Goal: Information Seeking & Learning: Compare options

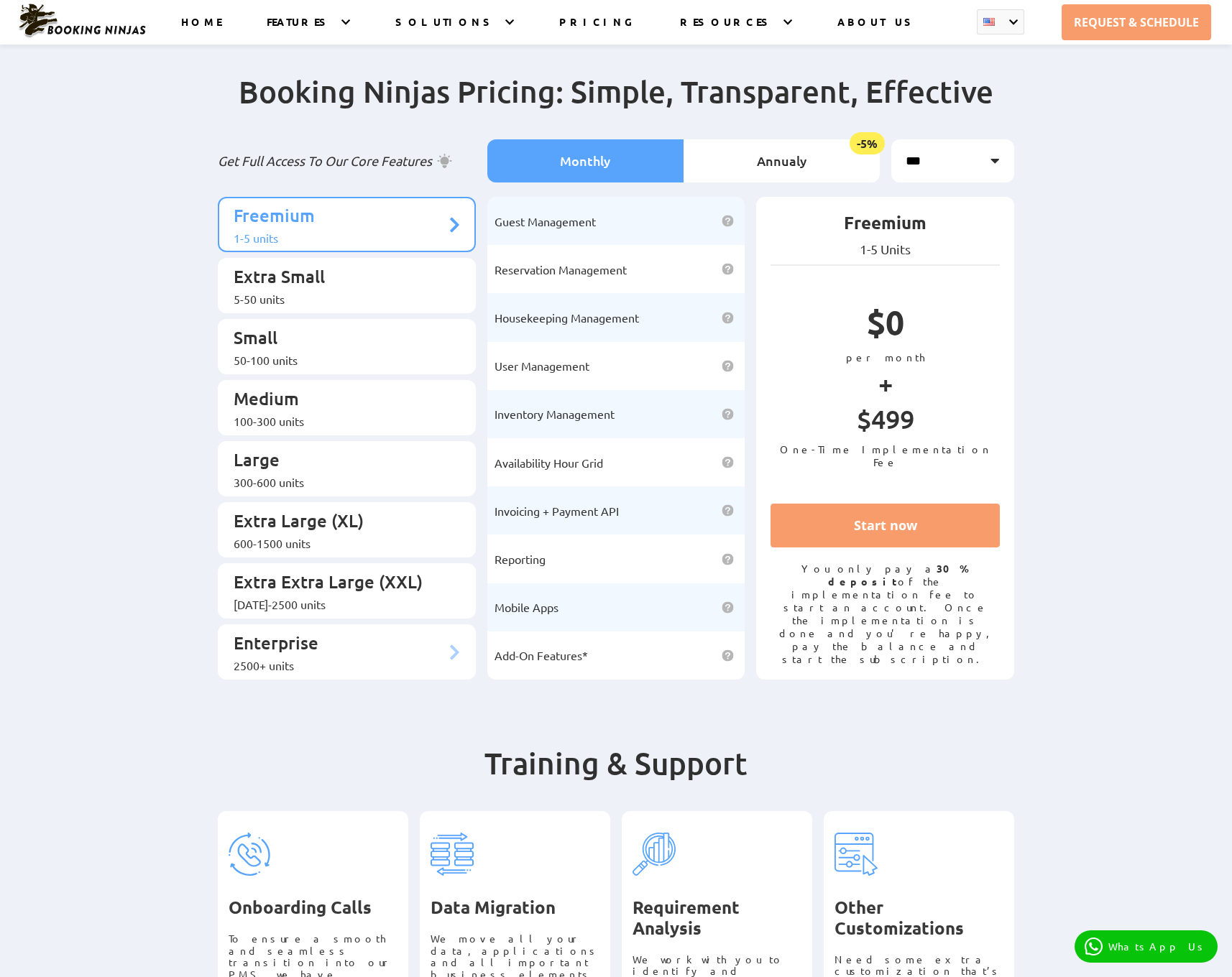
click at [344, 632] on p "Enterprise" at bounding box center [340, 645] width 212 height 27
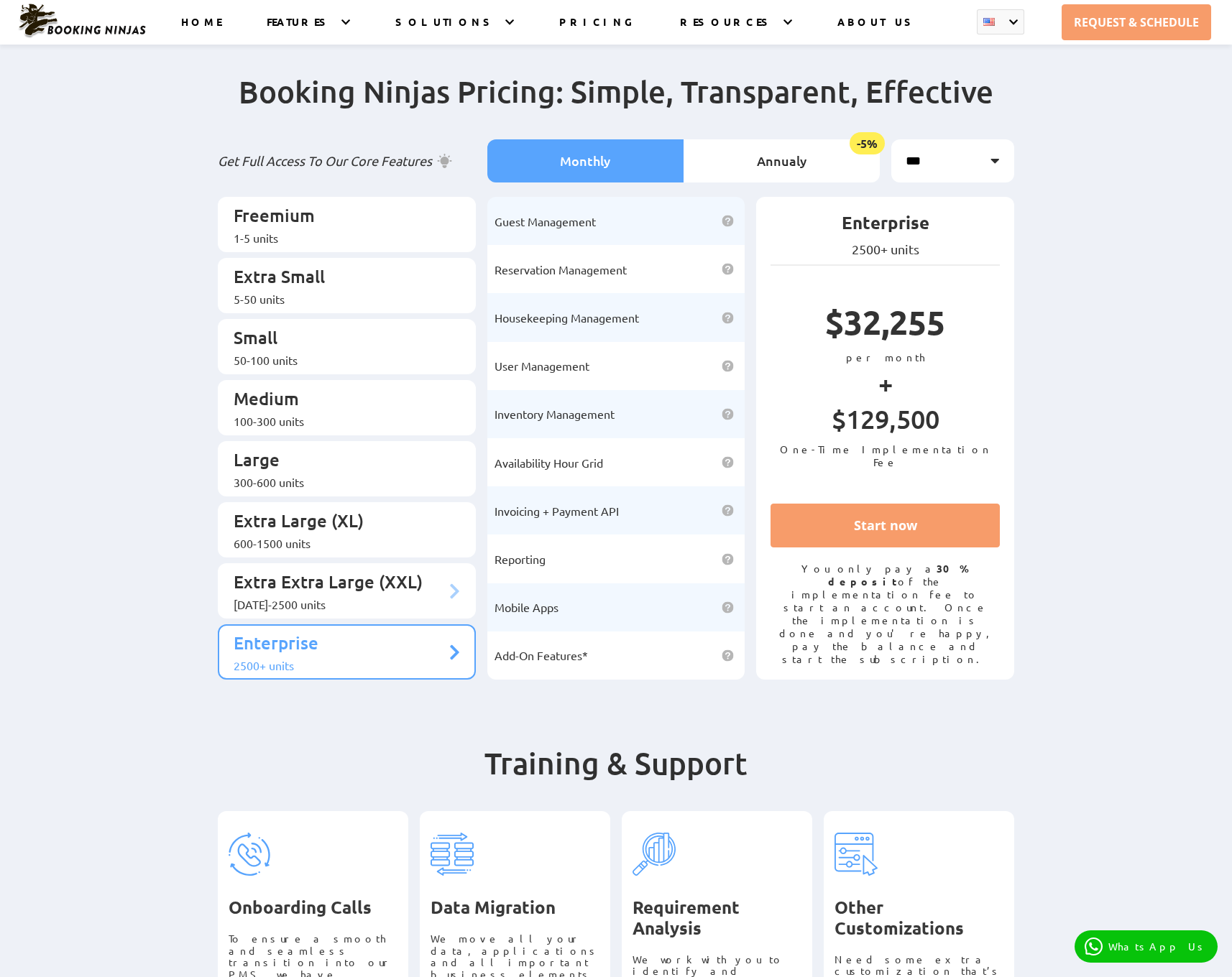
click at [377, 571] on p "Extra Extra Large (XXL)" at bounding box center [340, 584] width 212 height 27
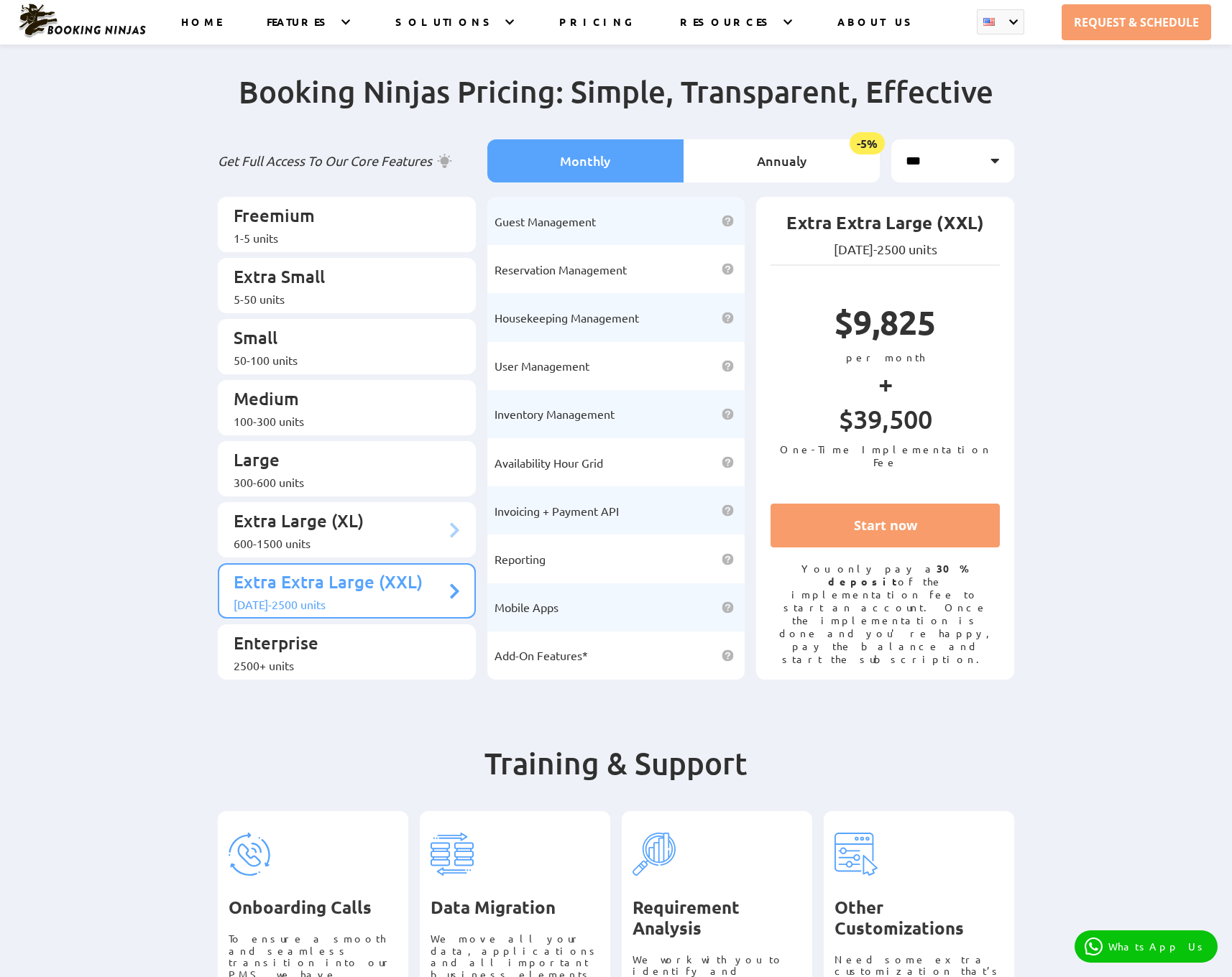
click at [392, 509] on p "Extra Large (XL)" at bounding box center [340, 522] width 212 height 27
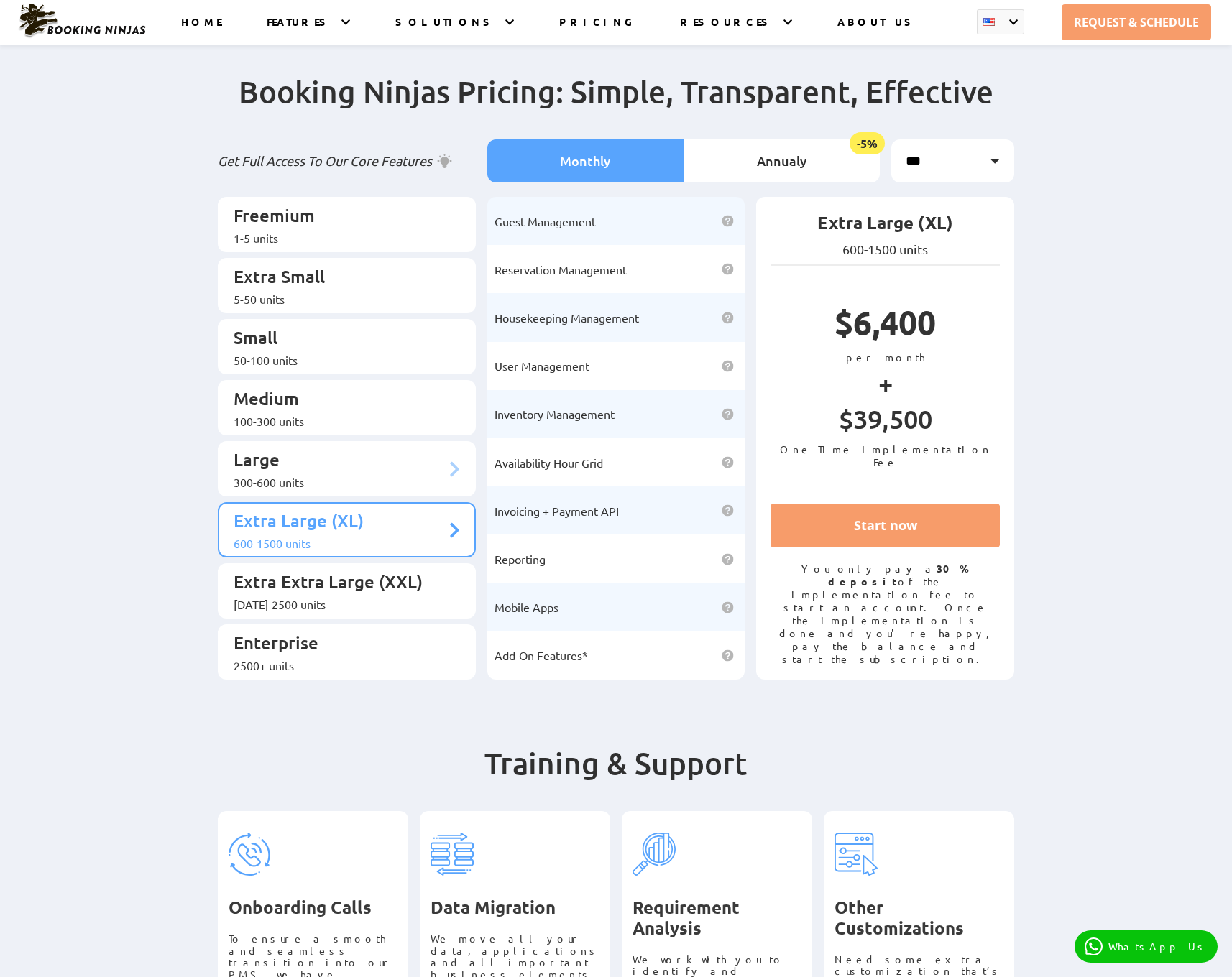
click at [392, 448] on p "Large" at bounding box center [340, 462] width 212 height 27
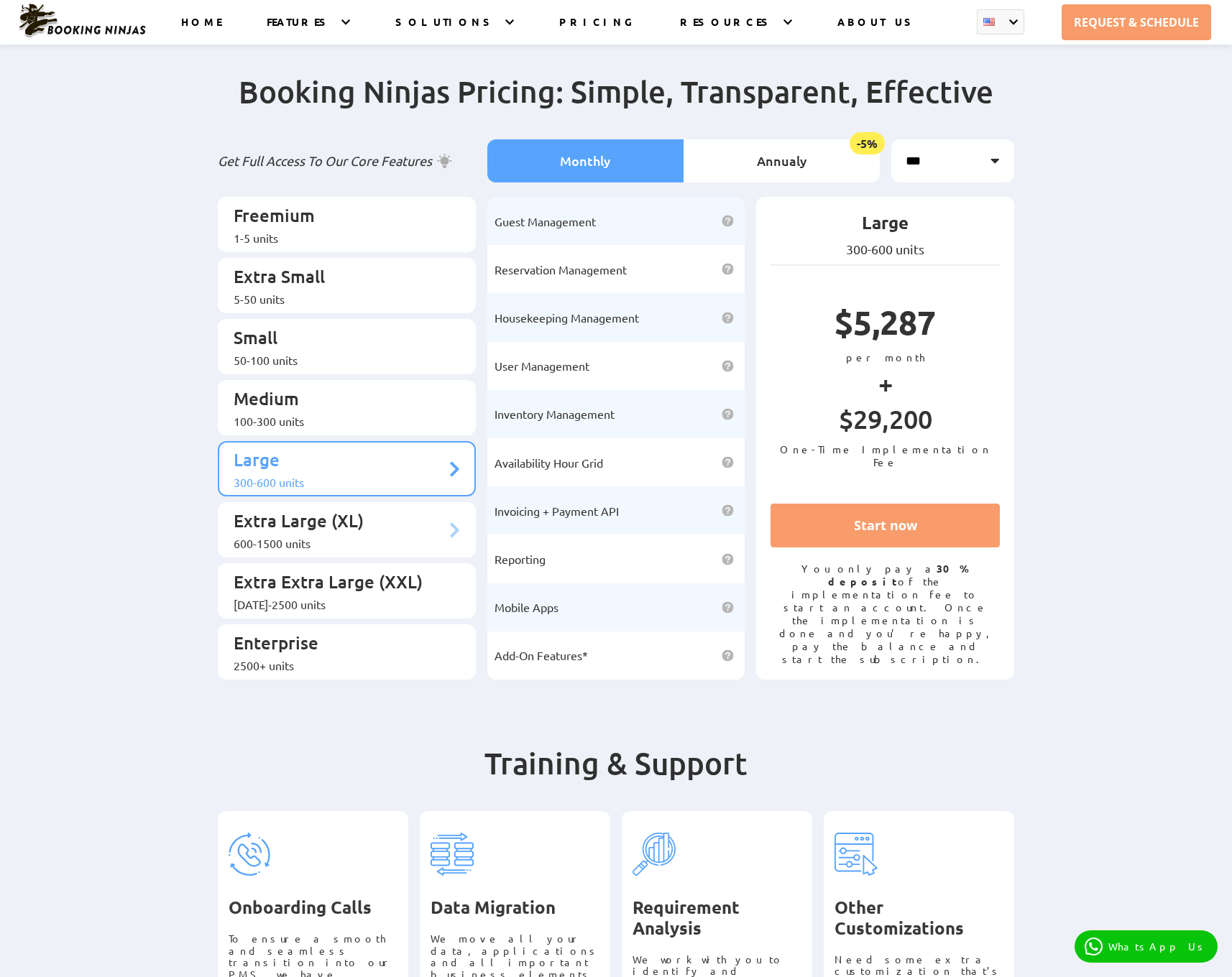
click at [389, 526] on li "Extra Large (XL) 600-1500 units" at bounding box center [346, 530] width 258 height 55
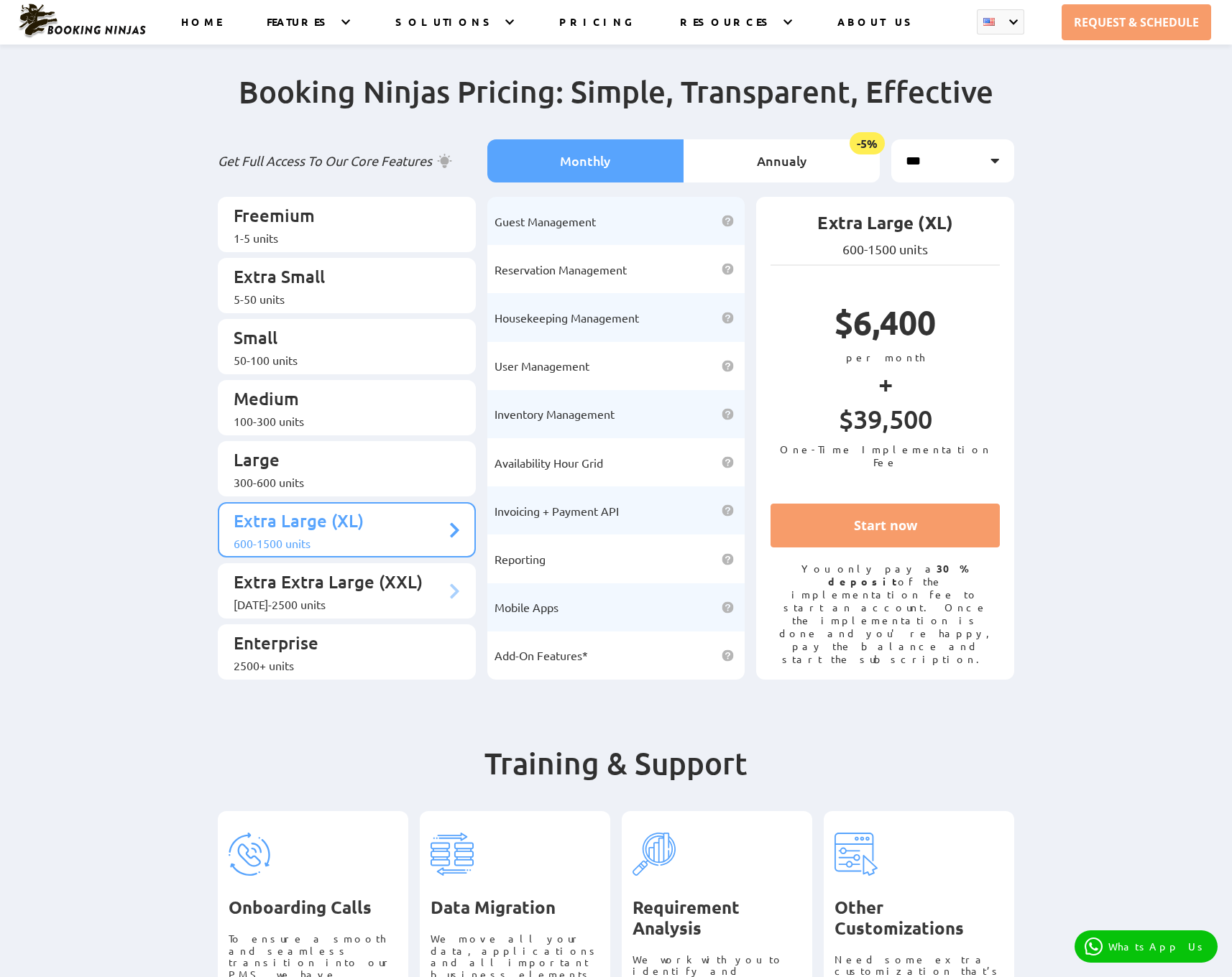
click at [389, 571] on p "Extra Extra Large (XXL)" at bounding box center [340, 584] width 212 height 27
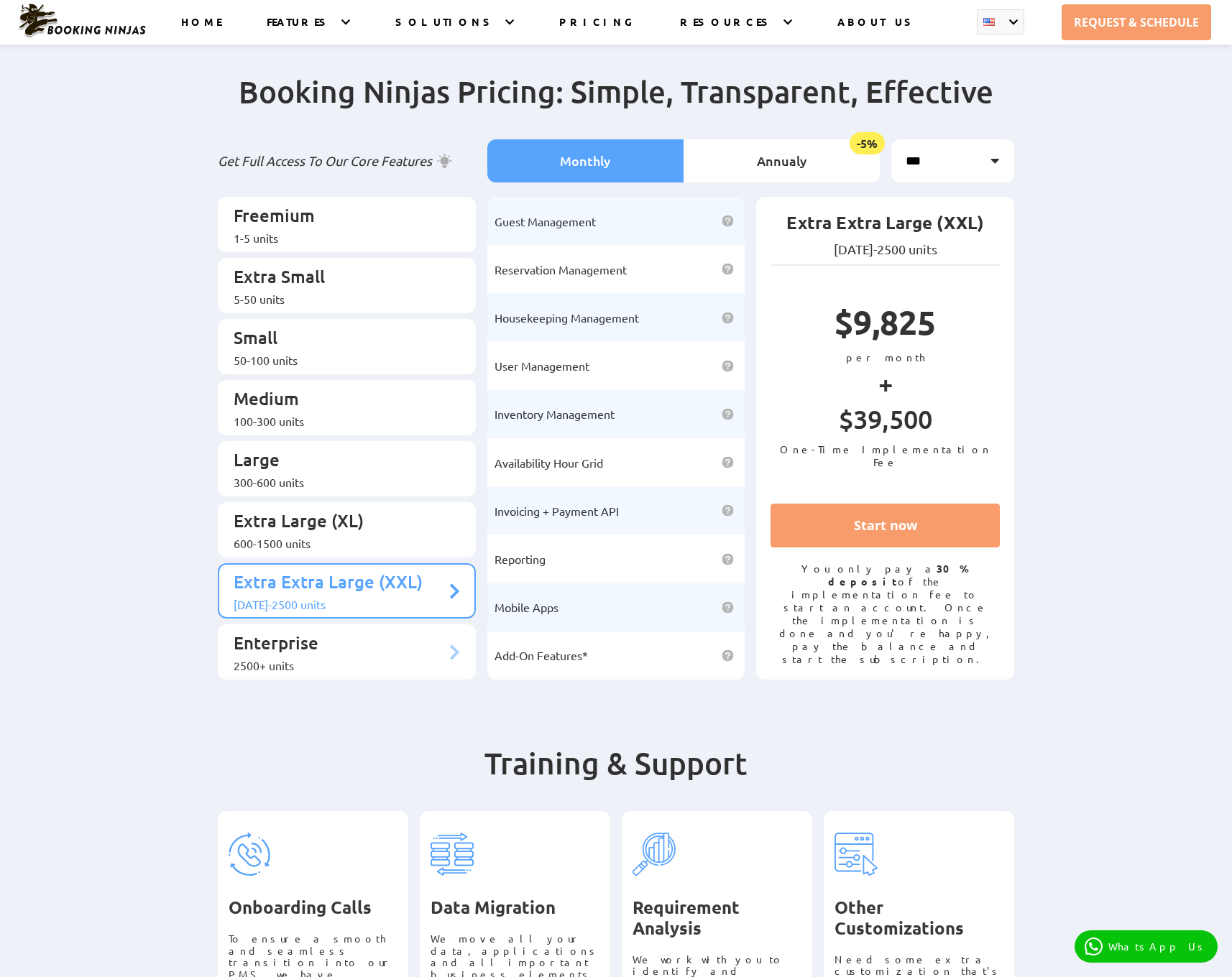
click at [392, 632] on p "Enterprise" at bounding box center [340, 645] width 212 height 27
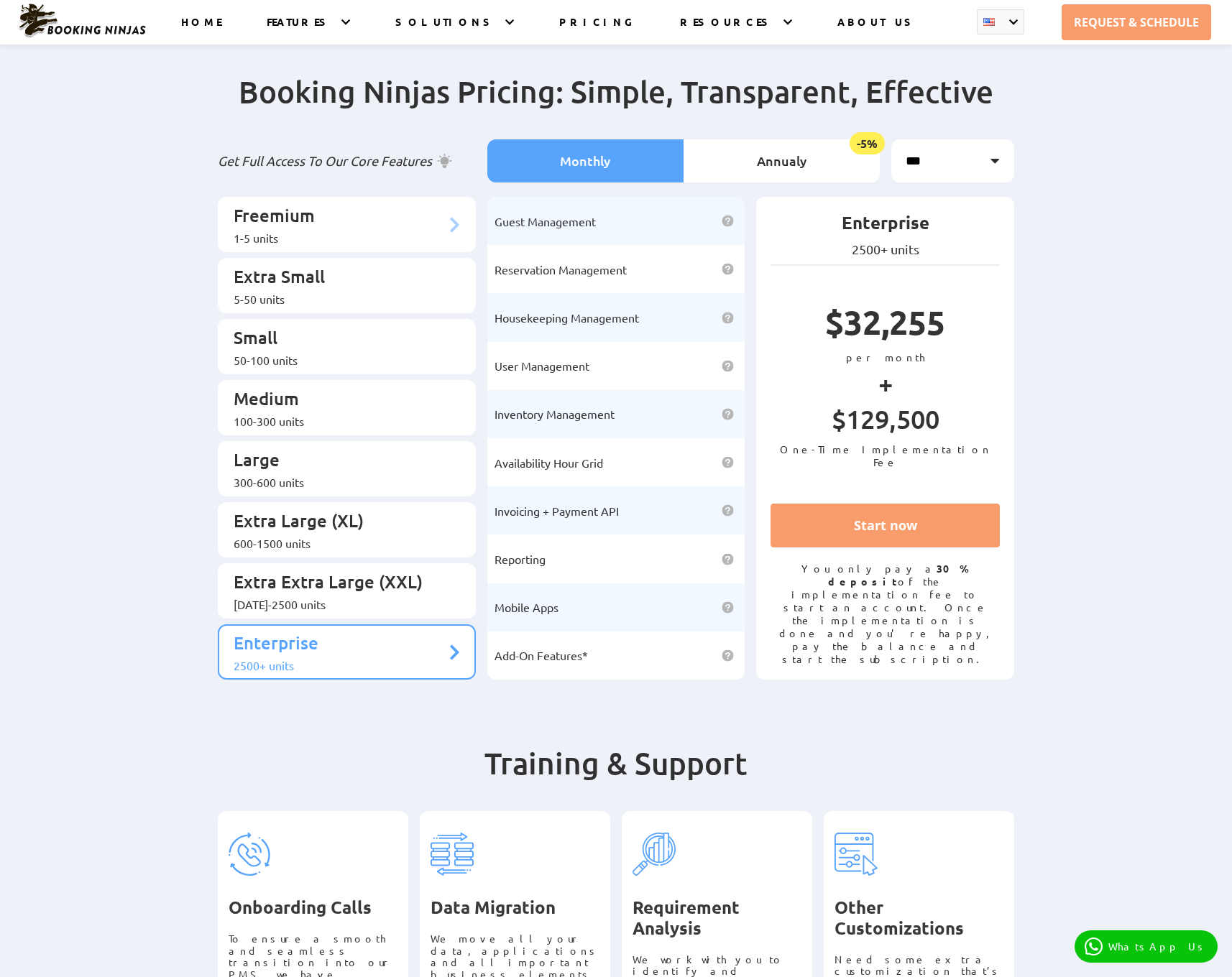
click at [359, 205] on p "Freemium" at bounding box center [340, 217] width 212 height 27
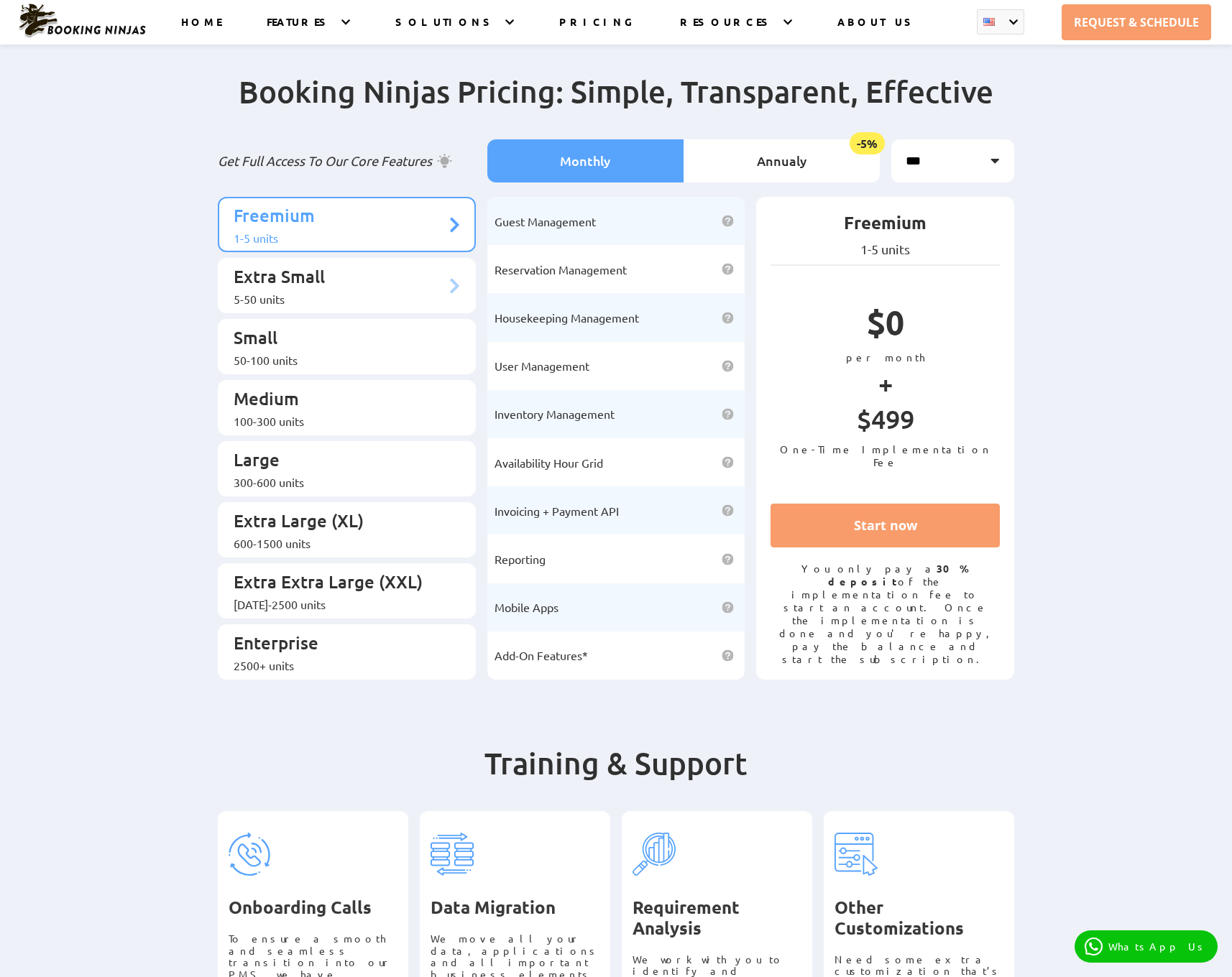
click at [353, 265] on p "Extra Small" at bounding box center [340, 278] width 212 height 27
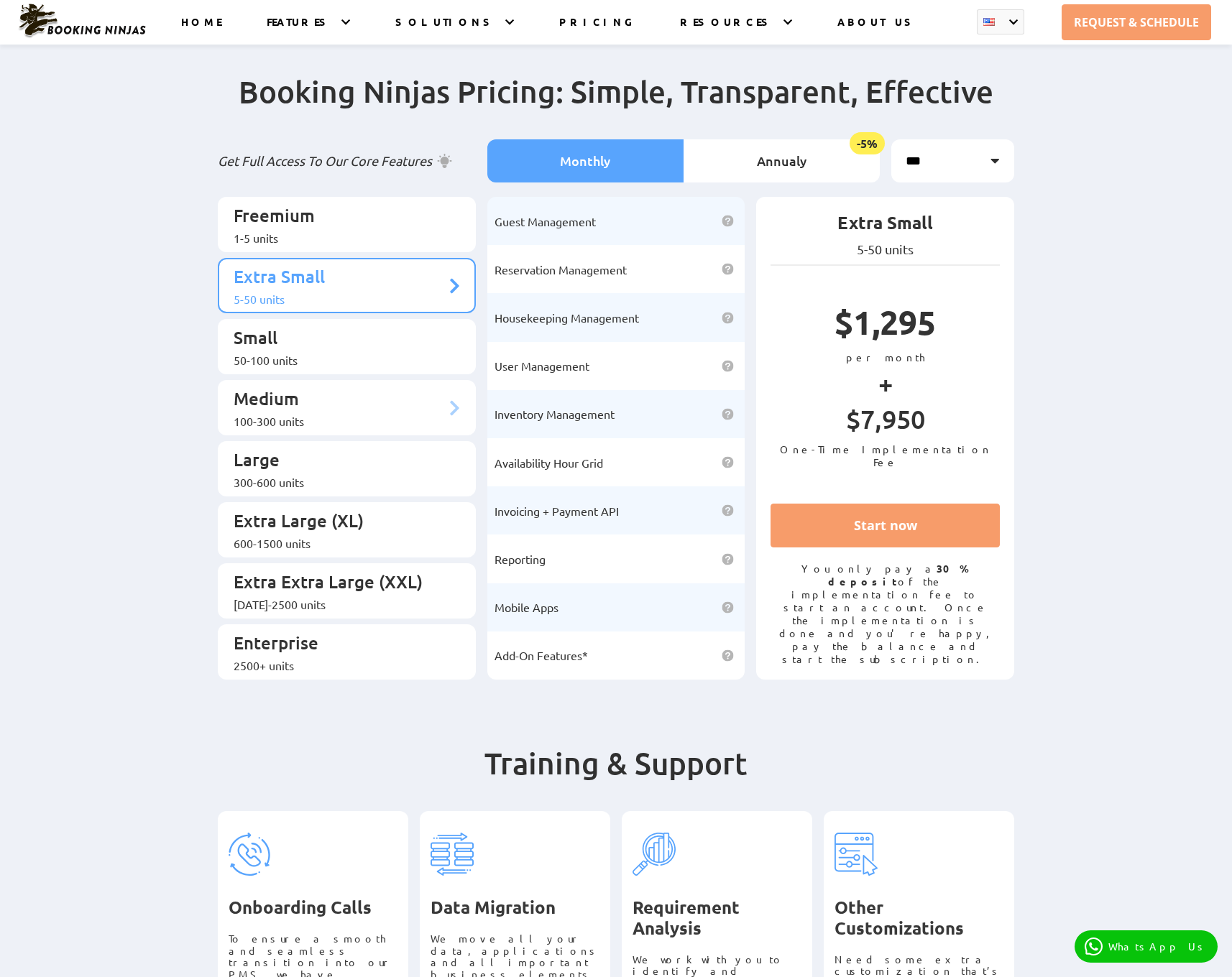
click at [344, 387] on p "Medium" at bounding box center [340, 400] width 212 height 27
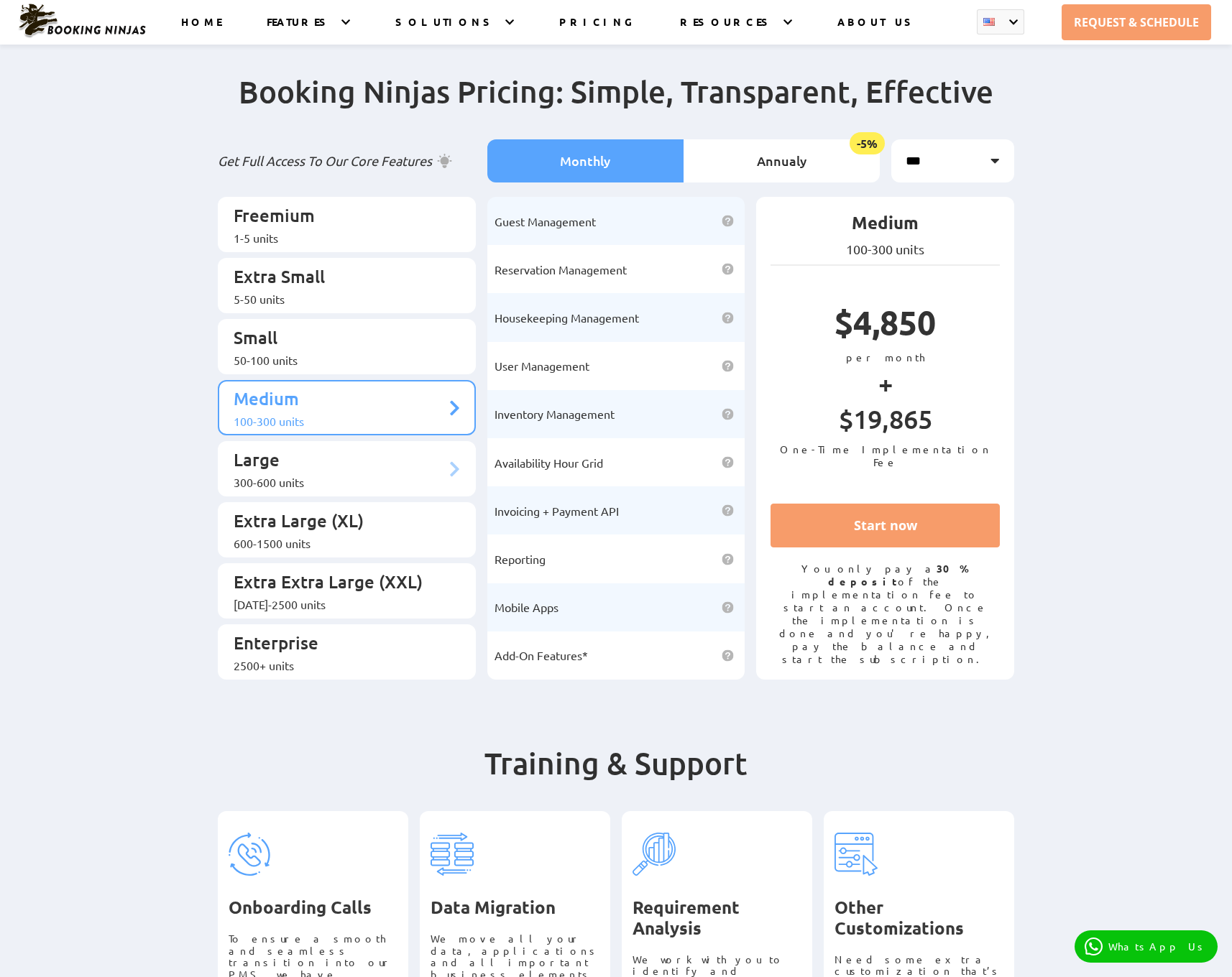
click at [342, 475] on div "300-600 units" at bounding box center [340, 482] width 212 height 15
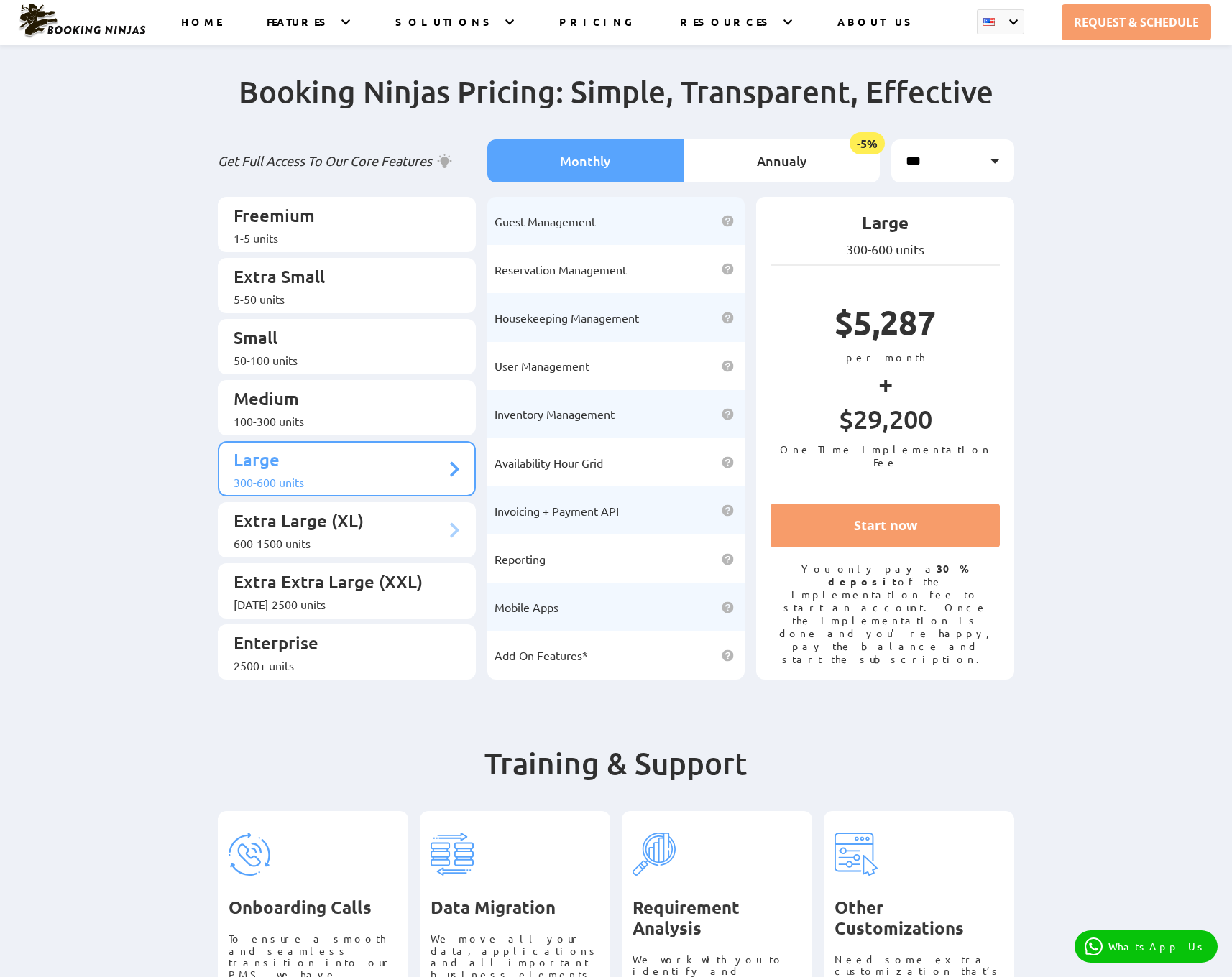
click at [339, 536] on div "600-1500 units" at bounding box center [340, 543] width 212 height 15
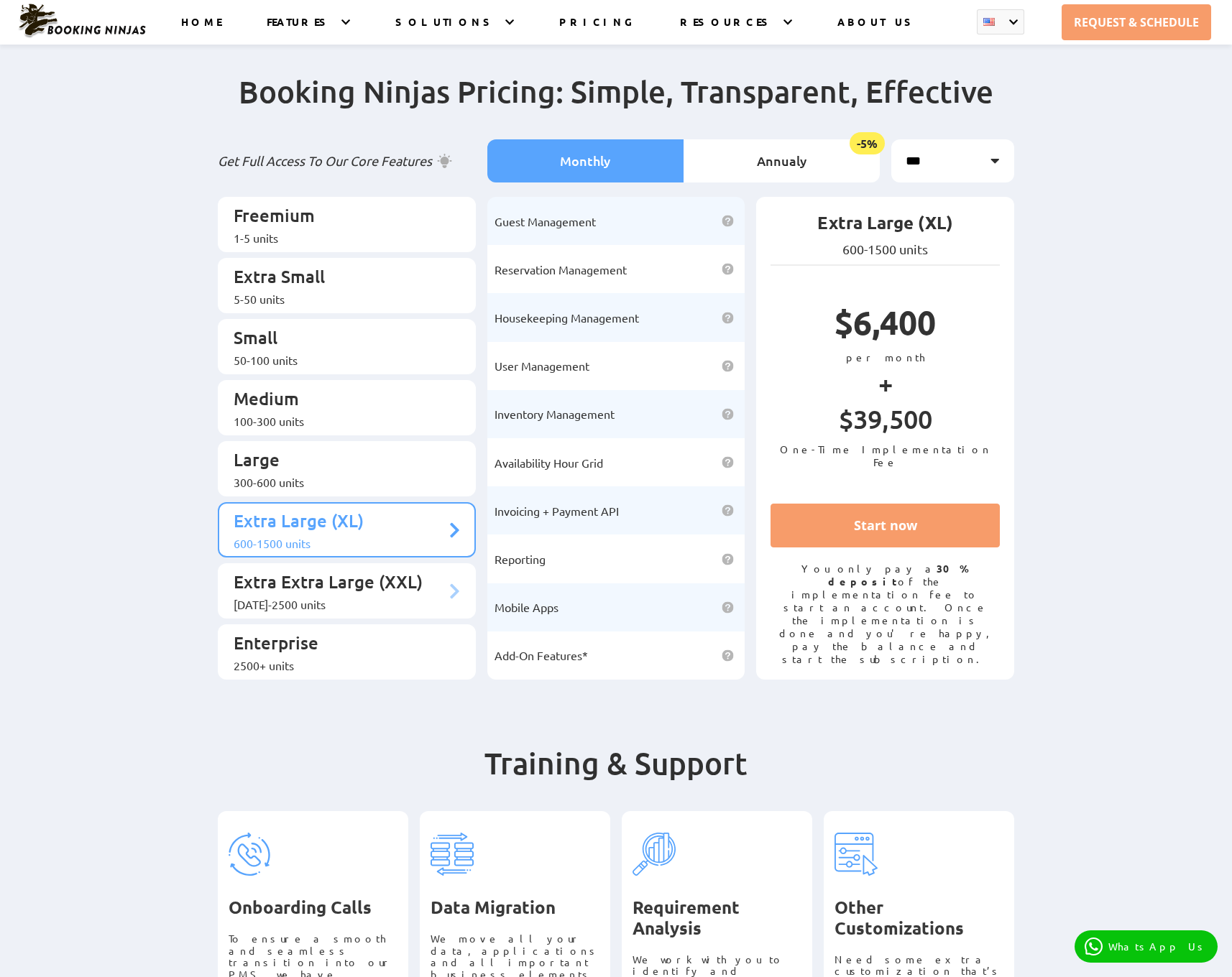
click at [339, 571] on p "Extra Extra Large (XXL)" at bounding box center [340, 584] width 212 height 27
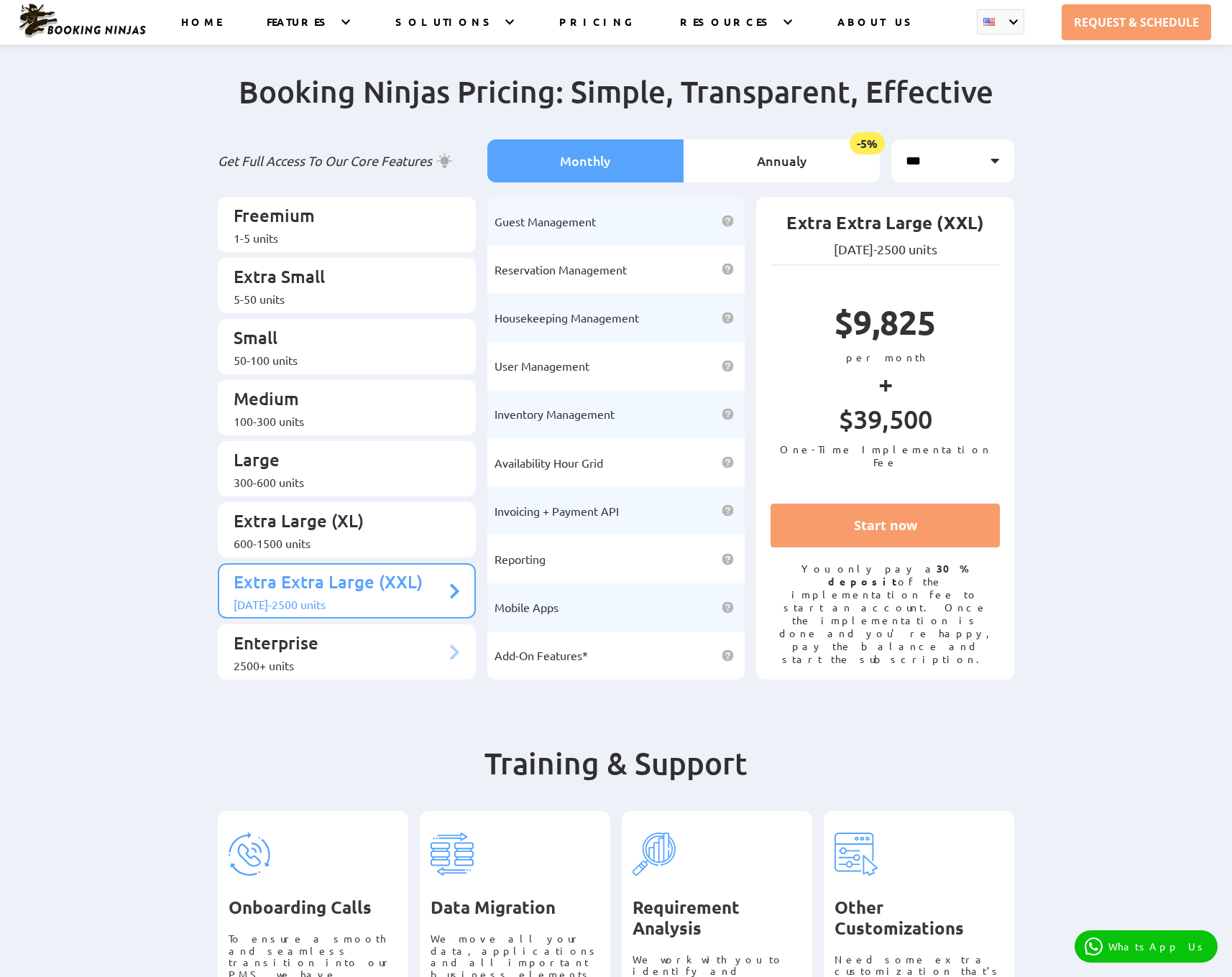
click at [336, 632] on p "Enterprise" at bounding box center [340, 645] width 212 height 27
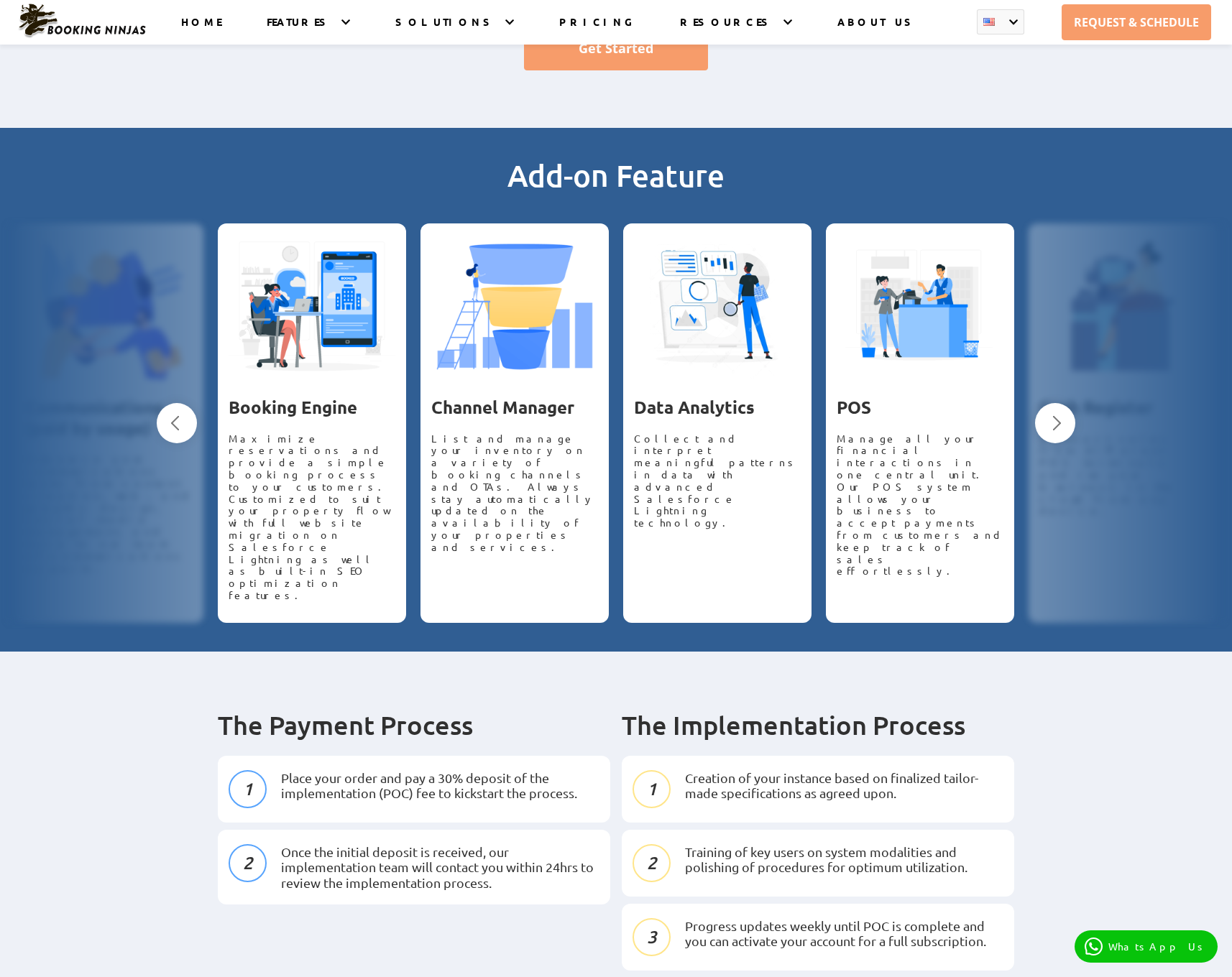
scroll to position [642, 0]
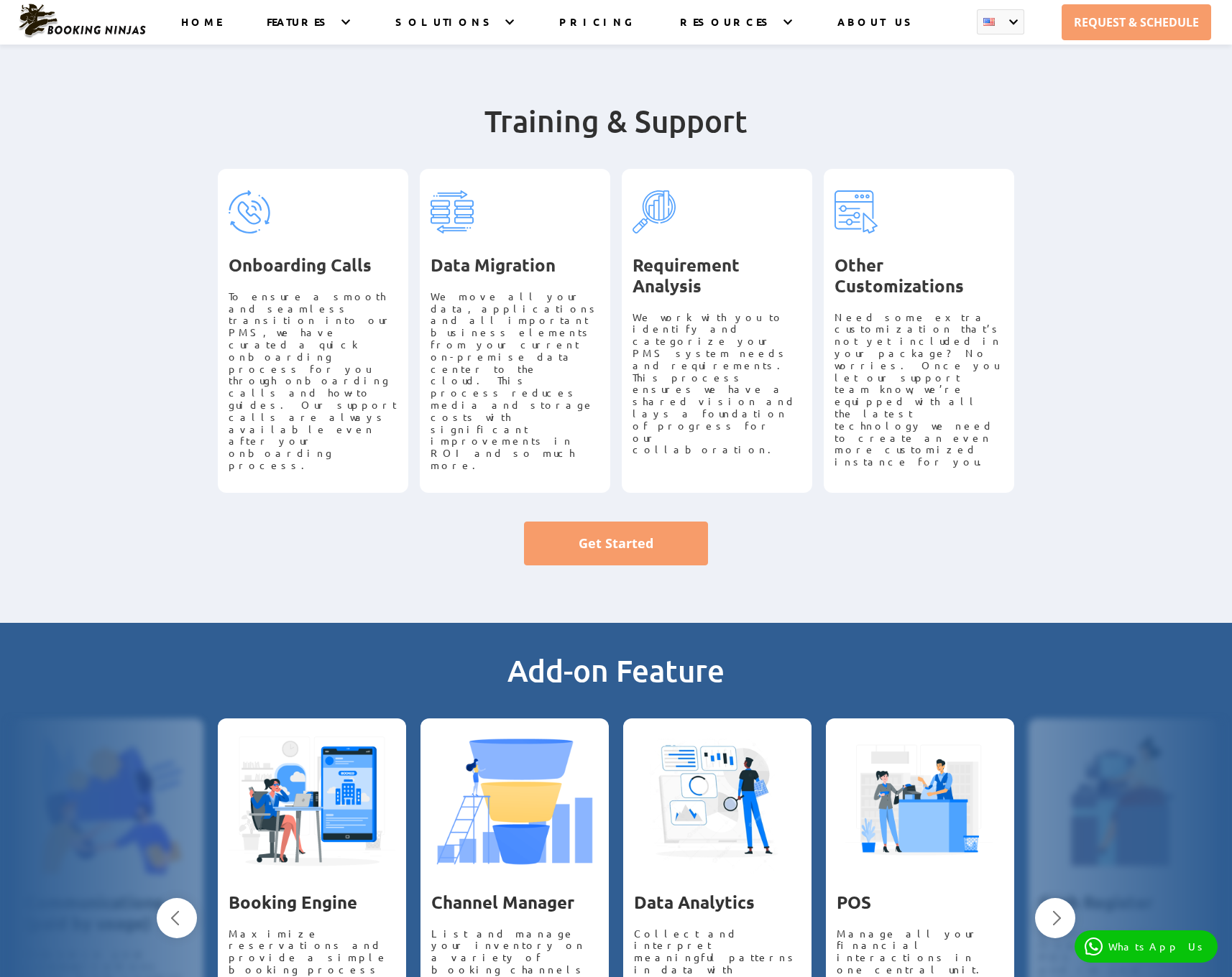
click at [745, 311] on p "We work with you to identify and categorize your PMS system needs and requireme…" at bounding box center [717, 383] width 169 height 145
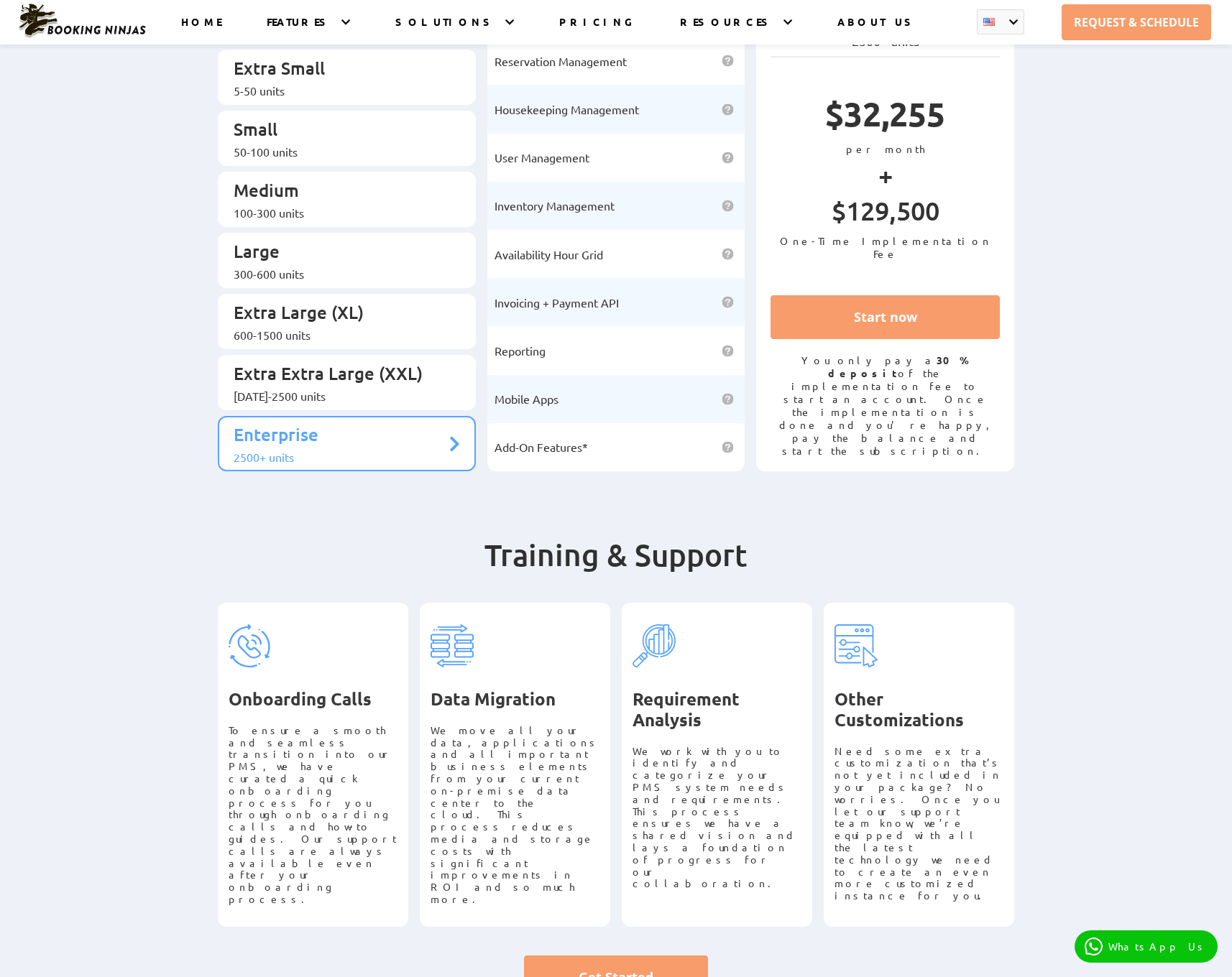
scroll to position [79, 0]
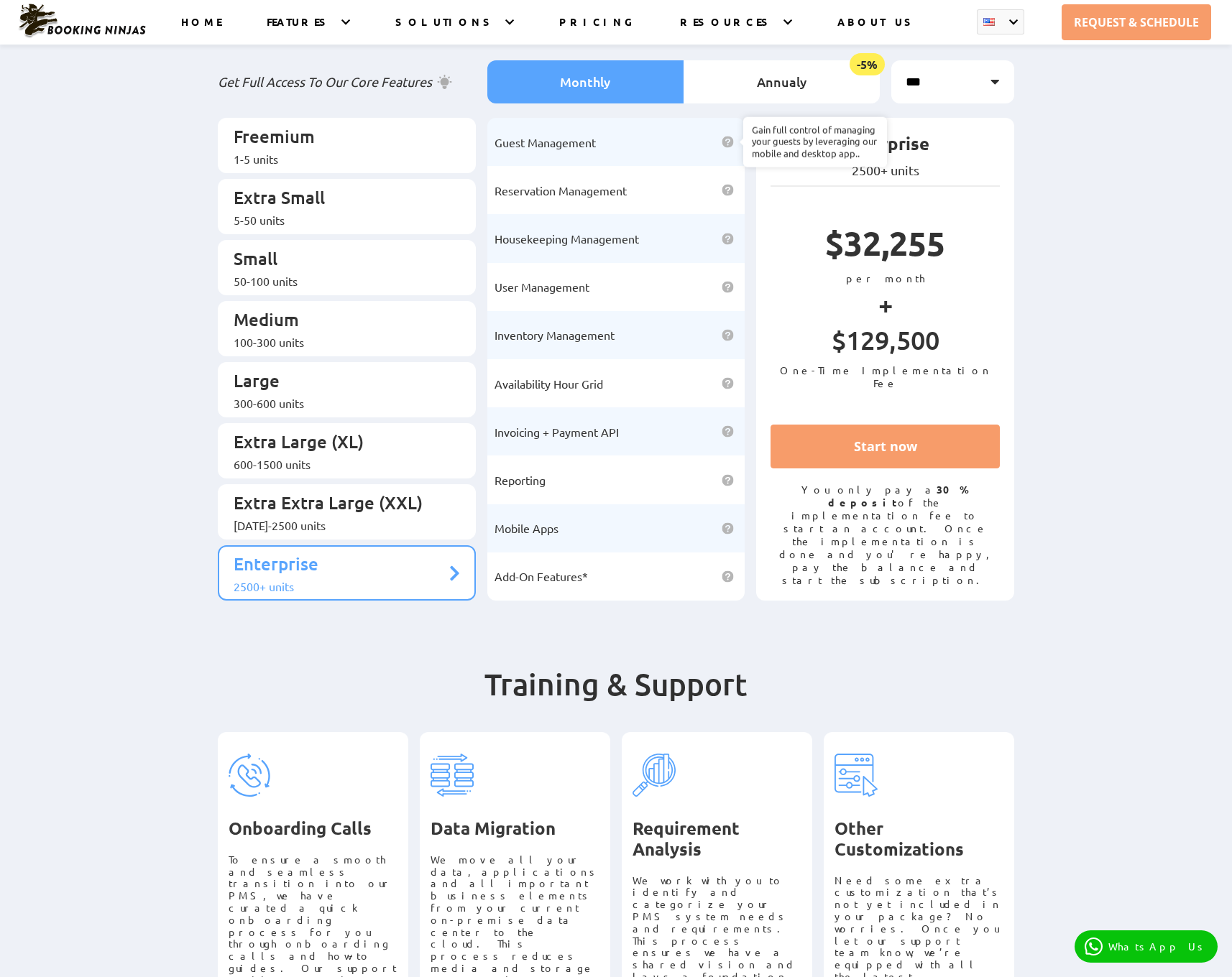
click at [727, 136] on img at bounding box center [728, 142] width 12 height 12
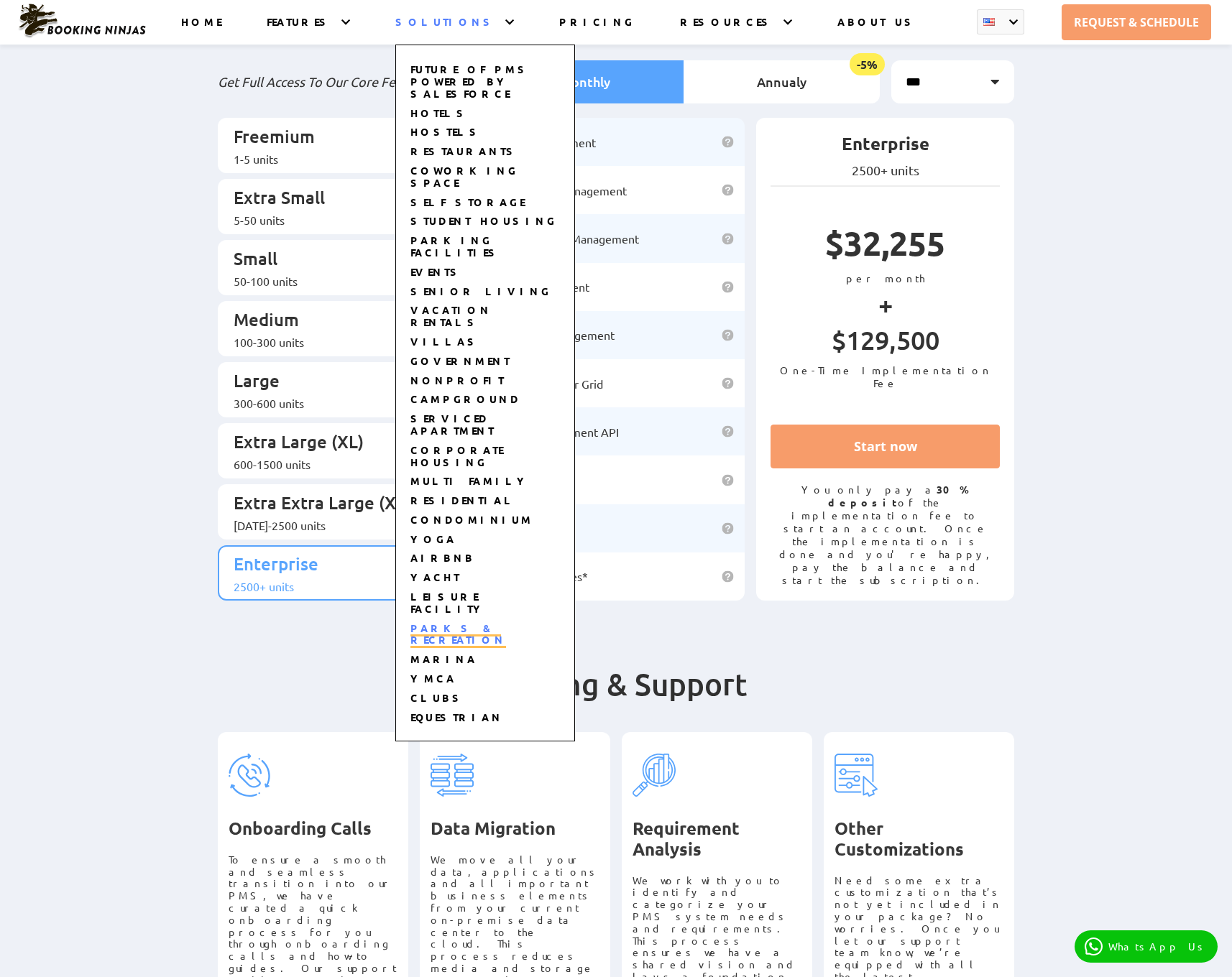
click at [489, 622] on link "PARKS & RECREATION" at bounding box center [458, 635] width 95 height 27
click at [456, 672] on link "YMCA" at bounding box center [433, 679] width 46 height 15
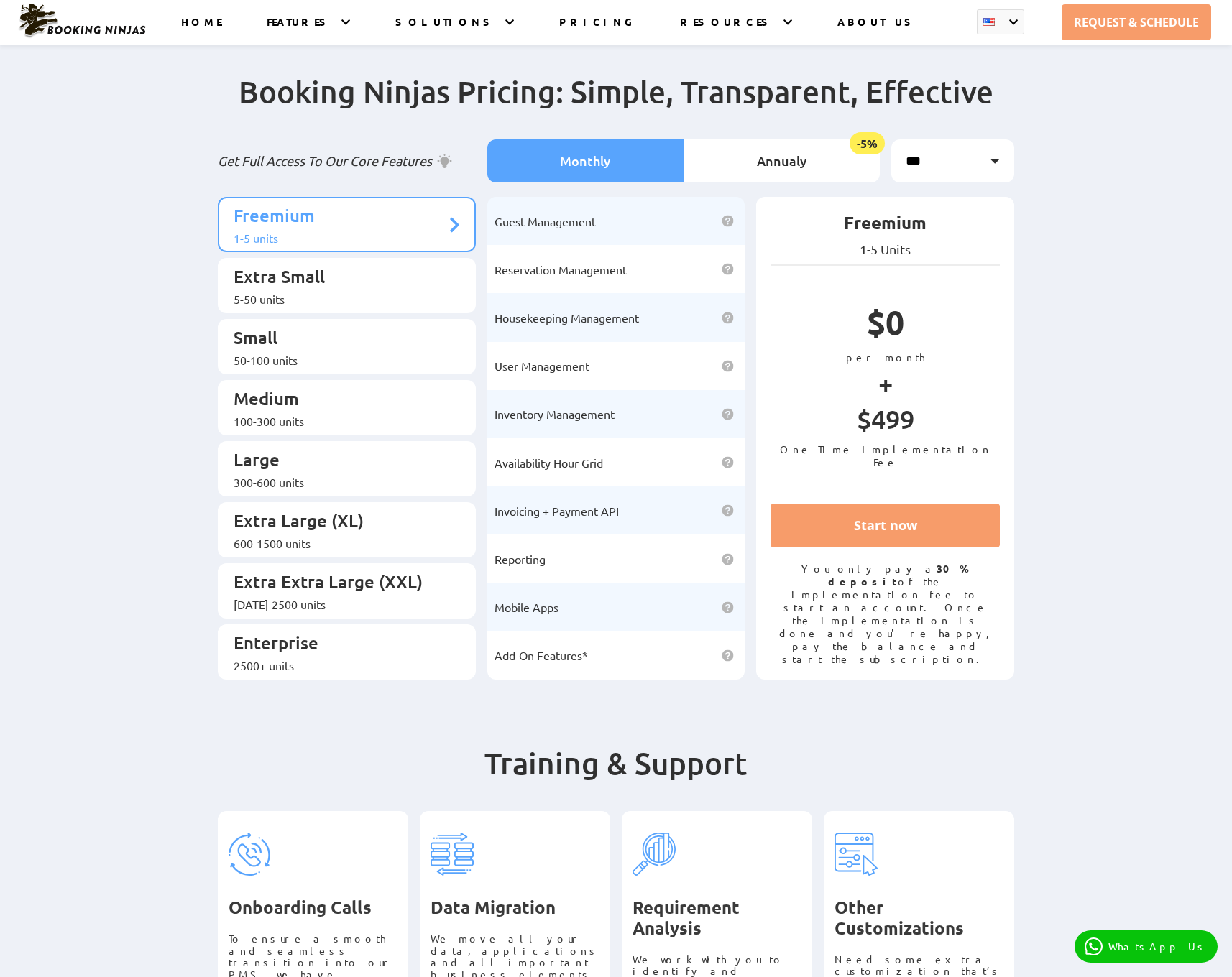
scroll to position [355, 0]
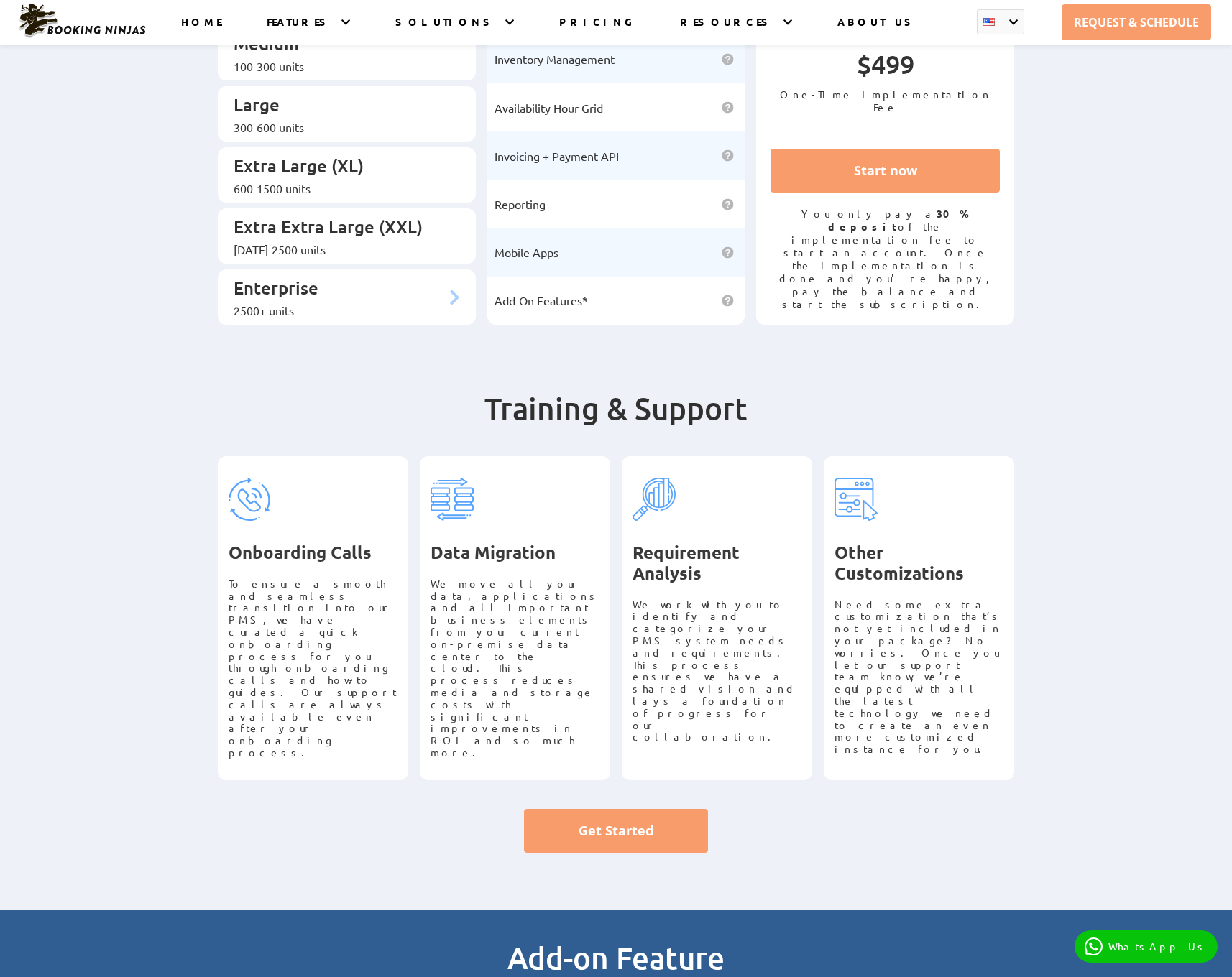
click at [362, 303] on div "2500+ units" at bounding box center [340, 310] width 212 height 15
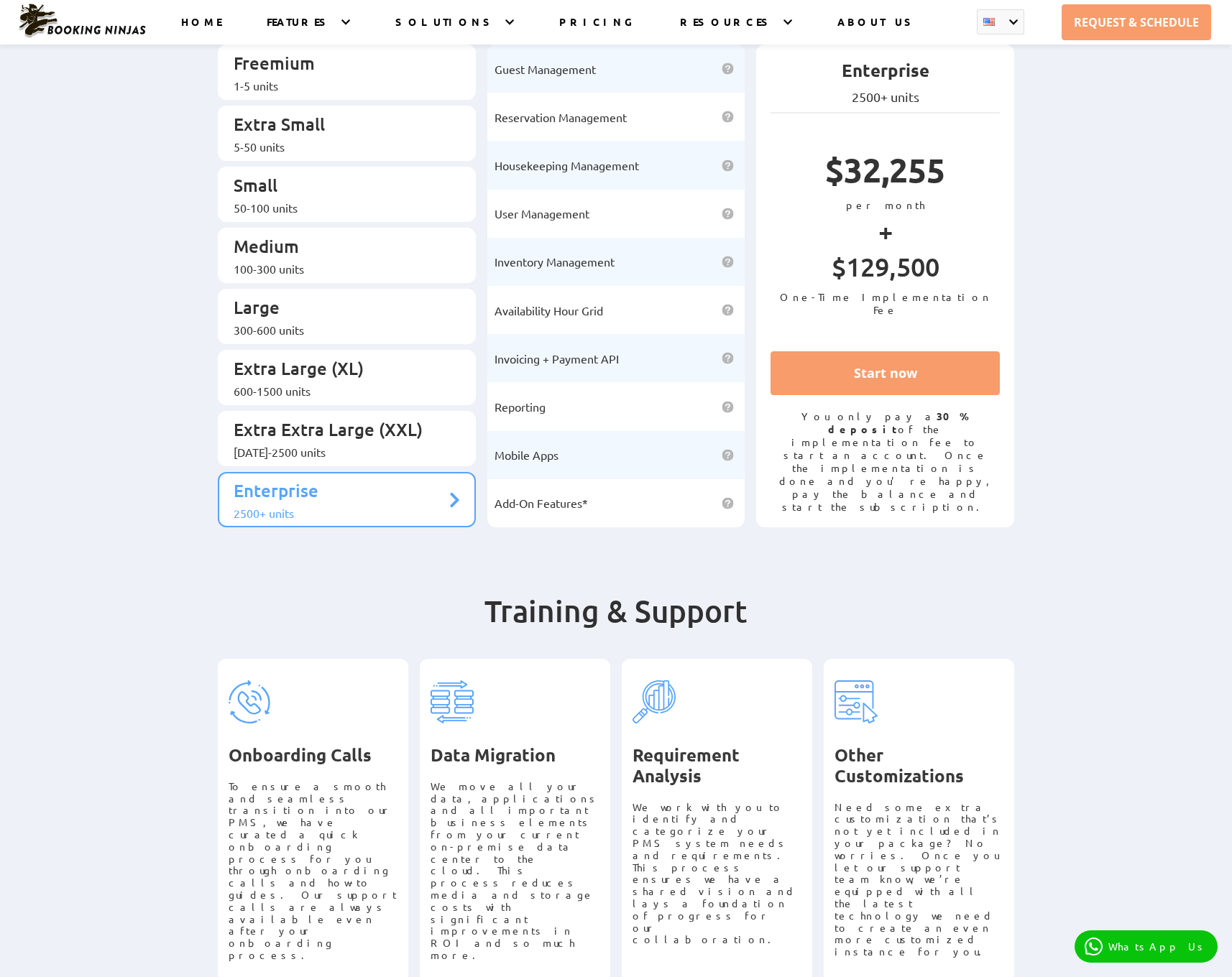
scroll to position [5, 0]
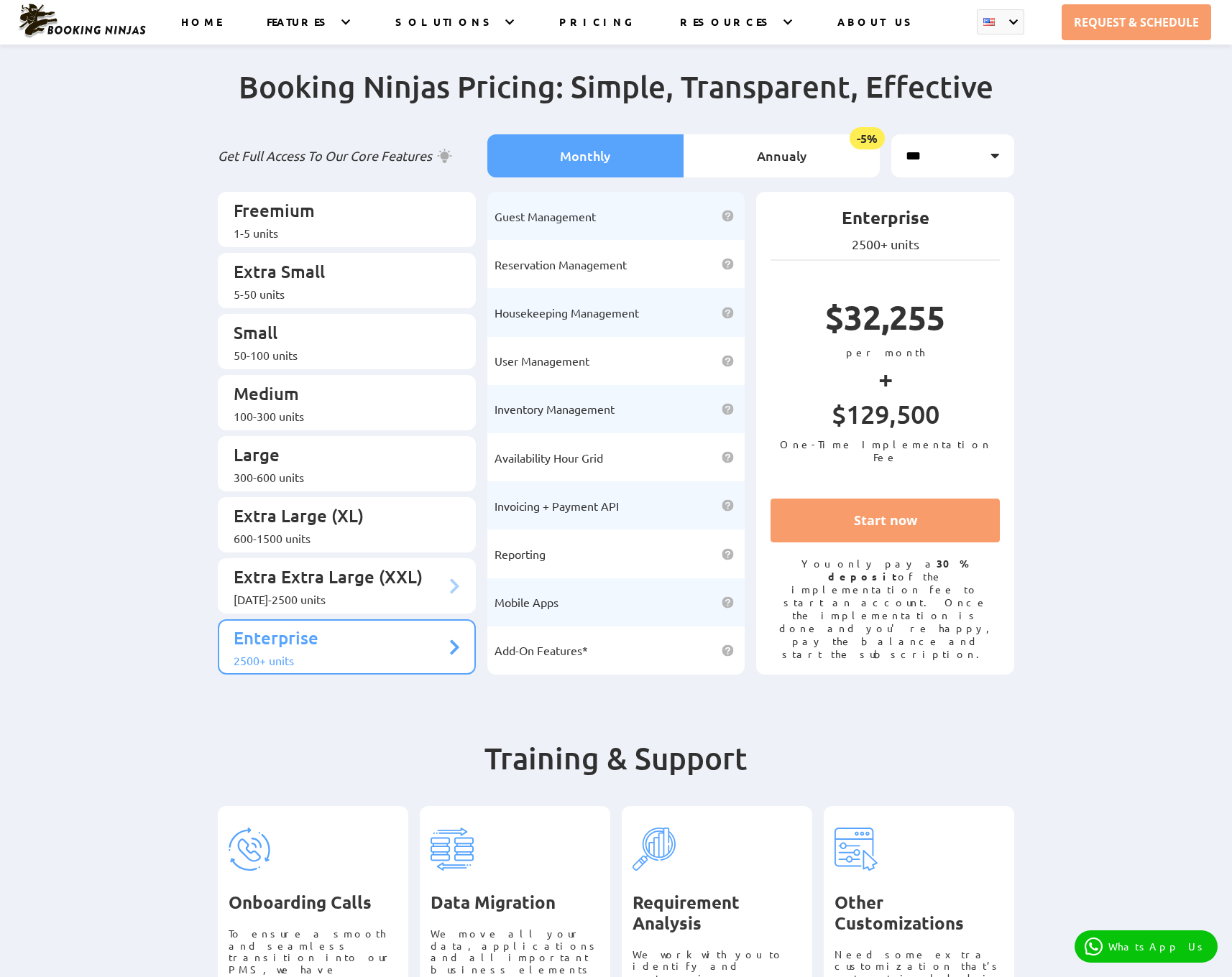
click at [399, 559] on li "Extra Extra Large (XXL) 1500-2500 units" at bounding box center [346, 586] width 258 height 55
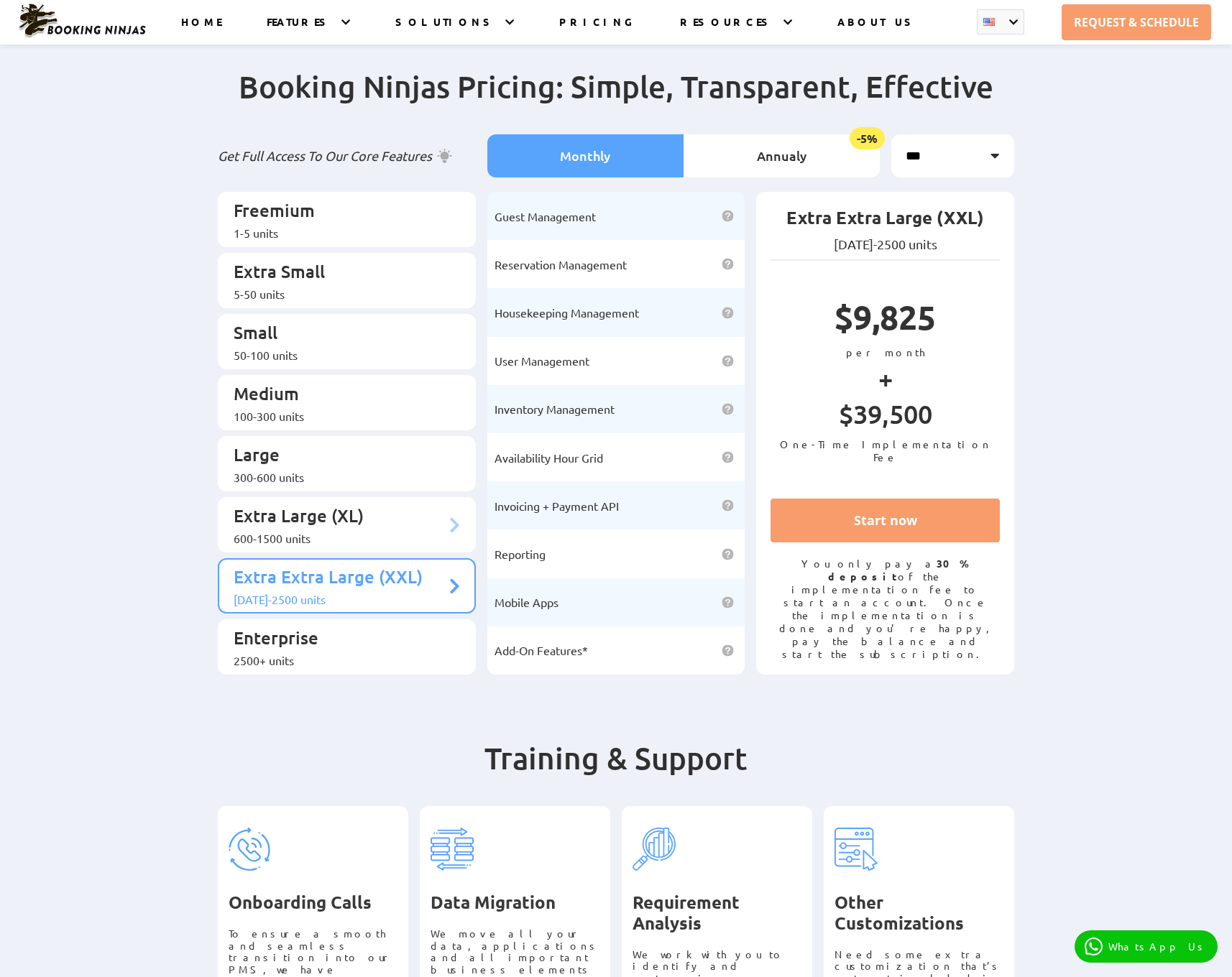
click at [388, 505] on p "Extra Large (XL)" at bounding box center [340, 518] width 212 height 27
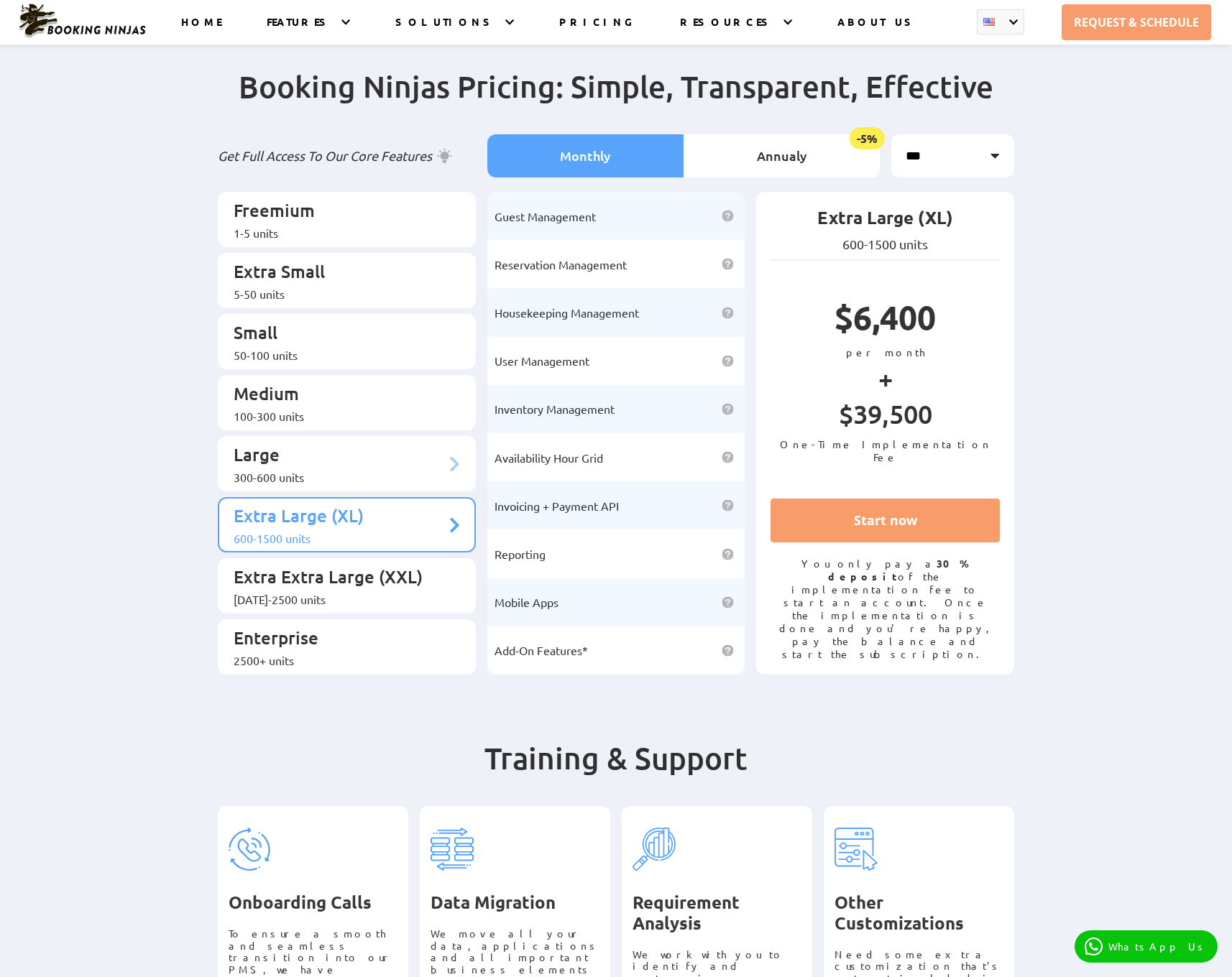
click at [377, 443] on p "Large" at bounding box center [340, 456] width 212 height 27
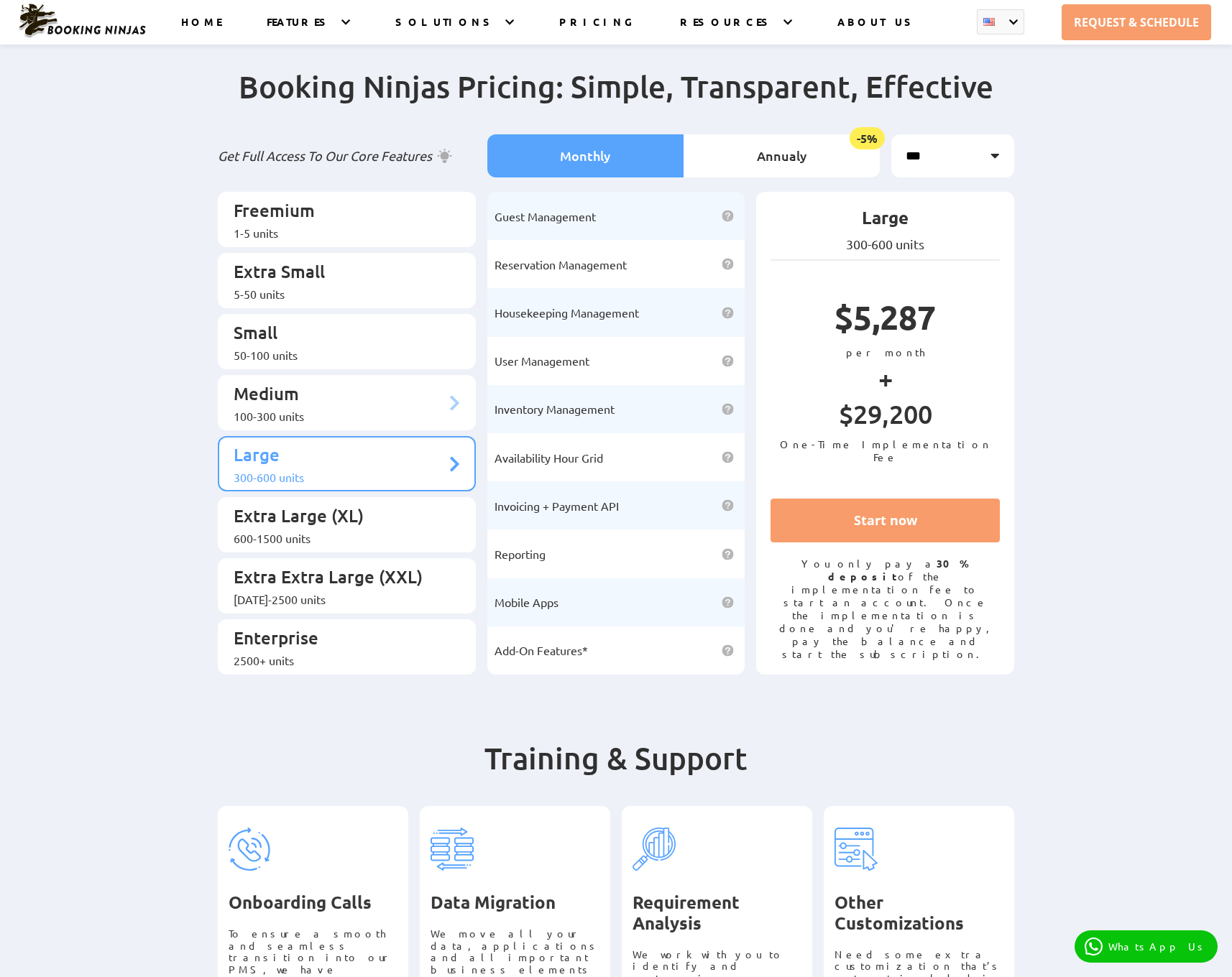
click at [376, 388] on p "Medium" at bounding box center [340, 395] width 212 height 27
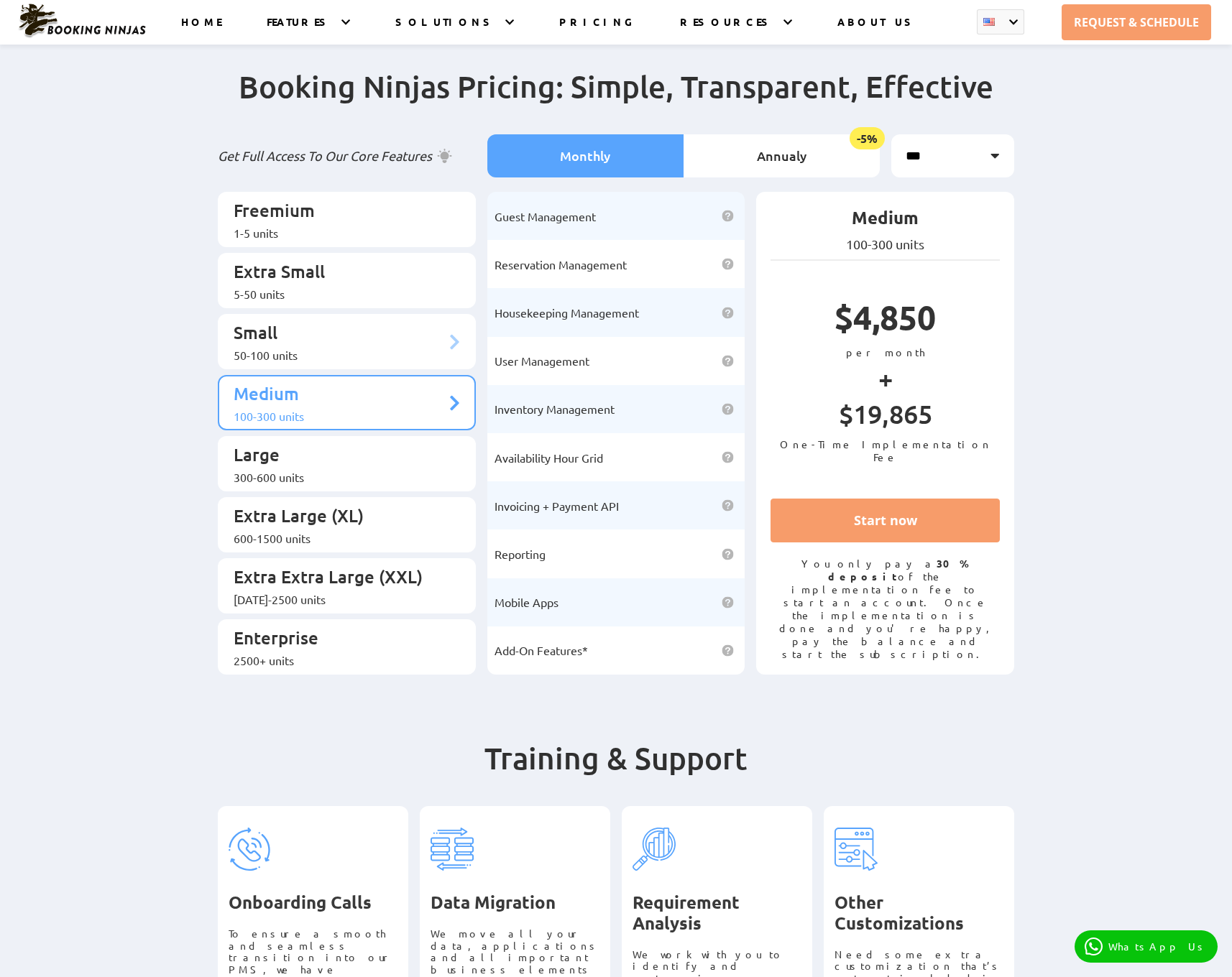
click at [363, 331] on p "Small" at bounding box center [340, 335] width 212 height 27
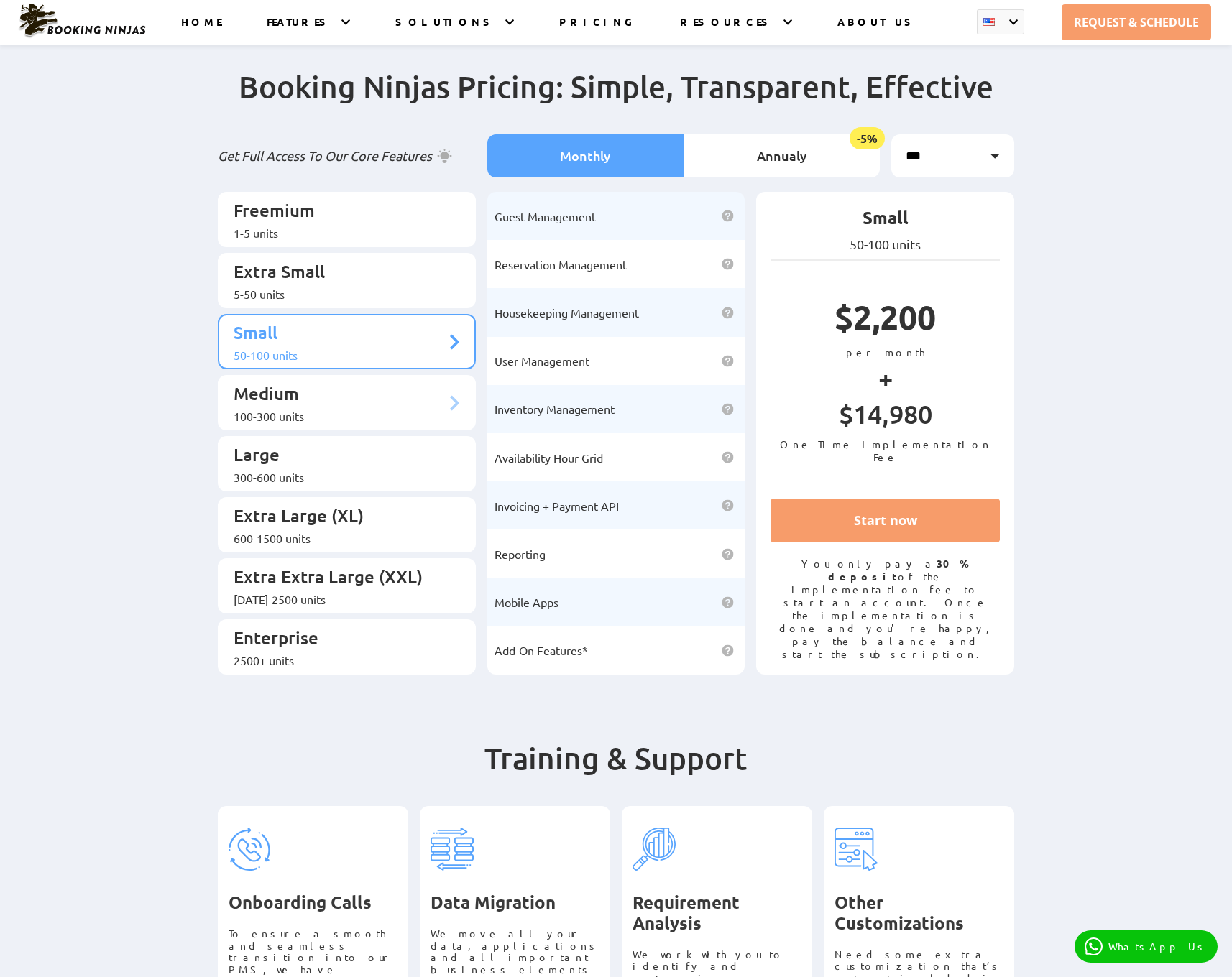
click at [369, 382] on p "Medium" at bounding box center [340, 395] width 212 height 27
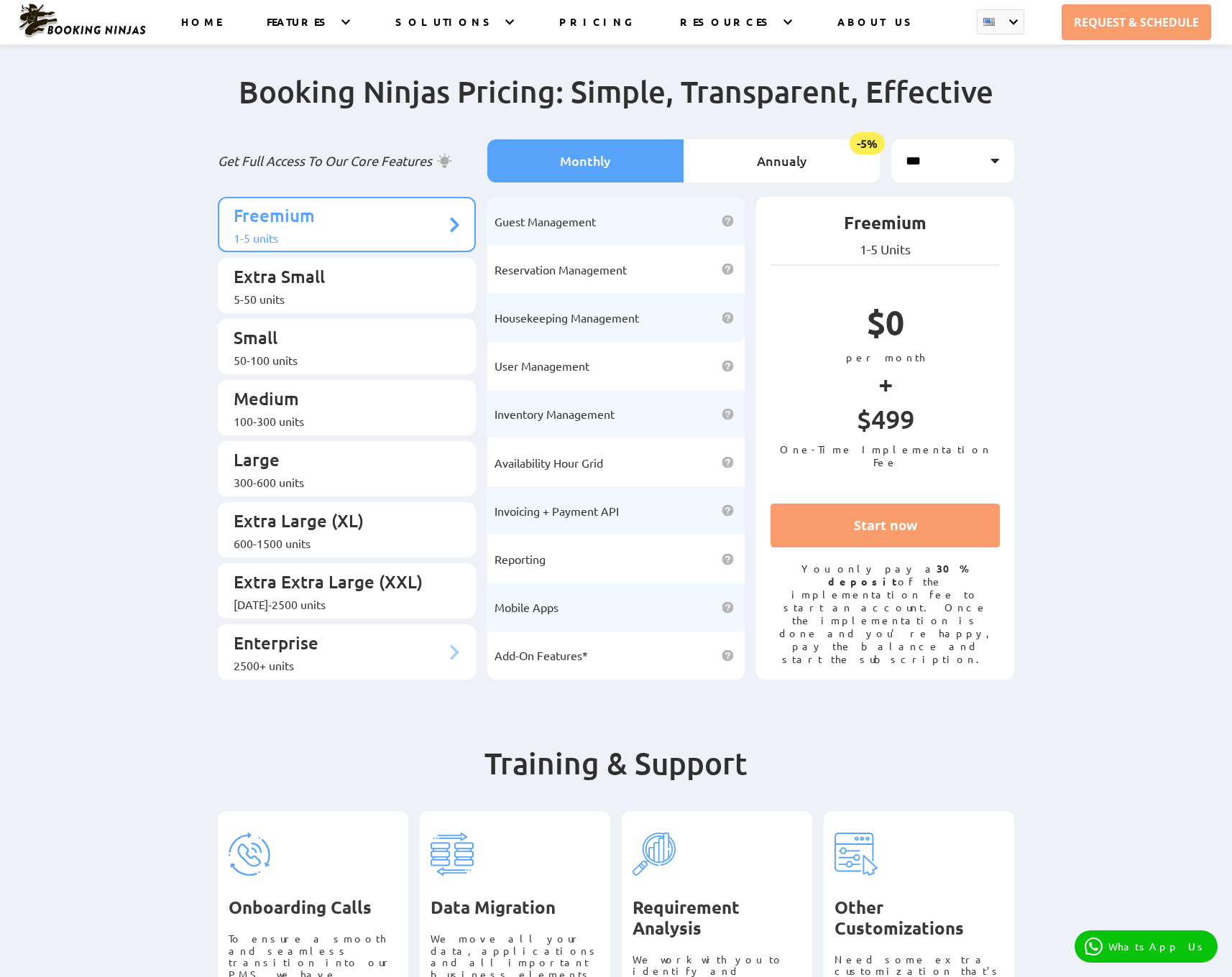
click at [396, 632] on p "Enterprise" at bounding box center [340, 645] width 212 height 27
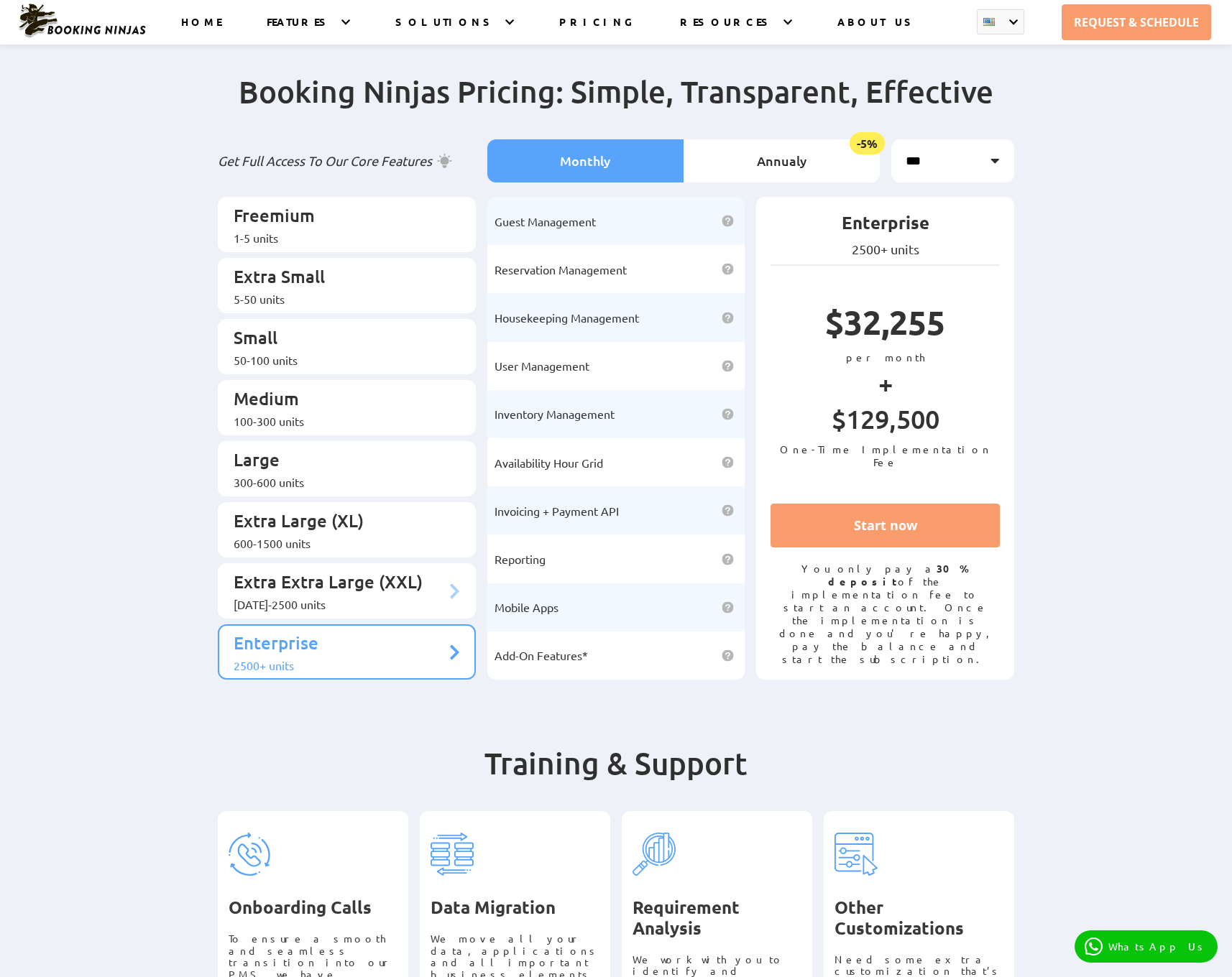
click at [344, 571] on p "Extra Extra Large (XXL)" at bounding box center [340, 584] width 212 height 27
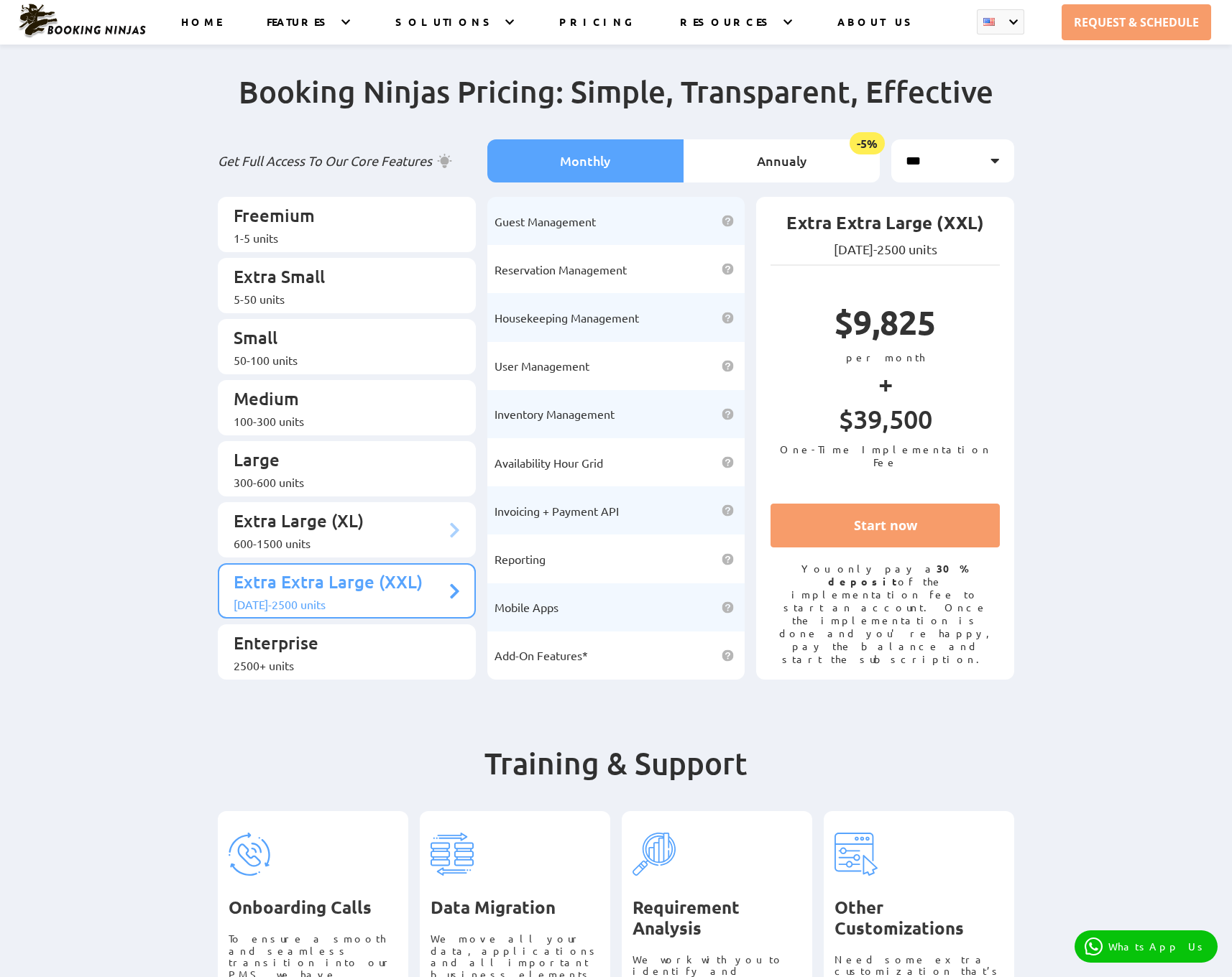
click at [380, 509] on p "Extra Large (XL)" at bounding box center [340, 522] width 212 height 27
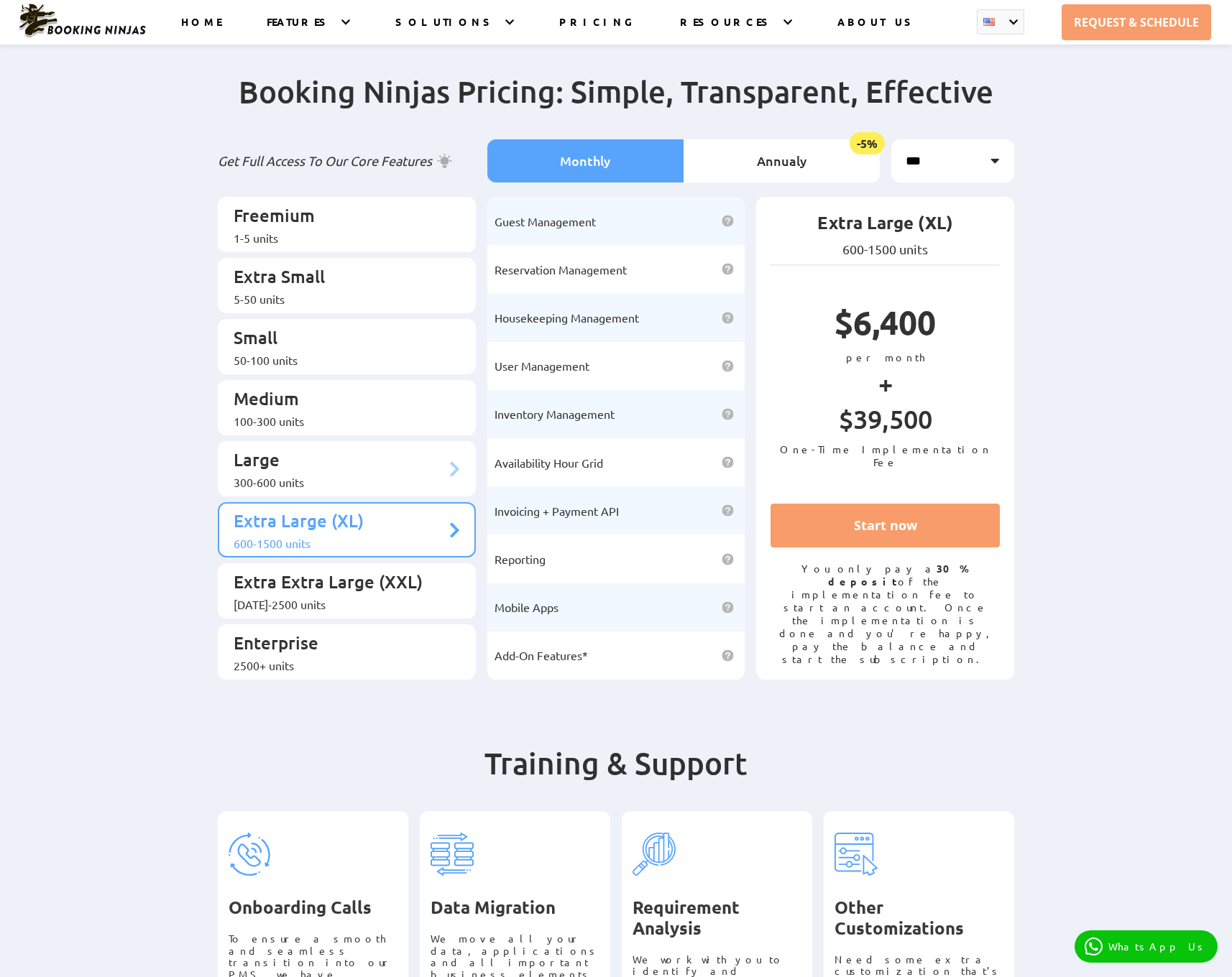
click at [392, 448] on p "Large" at bounding box center [340, 462] width 212 height 27
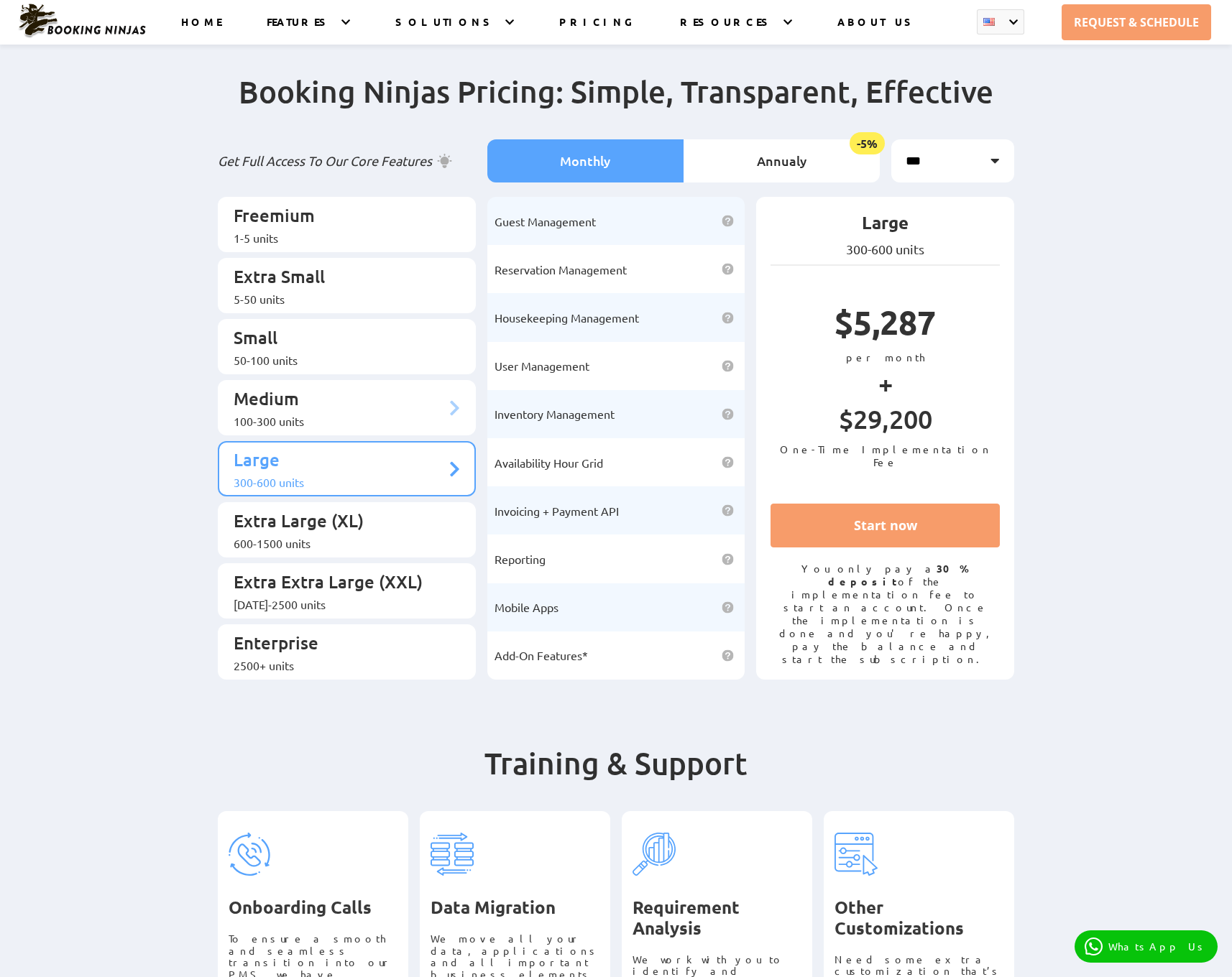
click at [391, 387] on p "Medium" at bounding box center [340, 400] width 212 height 27
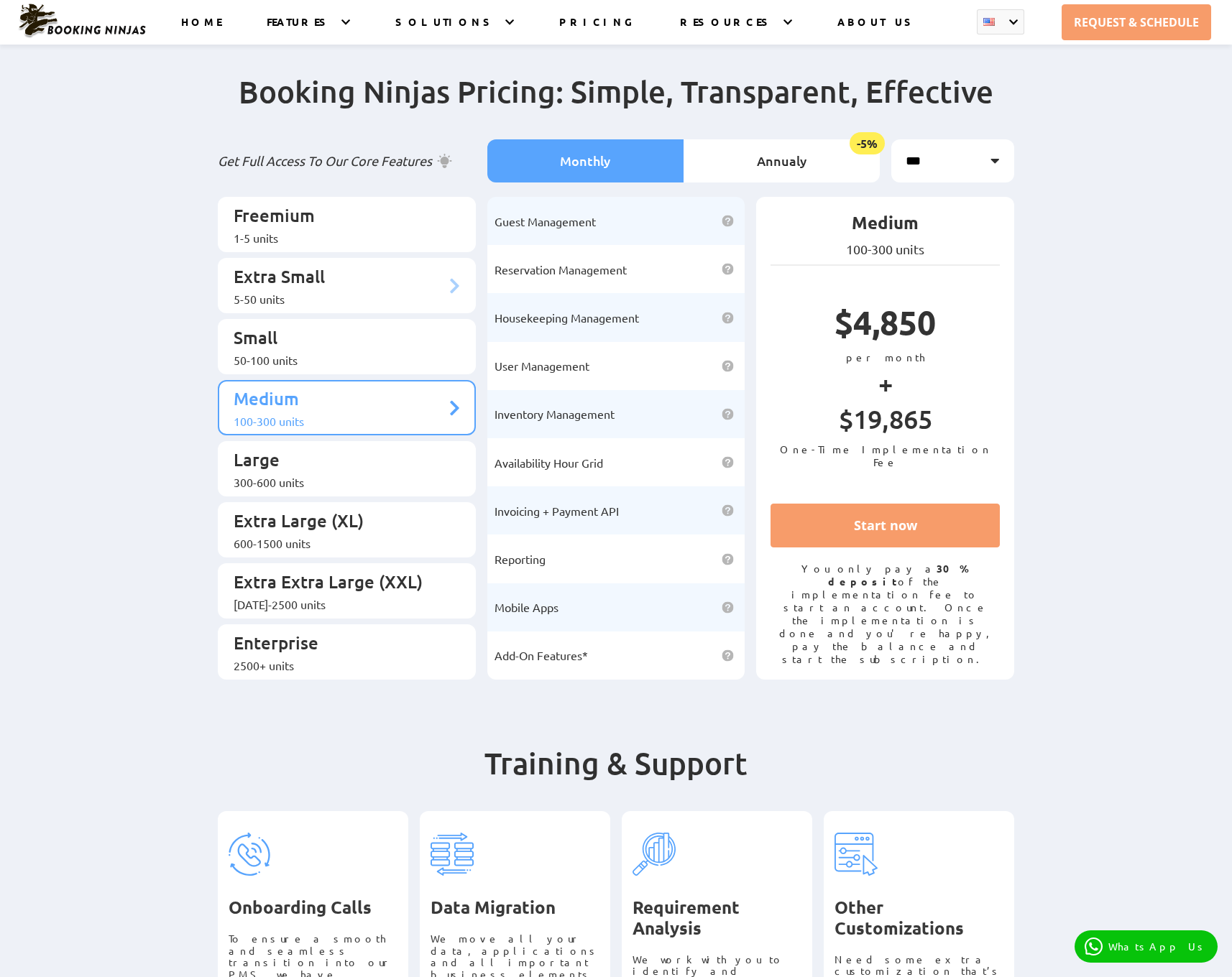
click at [399, 298] on li "Extra Small 5-50 units" at bounding box center [346, 285] width 258 height 55
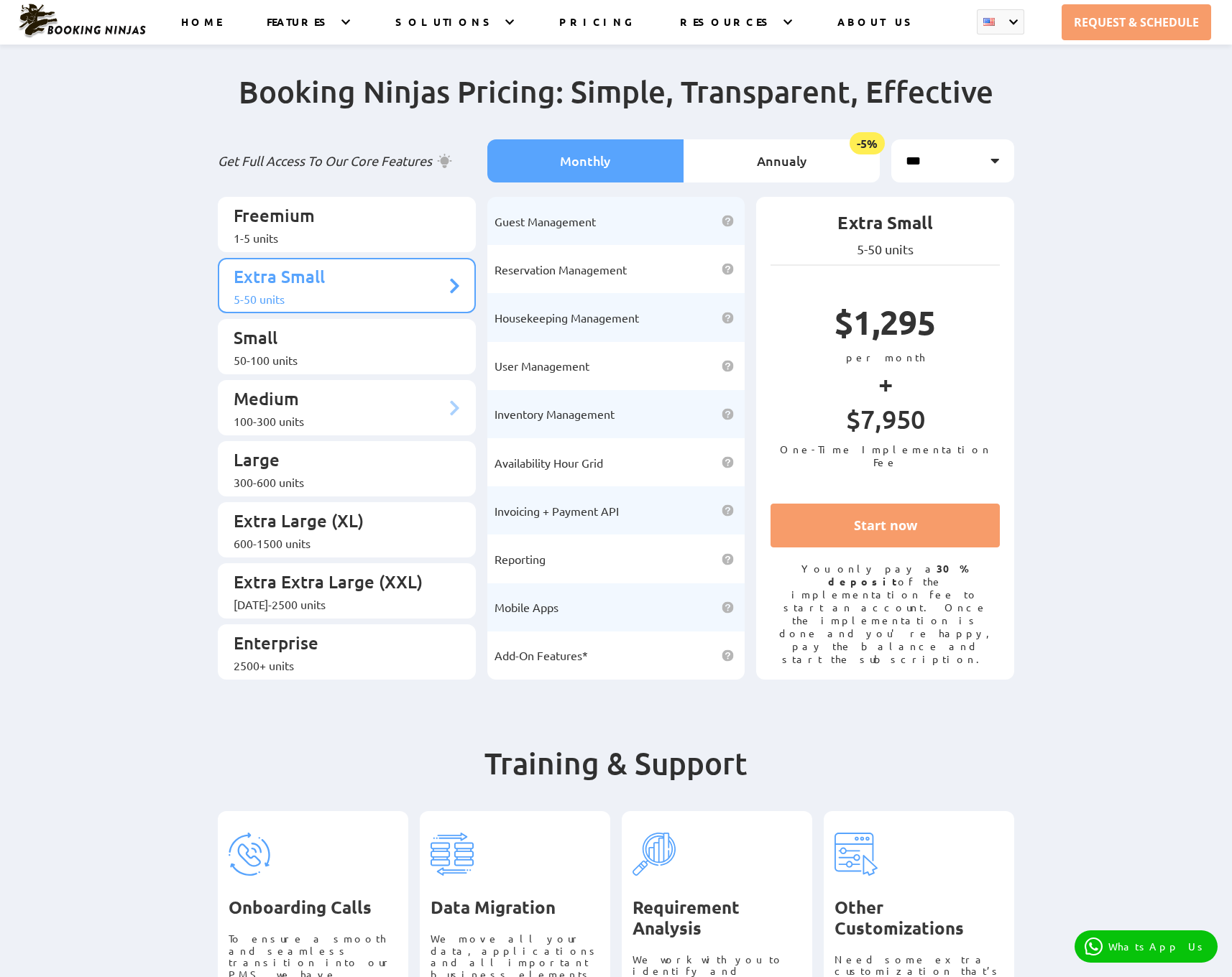
click at [404, 380] on li "Medium 100-300 units" at bounding box center [346, 408] width 258 height 55
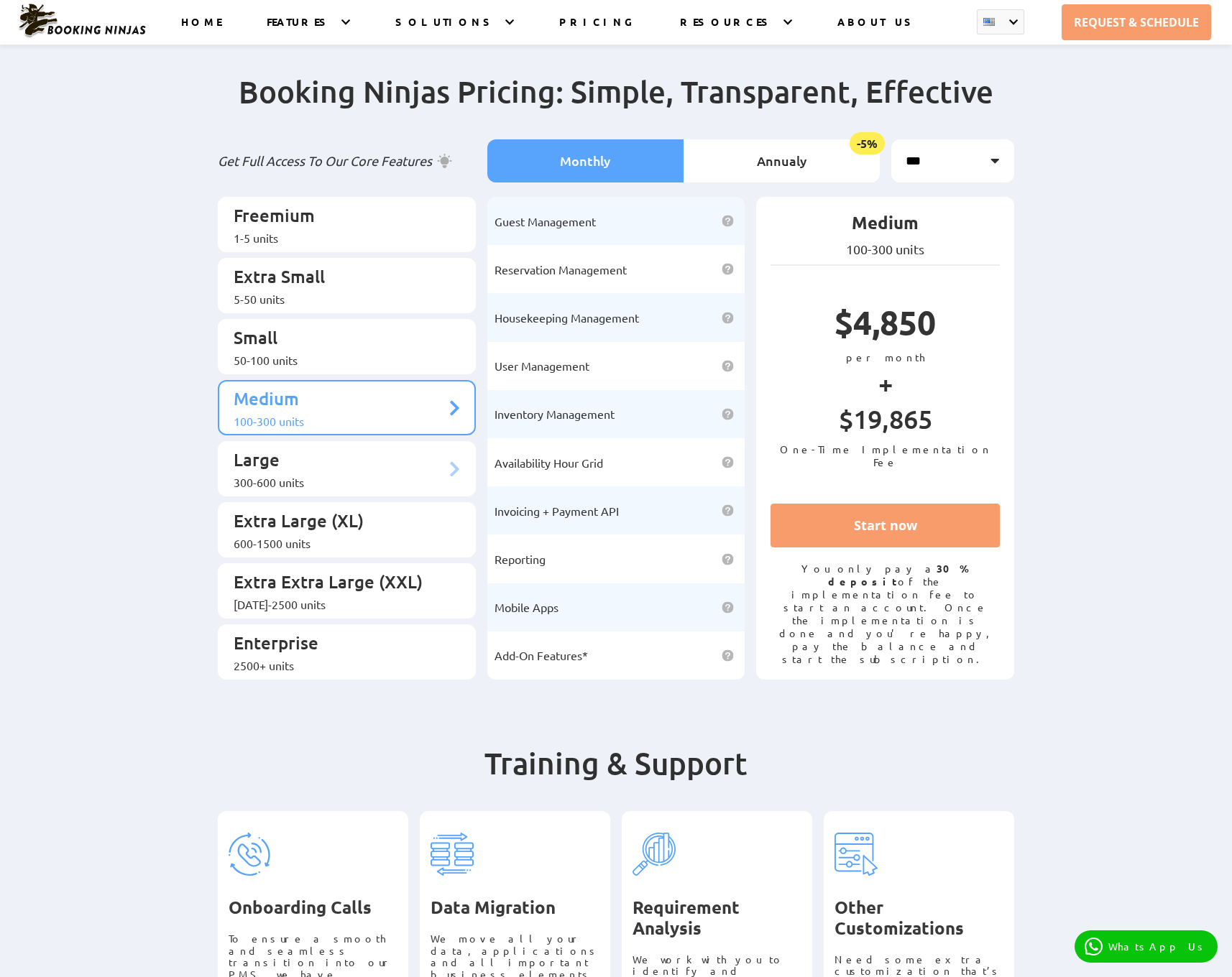
click at [406, 442] on li "Large 300-600 units" at bounding box center [346, 469] width 258 height 55
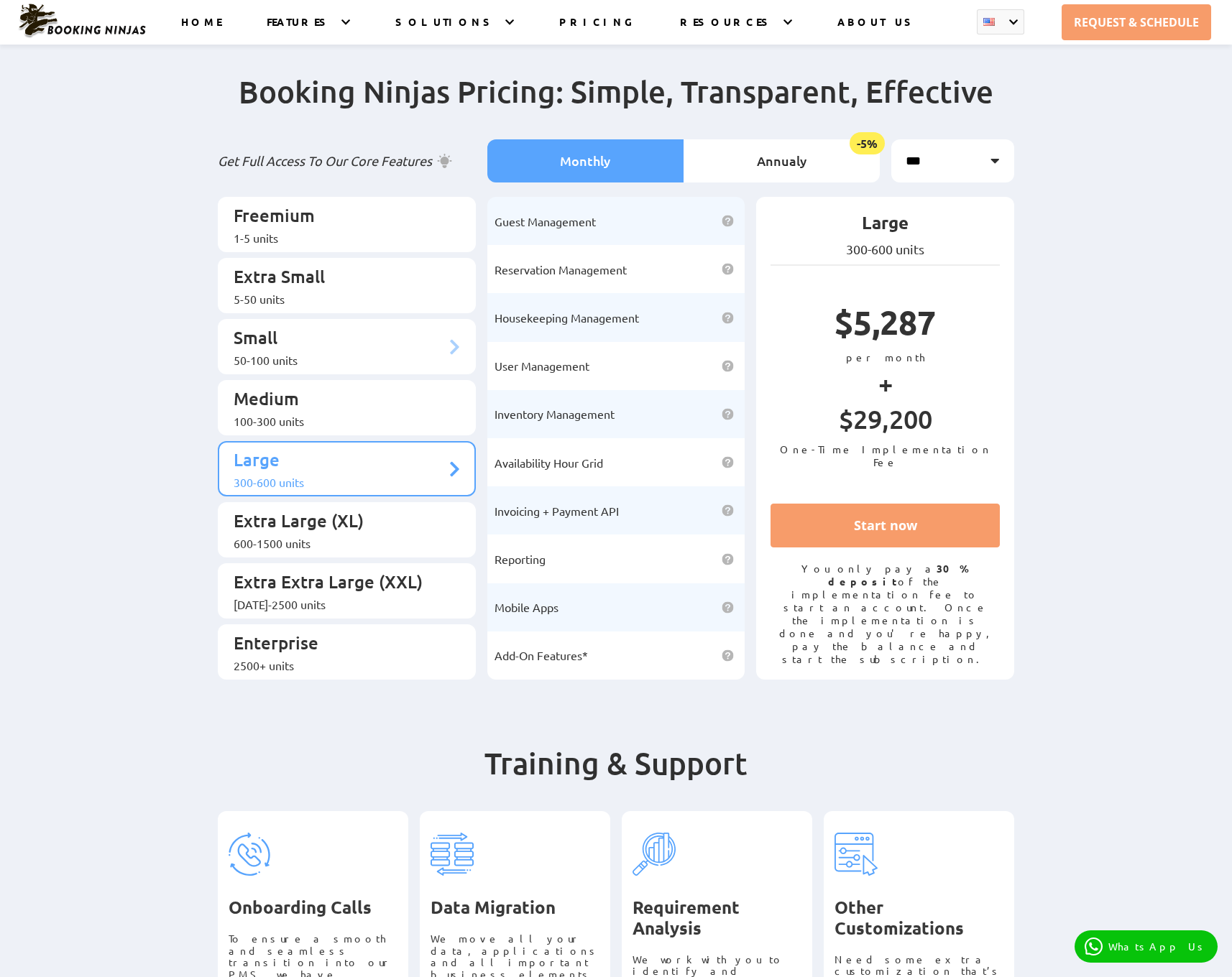
click at [367, 326] on p "Small" at bounding box center [340, 339] width 212 height 27
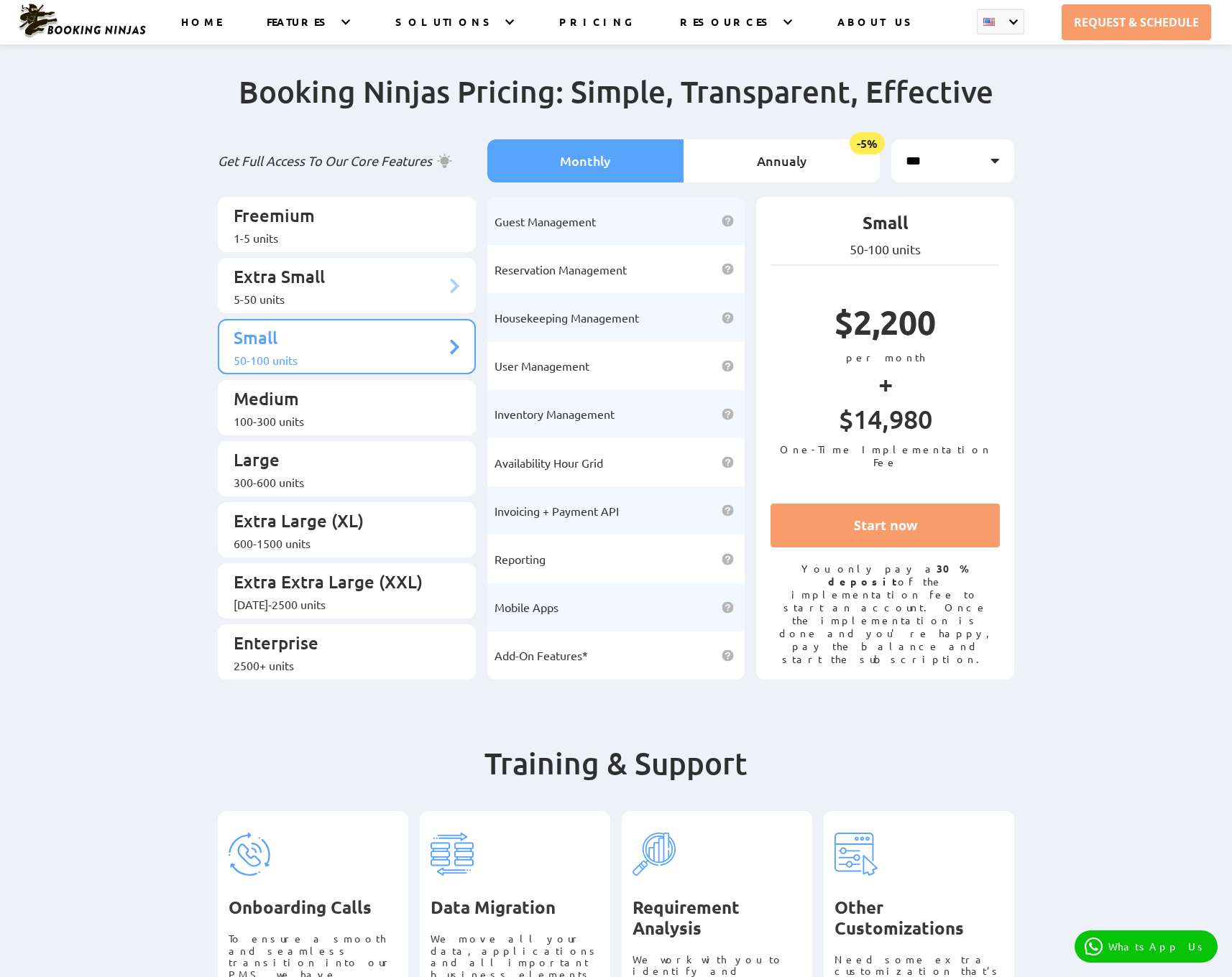
click at [381, 276] on p "Extra Small" at bounding box center [340, 278] width 212 height 27
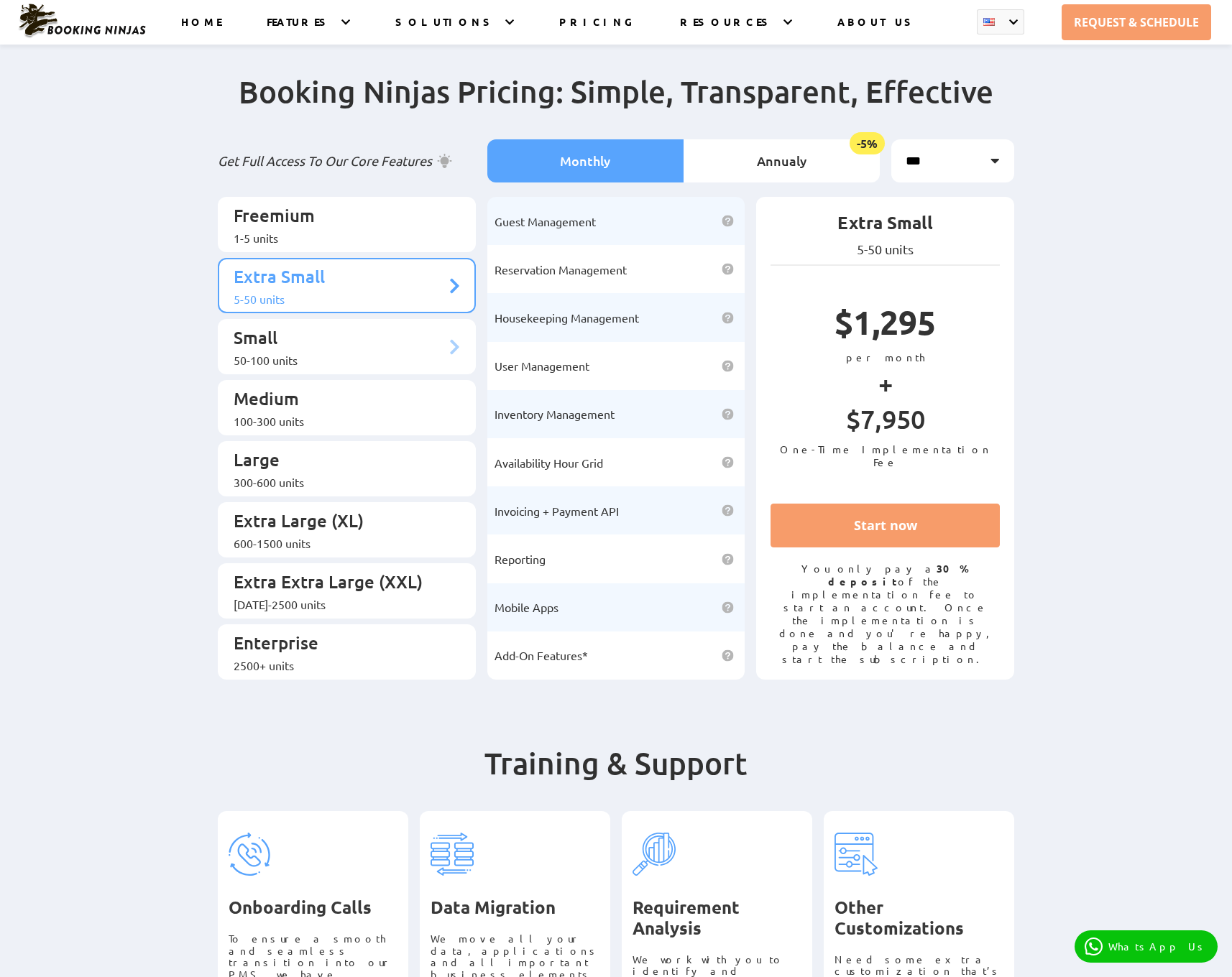
click at [381, 332] on p "Small" at bounding box center [340, 339] width 212 height 27
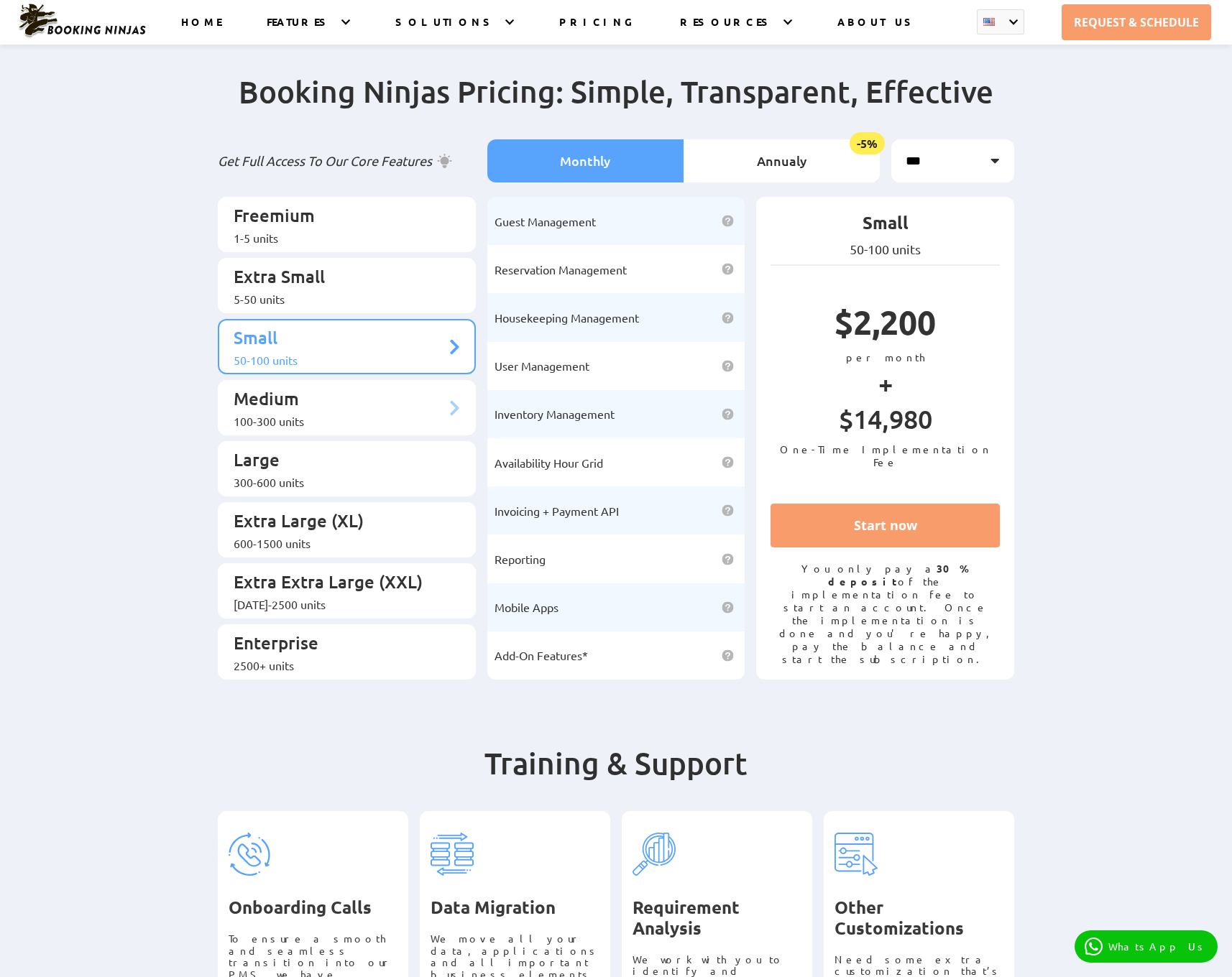
click at [380, 414] on div "100-300 units" at bounding box center [340, 421] width 212 height 15
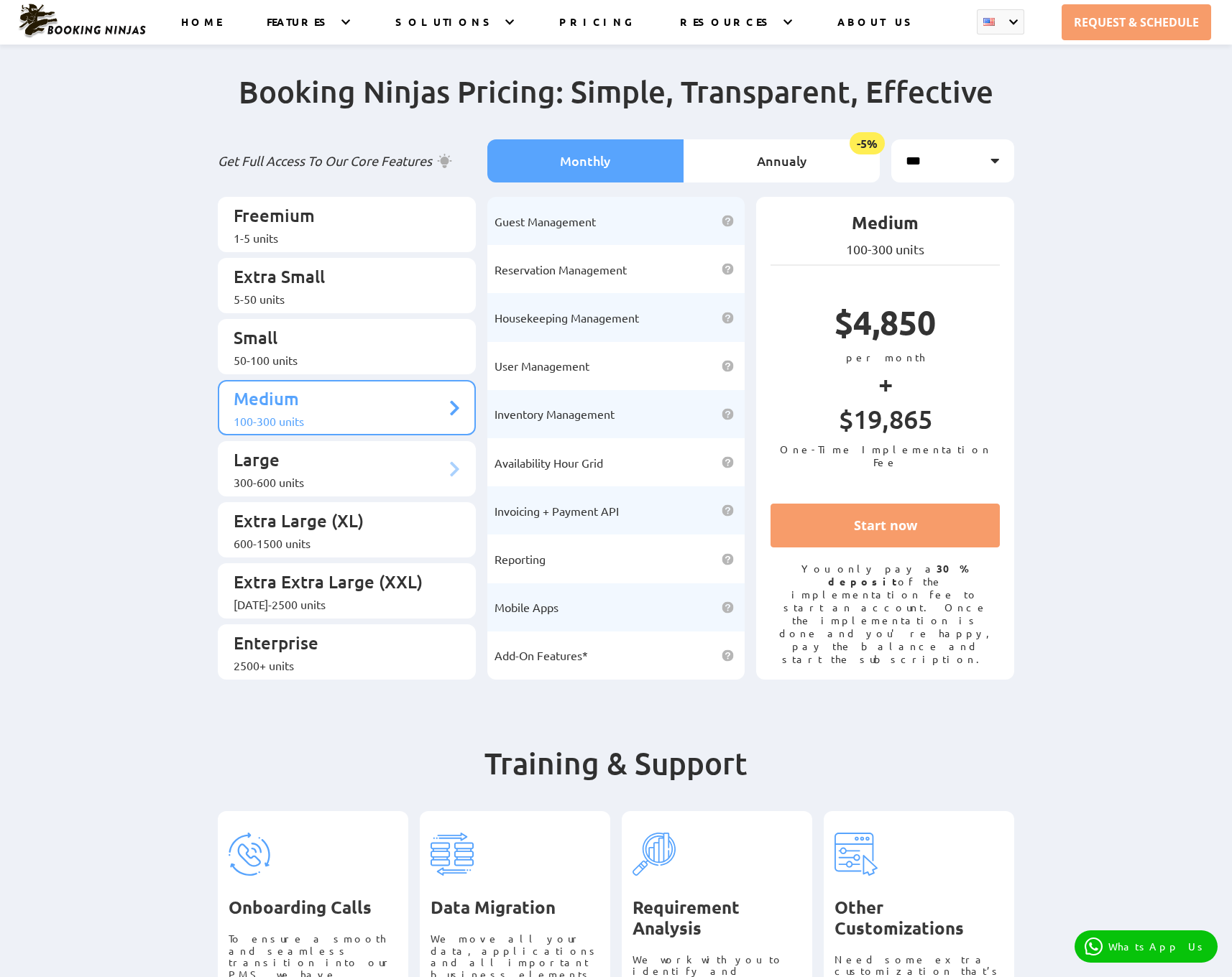
click at [376, 448] on p "Large" at bounding box center [340, 462] width 212 height 27
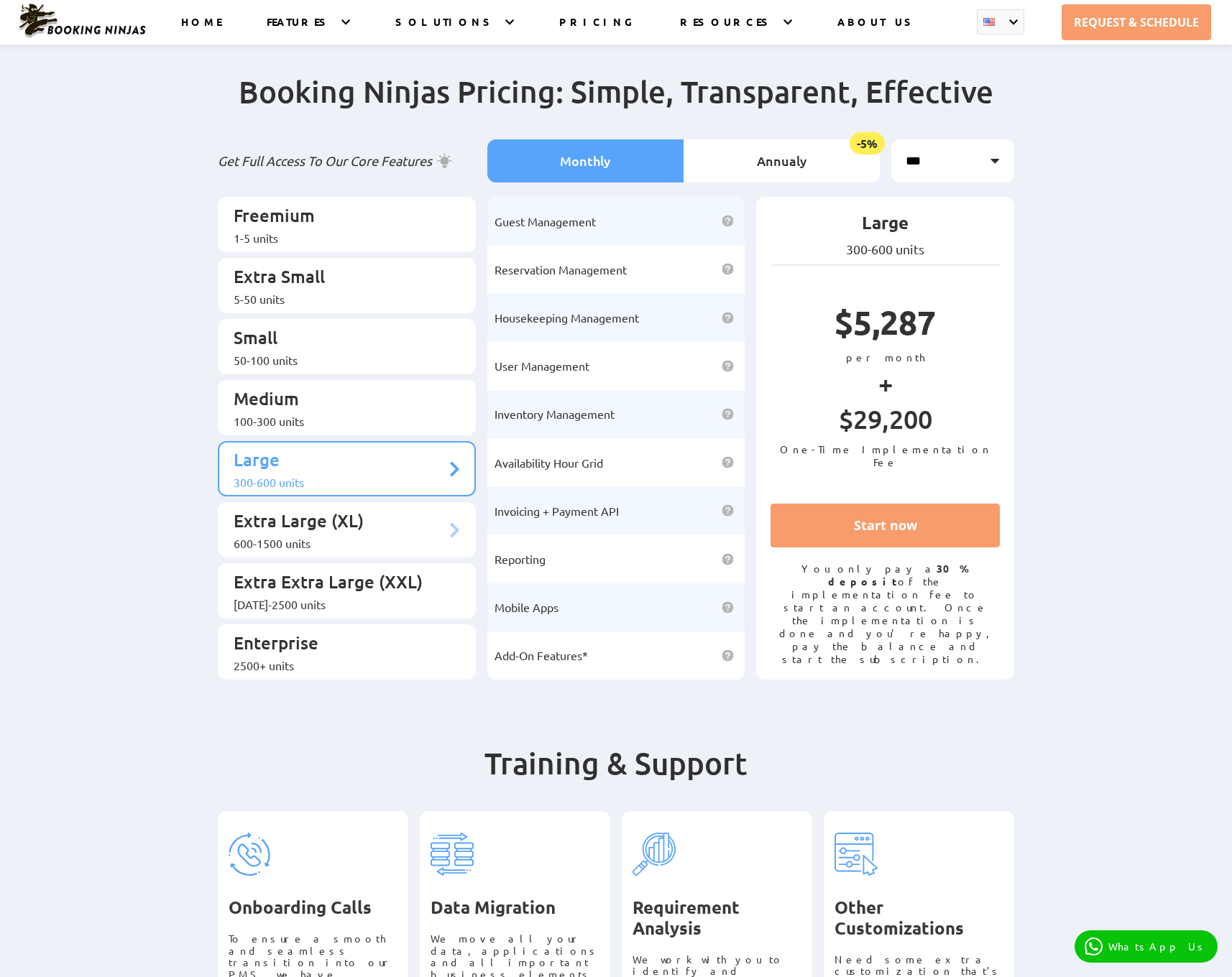
click at [362, 521] on li "Extra Large (XL) 600-1500 units" at bounding box center [346, 530] width 258 height 55
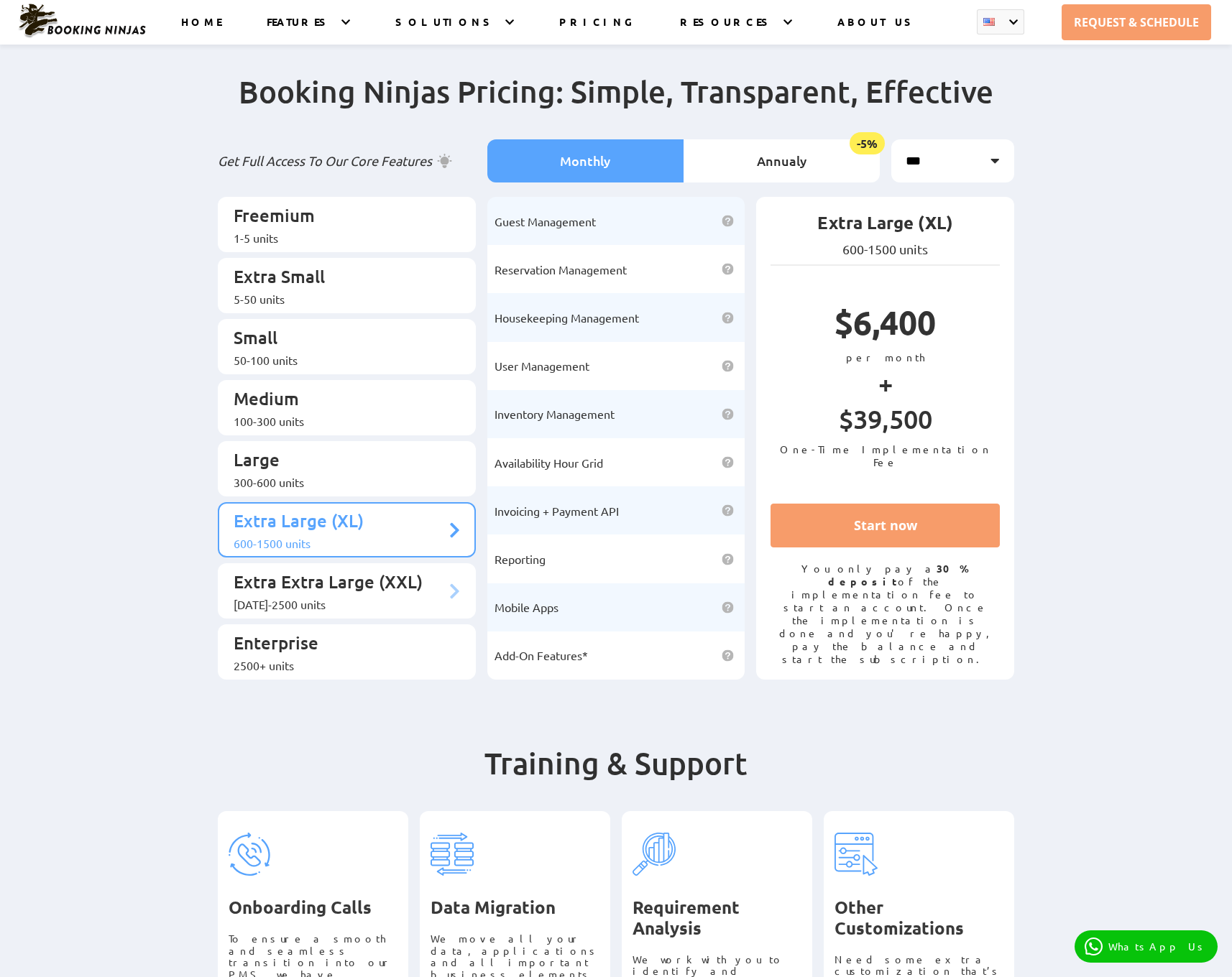
click at [360, 571] on p "Extra Extra Large (XXL)" at bounding box center [340, 584] width 212 height 27
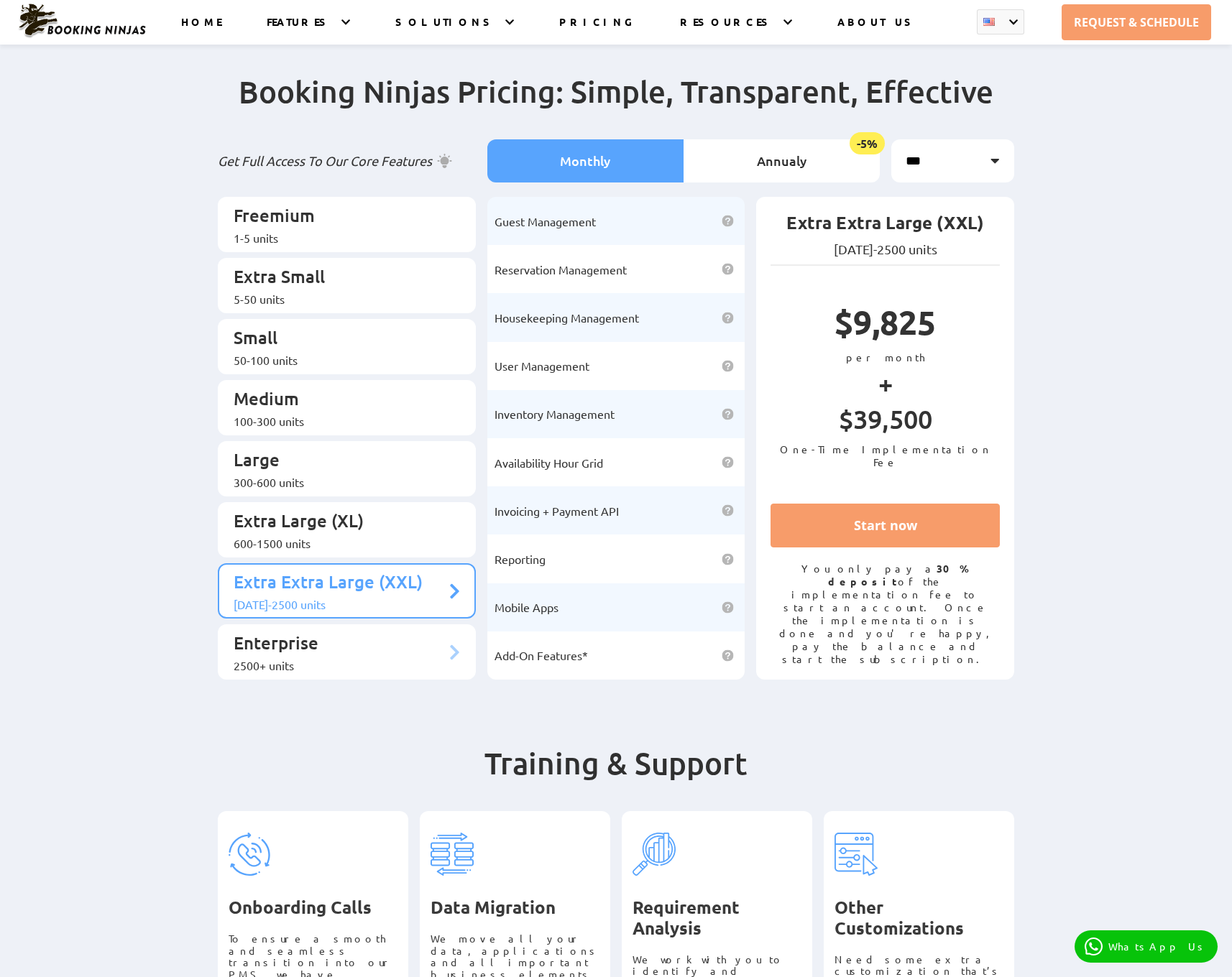
click at [364, 632] on p "Enterprise" at bounding box center [340, 645] width 212 height 27
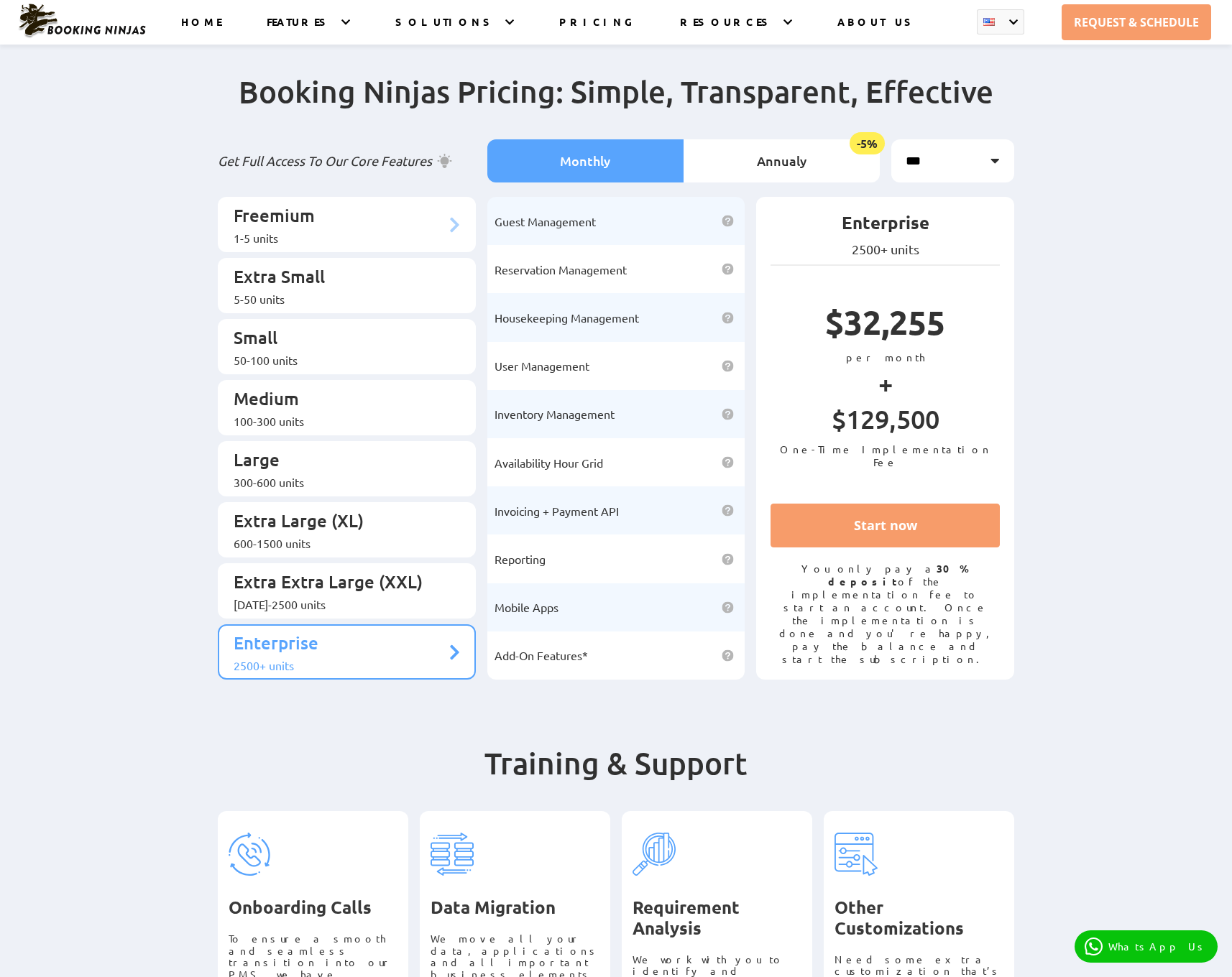
click at [374, 215] on p "Freemium" at bounding box center [340, 217] width 212 height 27
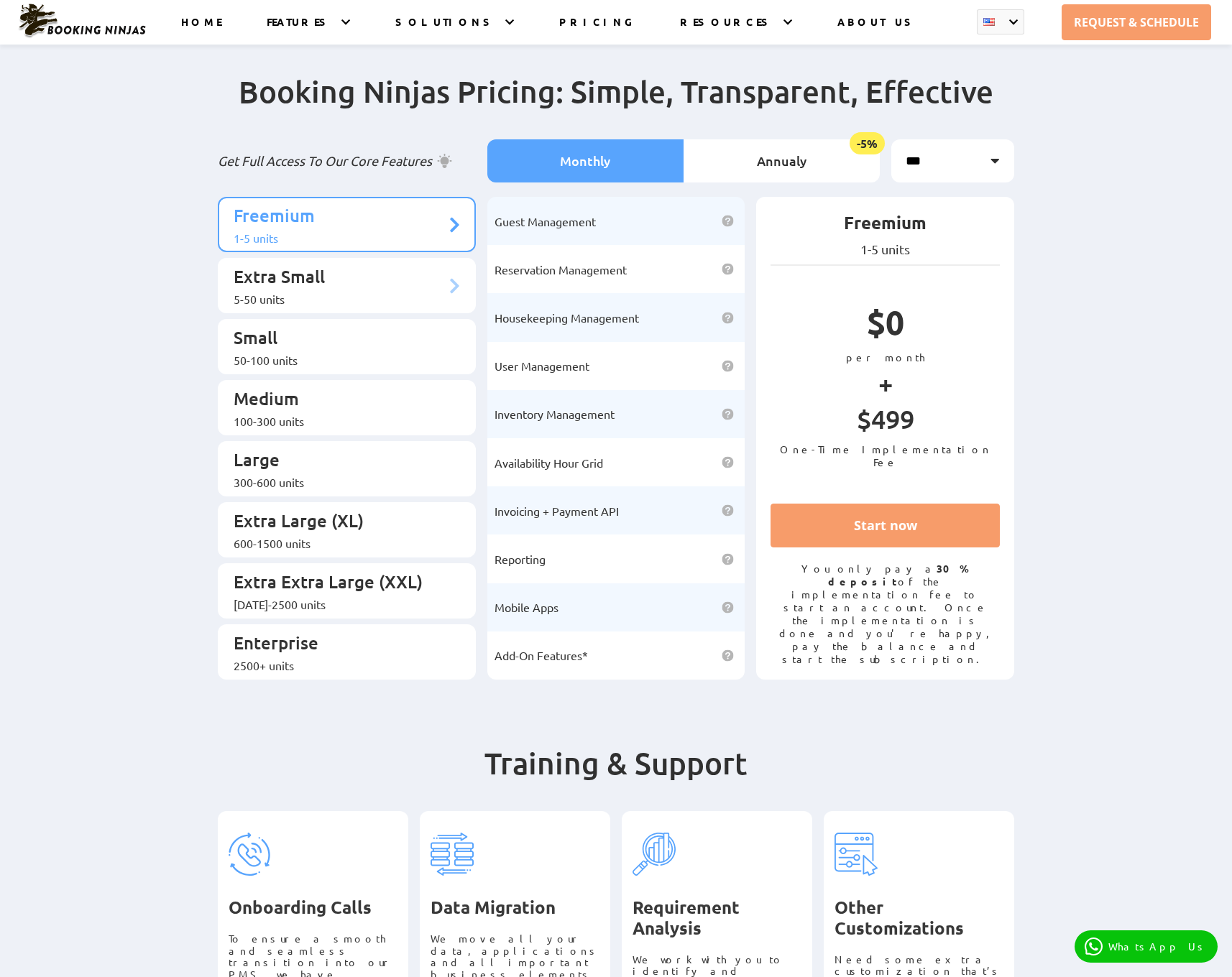
click at [374, 258] on li "Extra Small 5-50 units" at bounding box center [346, 285] width 258 height 55
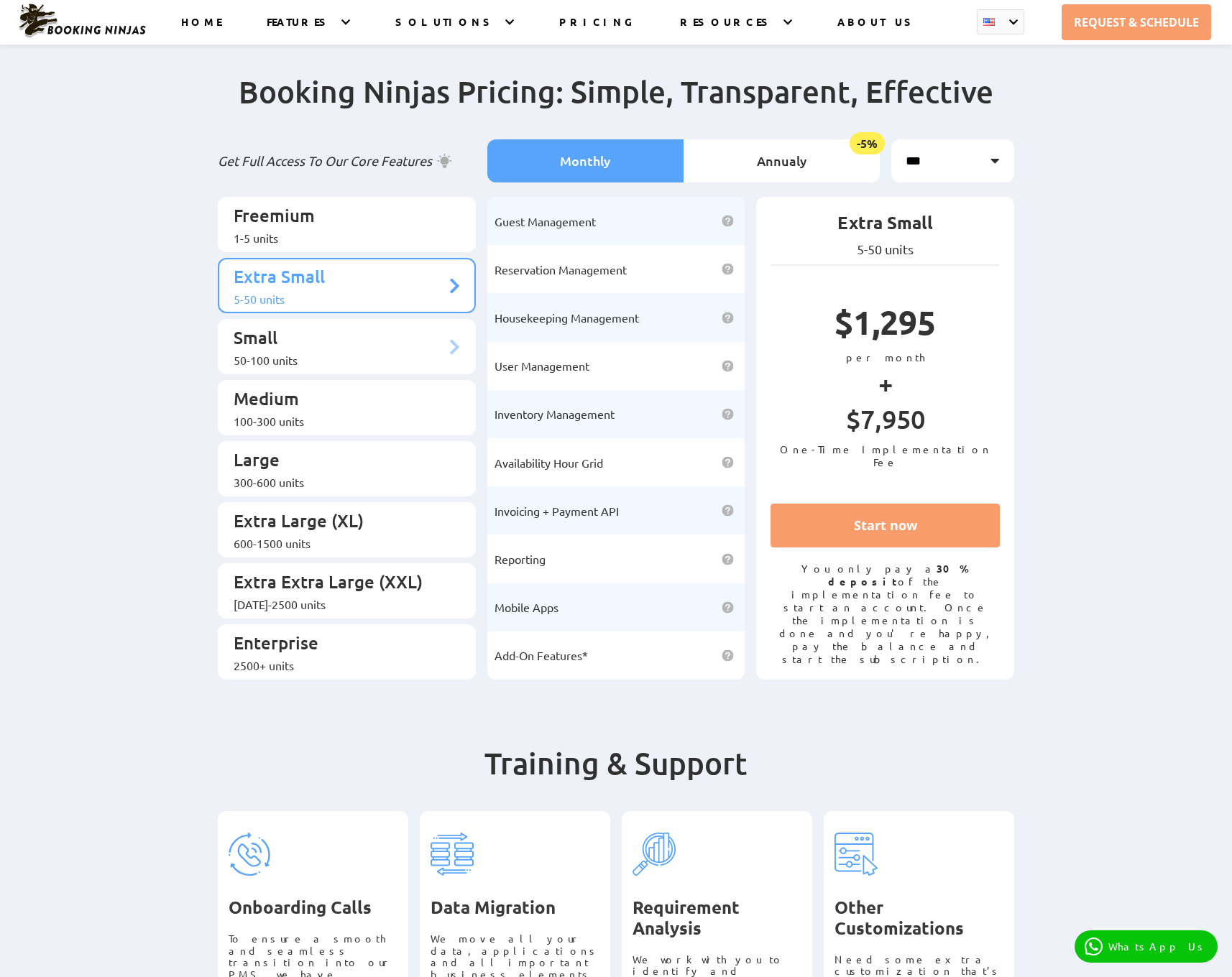
click at [374, 319] on li "Small 50-100 units" at bounding box center [346, 347] width 258 height 55
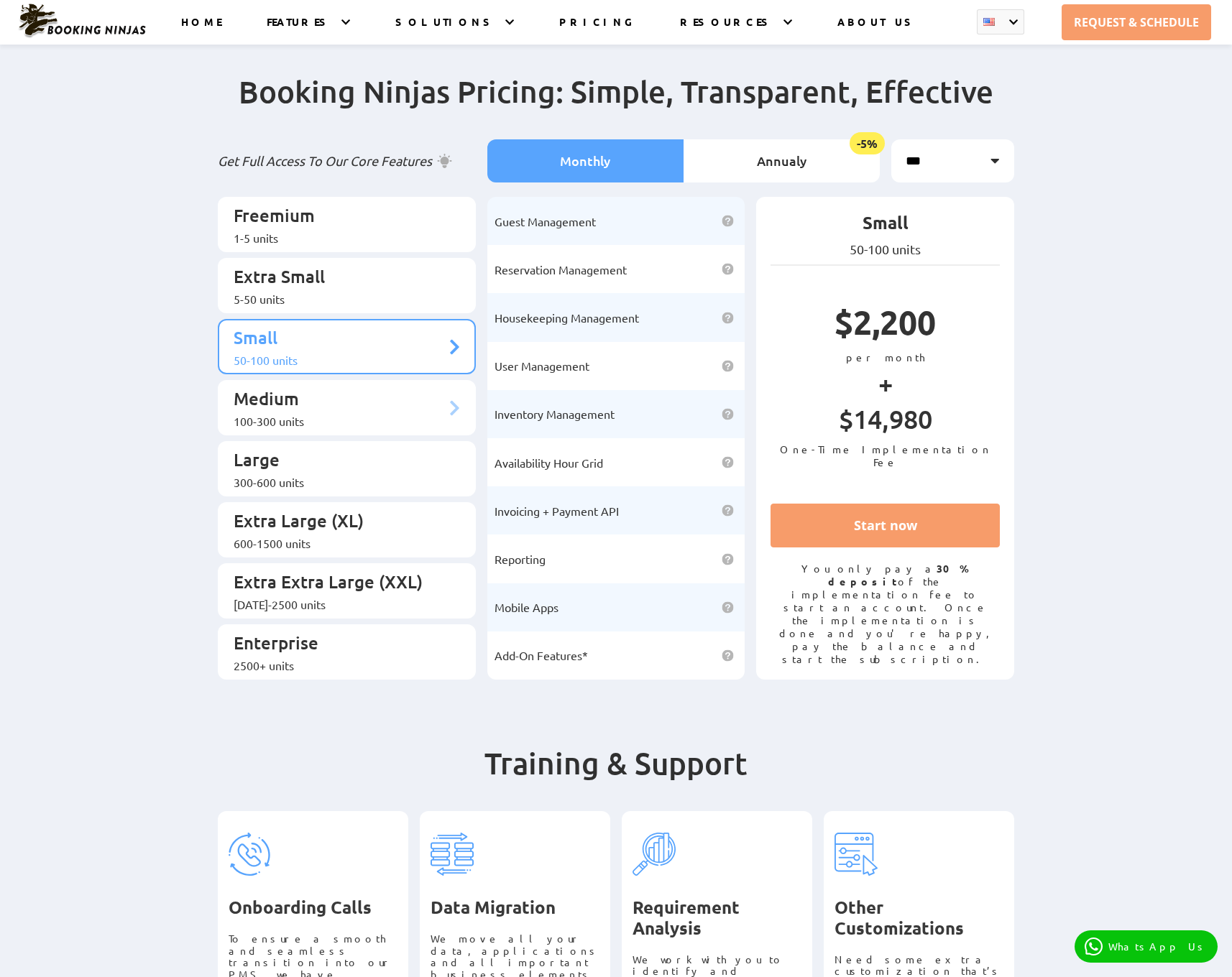
click at [374, 387] on p "Medium" at bounding box center [340, 400] width 212 height 27
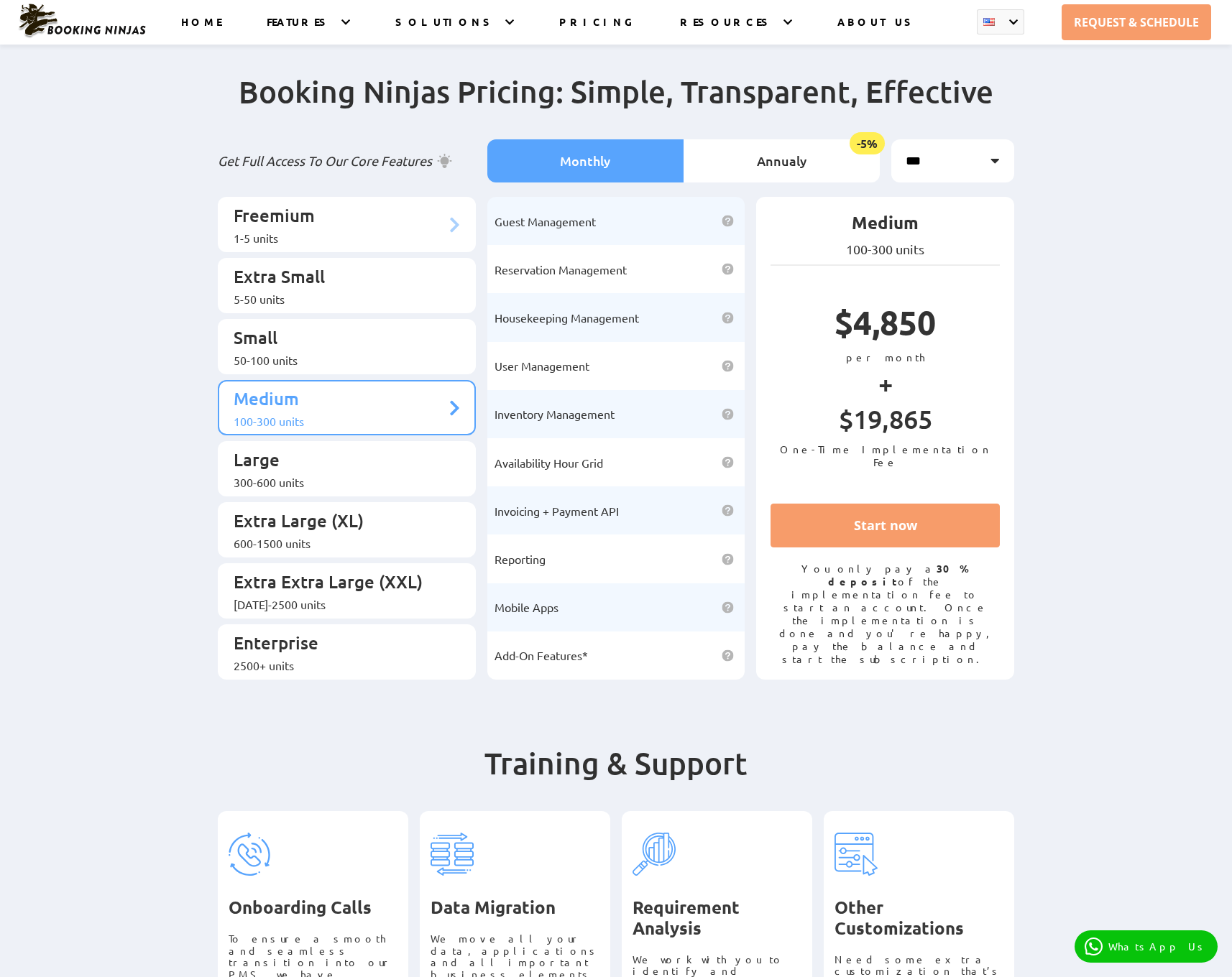
click at [303, 209] on p "Freemium" at bounding box center [340, 217] width 212 height 27
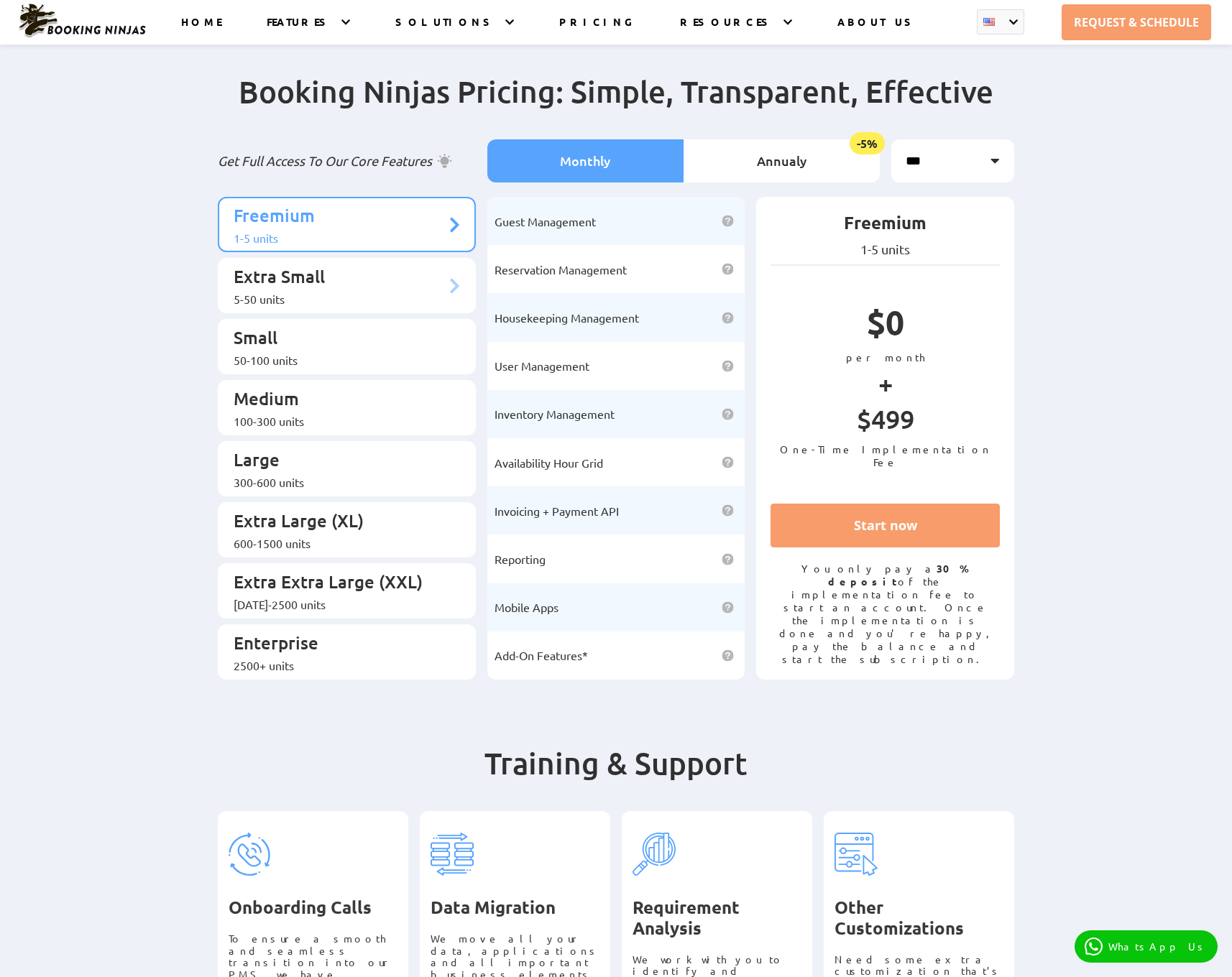
click at [275, 266] on p "Extra Small" at bounding box center [340, 278] width 212 height 27
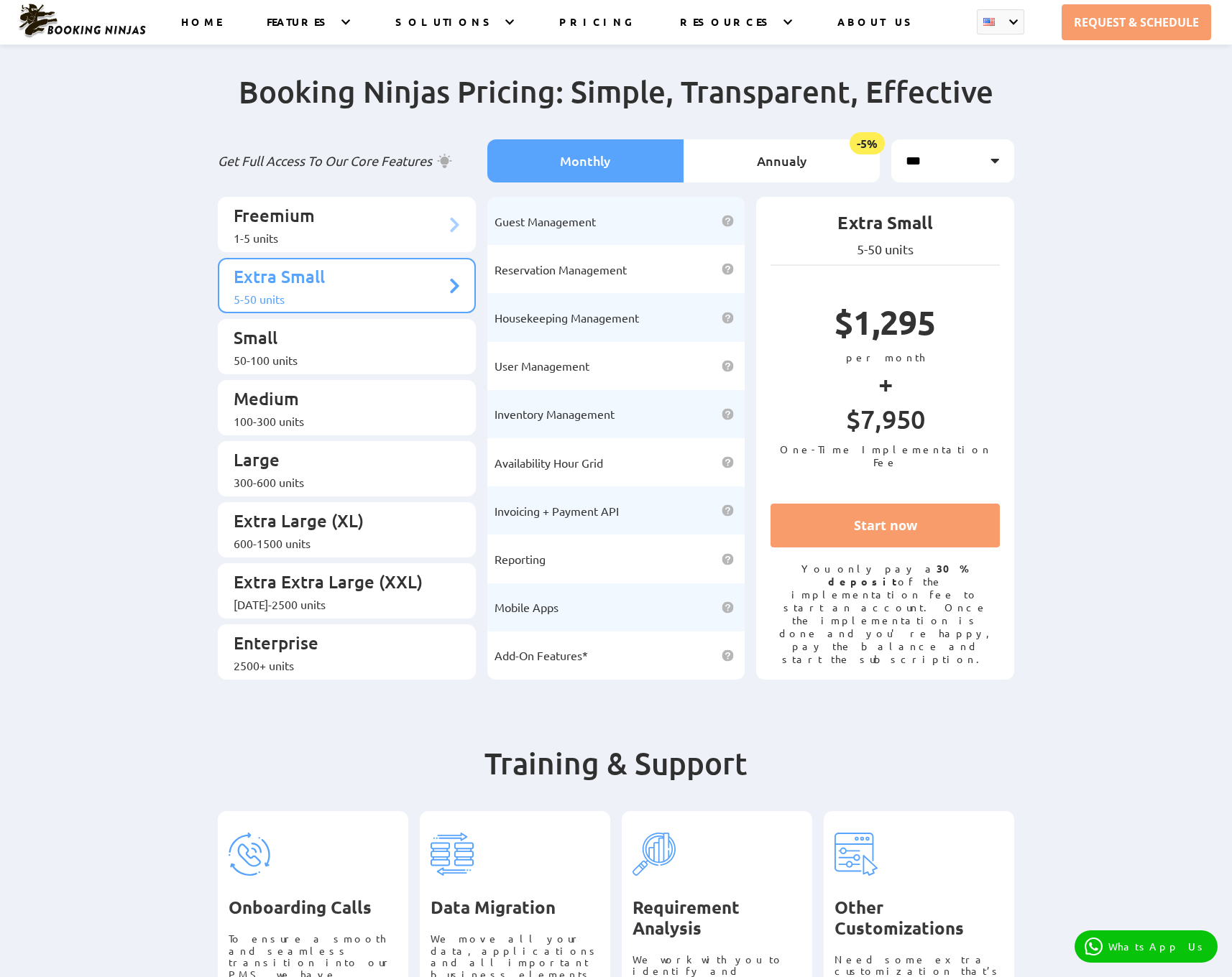
click at [370, 216] on p "Freemium" at bounding box center [340, 217] width 212 height 27
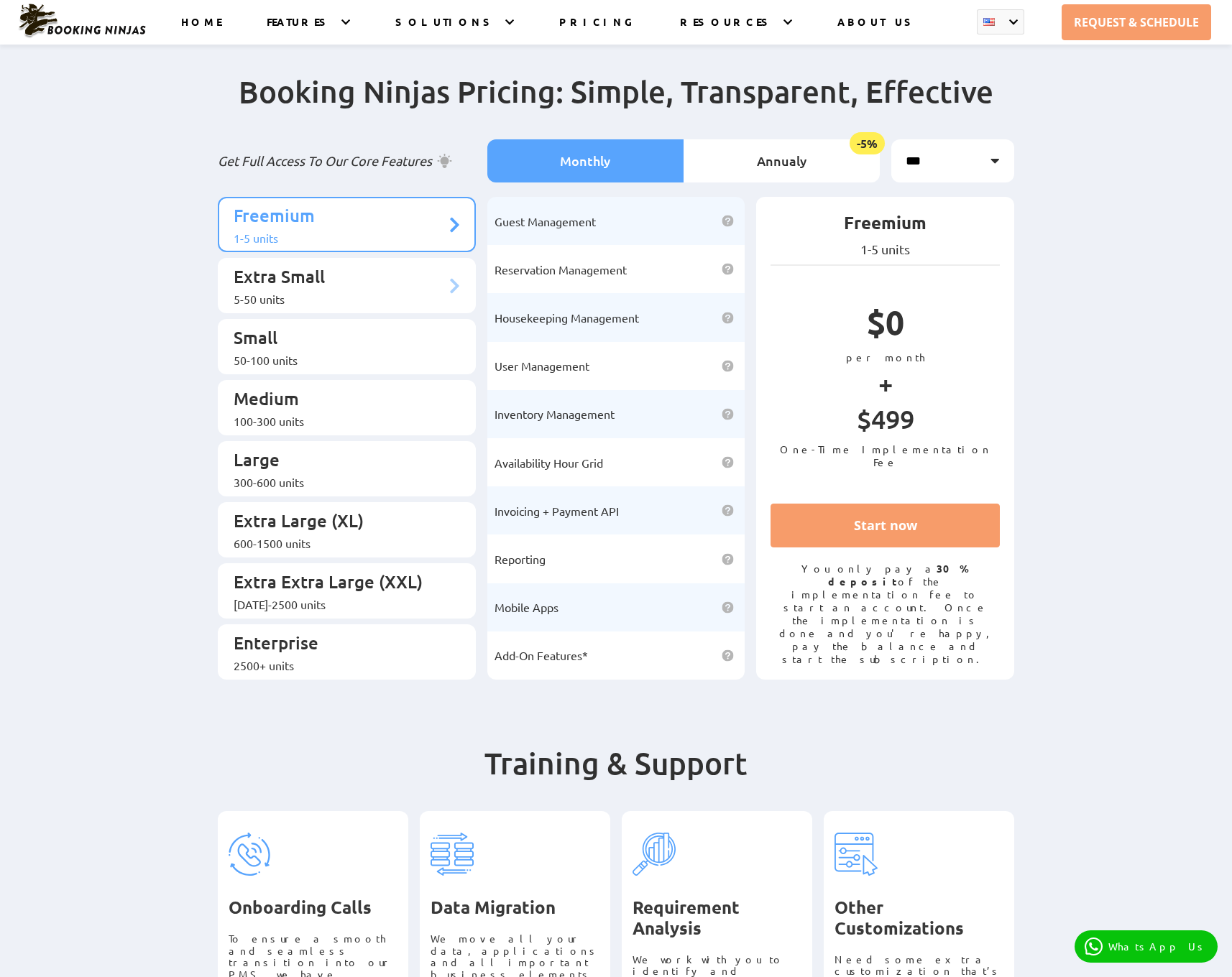
click at [383, 278] on p "Extra Small" at bounding box center [340, 278] width 212 height 27
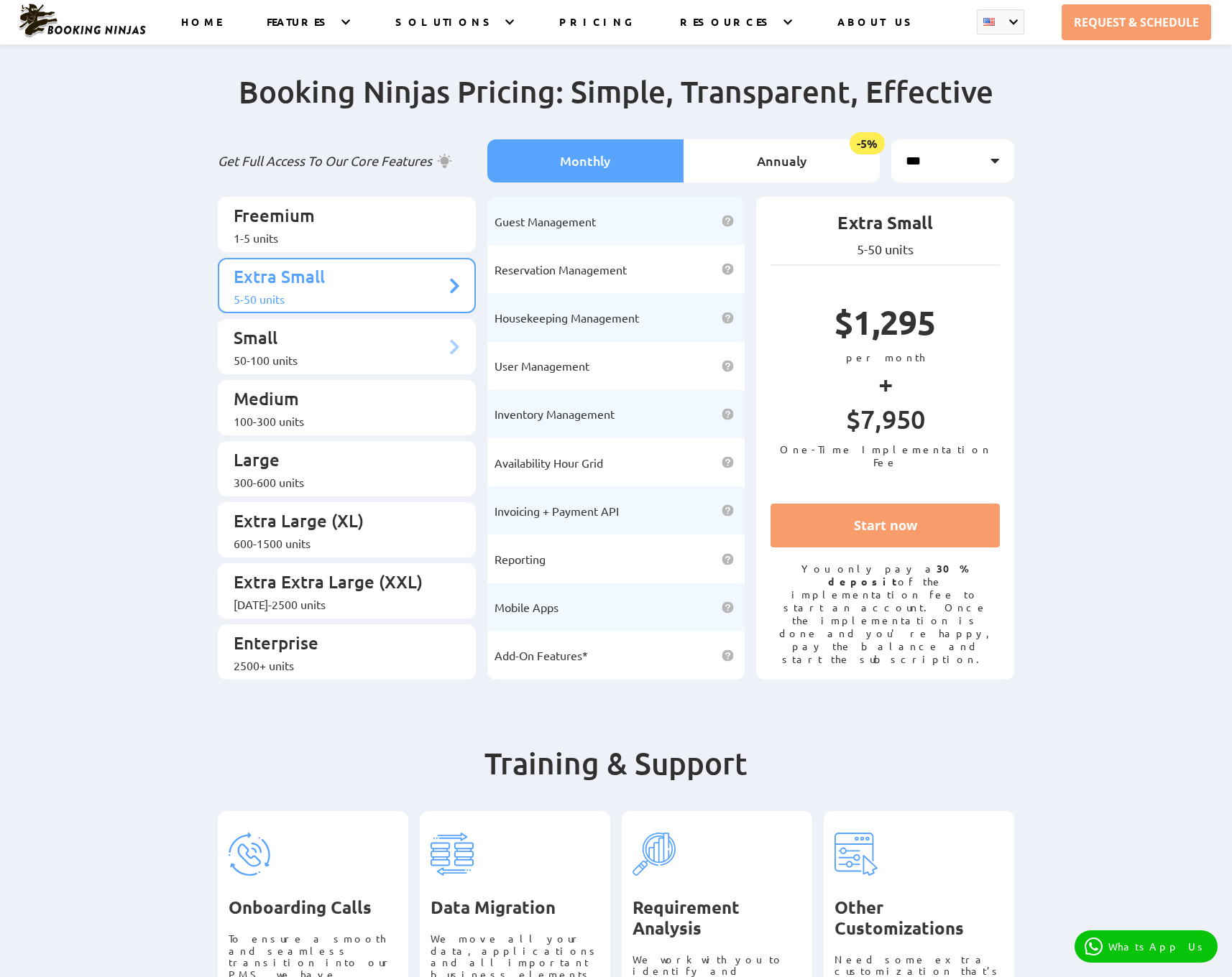
click at [322, 333] on p "Small" at bounding box center [340, 339] width 212 height 27
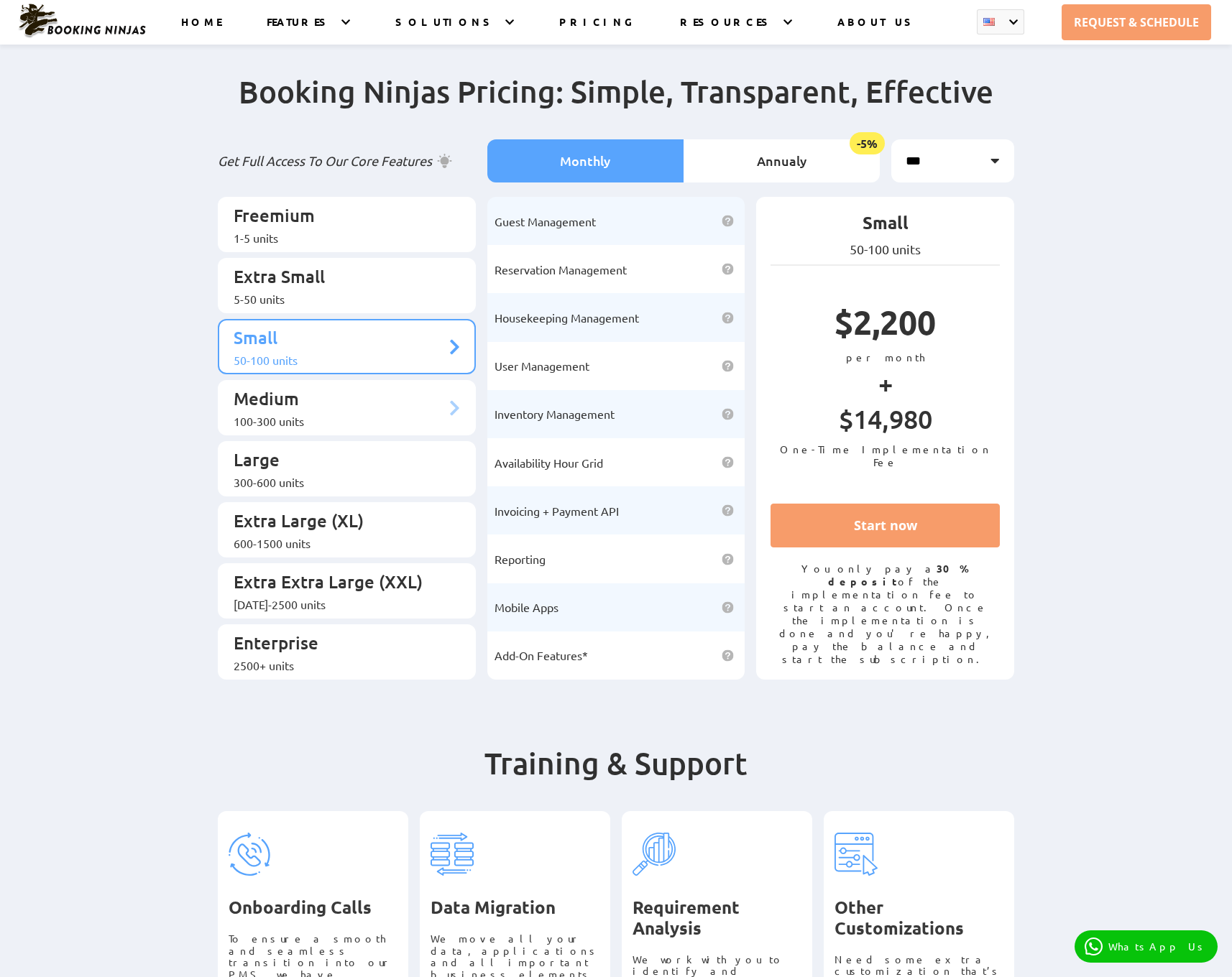
click at [277, 387] on p "Medium" at bounding box center [340, 400] width 212 height 27
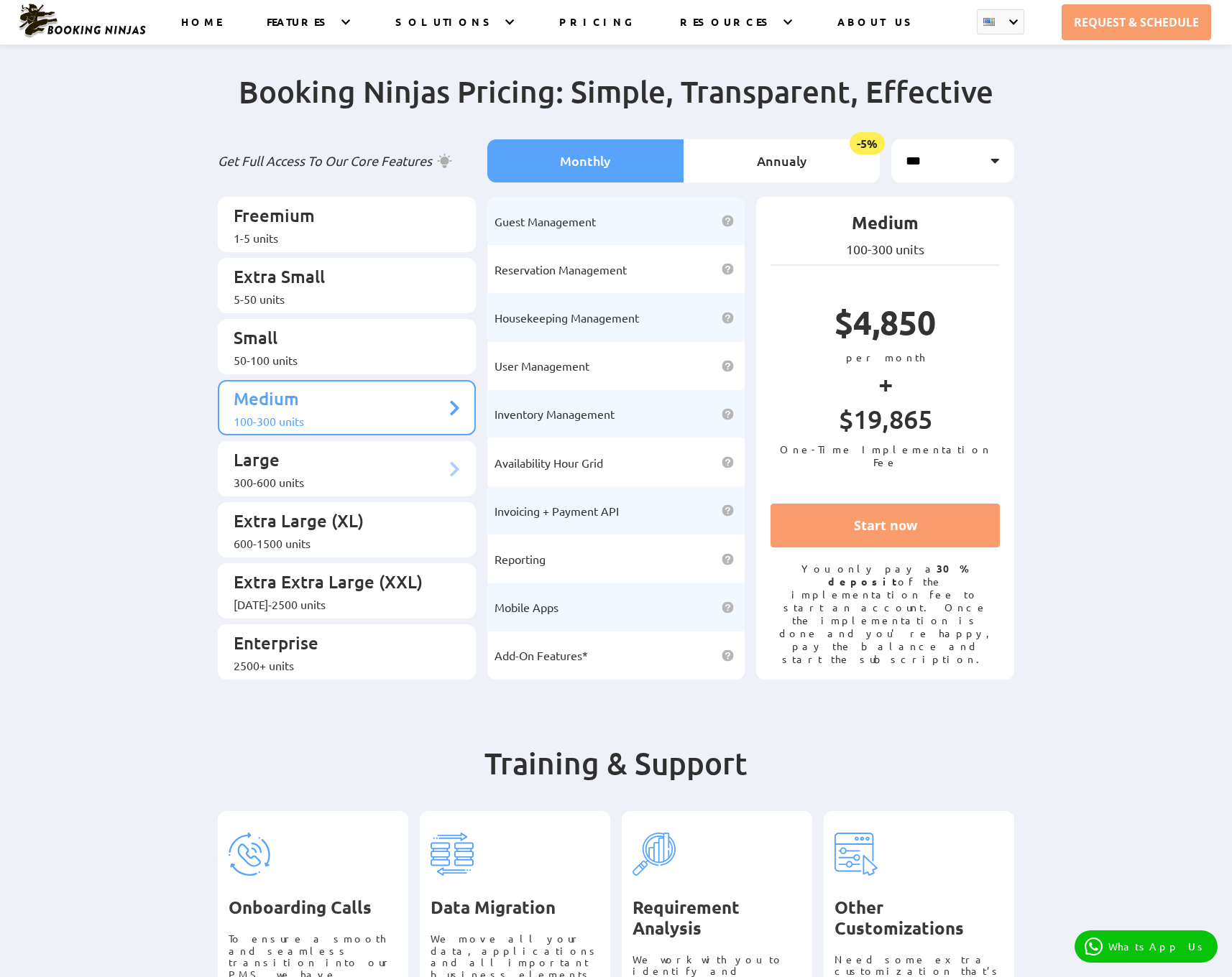
click at [388, 448] on p "Large" at bounding box center [340, 462] width 212 height 27
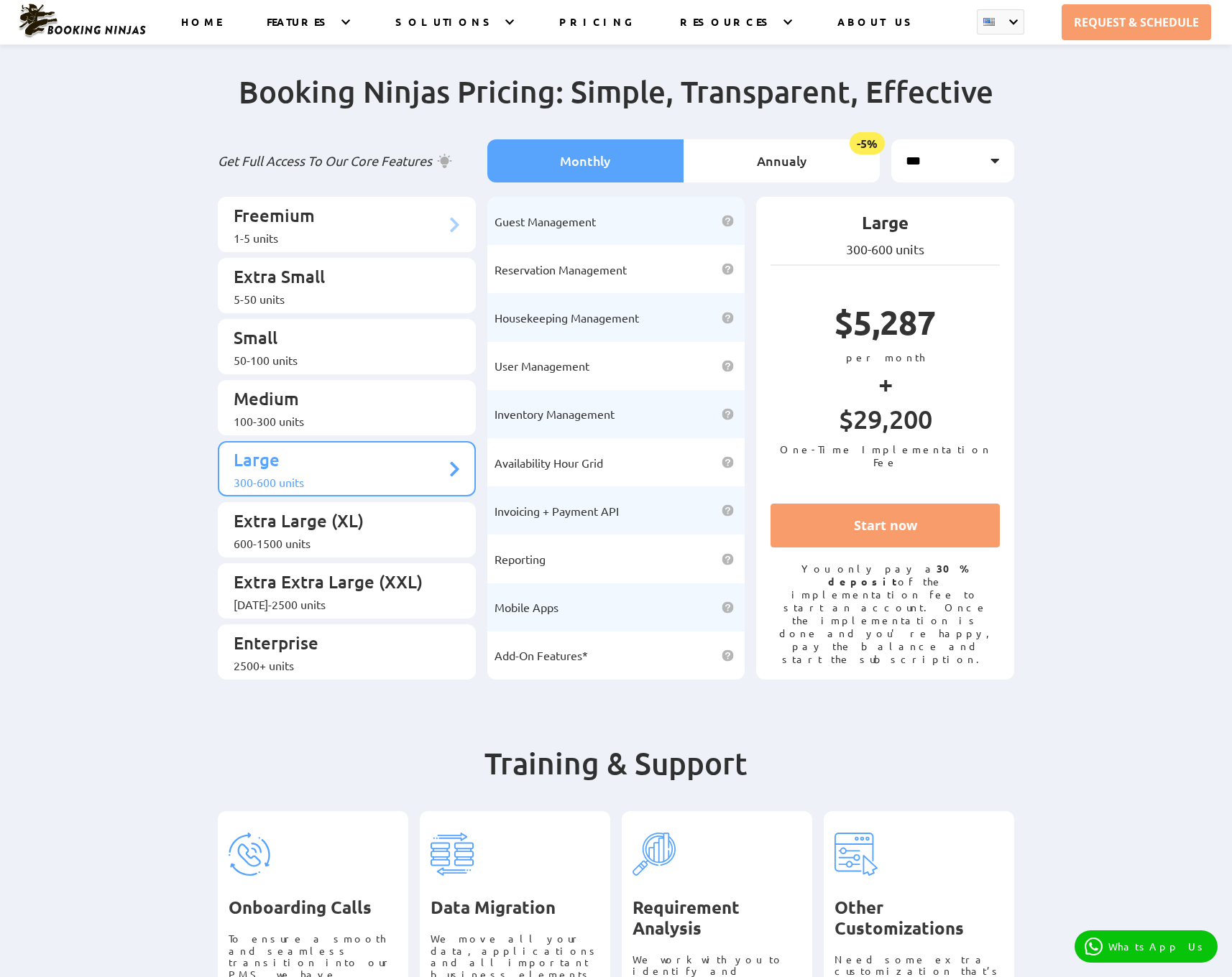
click at [291, 238] on li "Freemium 1-5 units" at bounding box center [346, 225] width 258 height 55
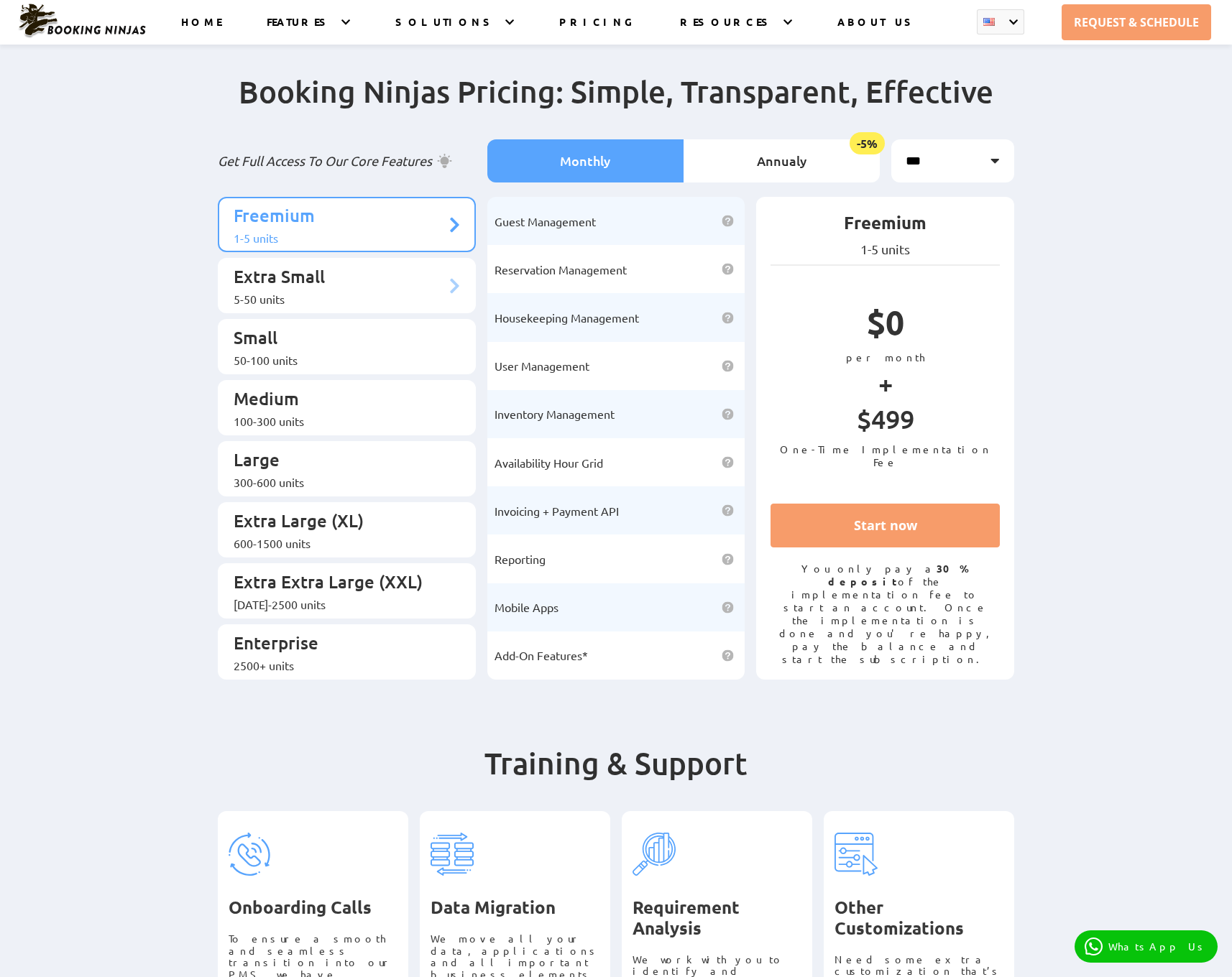
click at [286, 292] on div "5-50 units" at bounding box center [340, 298] width 212 height 15
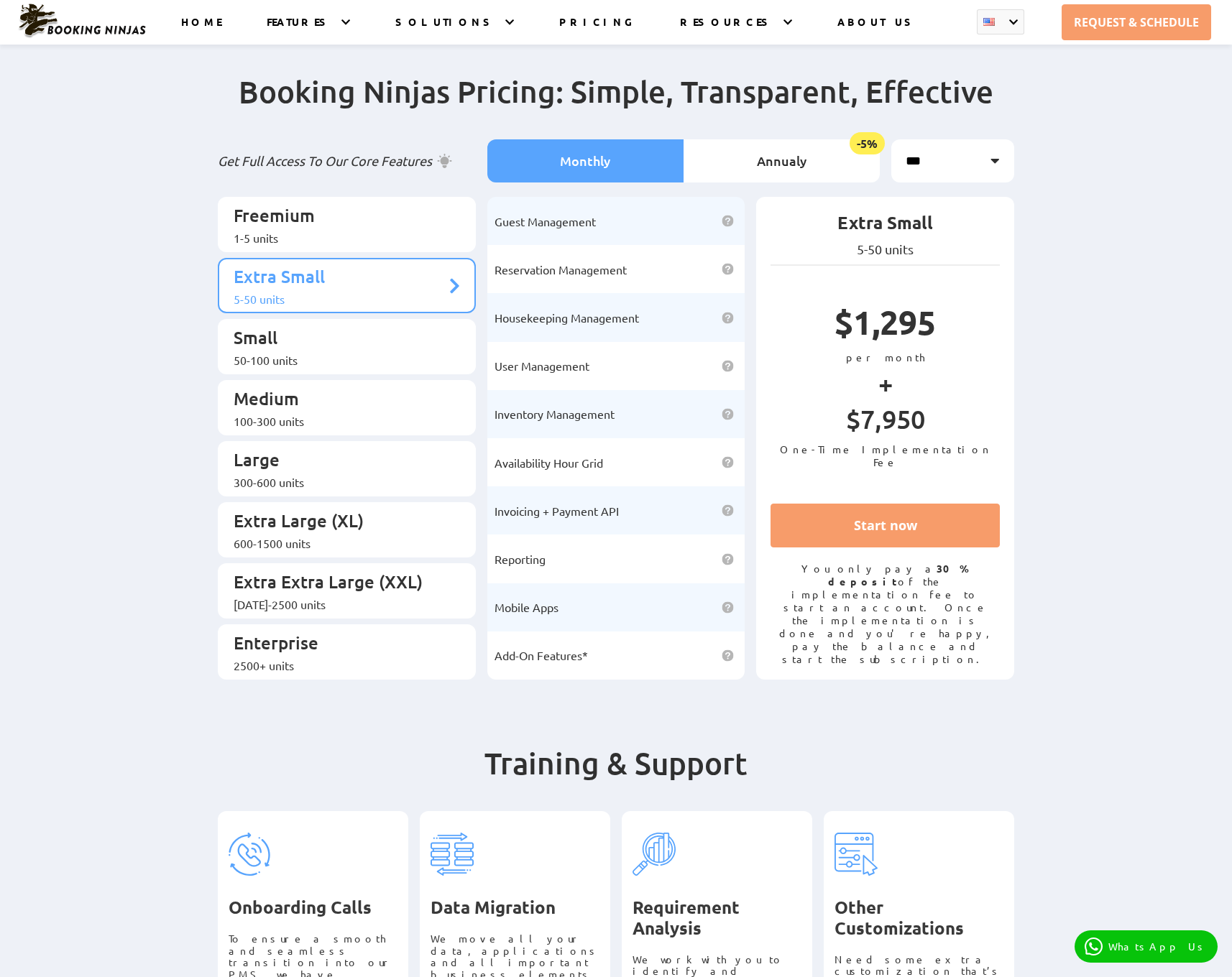
click at [359, 359] on ul "Freemium 1-5 units Extra Small 5-50 units Small 50-100 units Medium Large" at bounding box center [346, 438] width 258 height 483
click at [341, 337] on p "Small" at bounding box center [340, 339] width 212 height 27
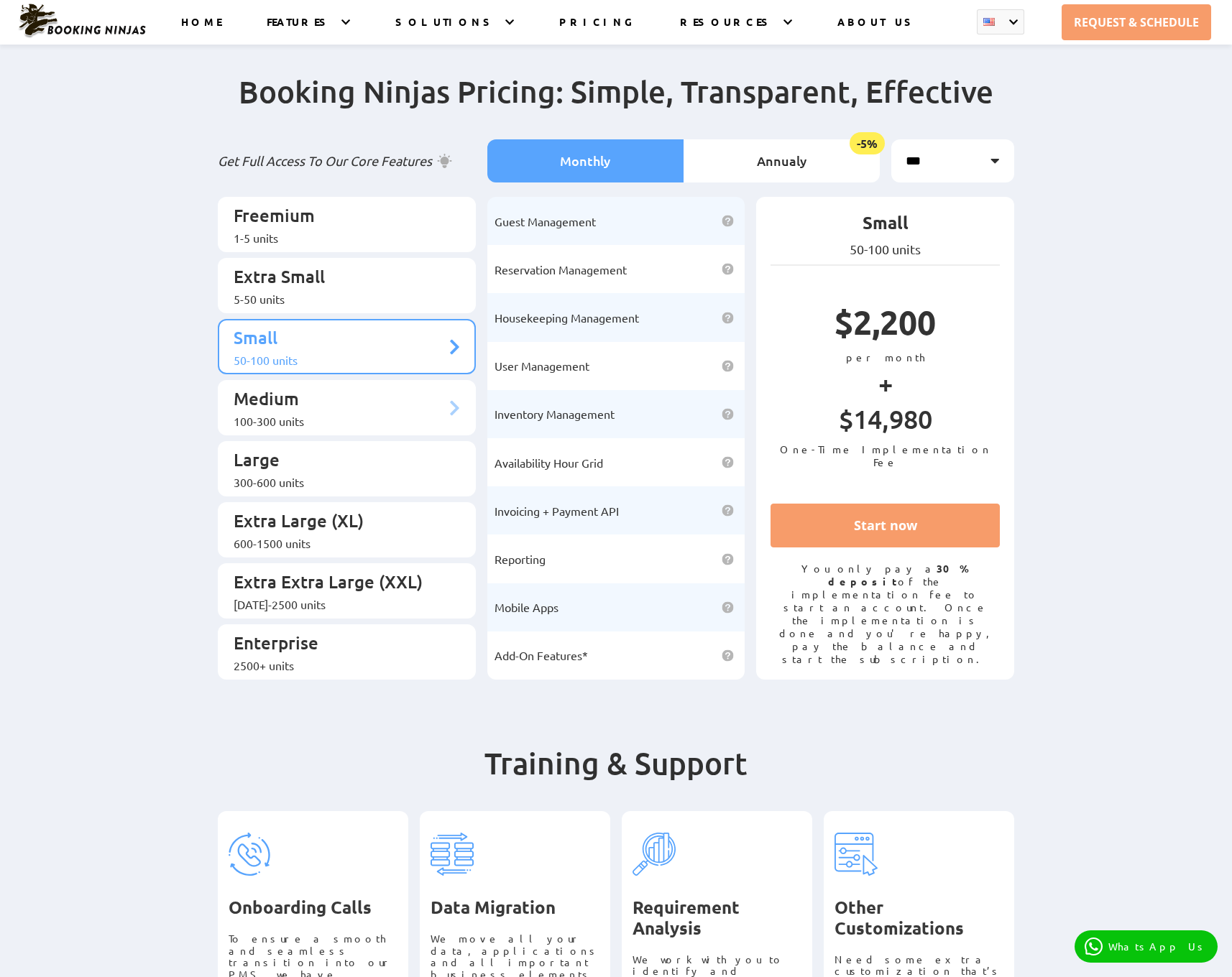
click at [291, 414] on div "100-300 units" at bounding box center [340, 421] width 212 height 15
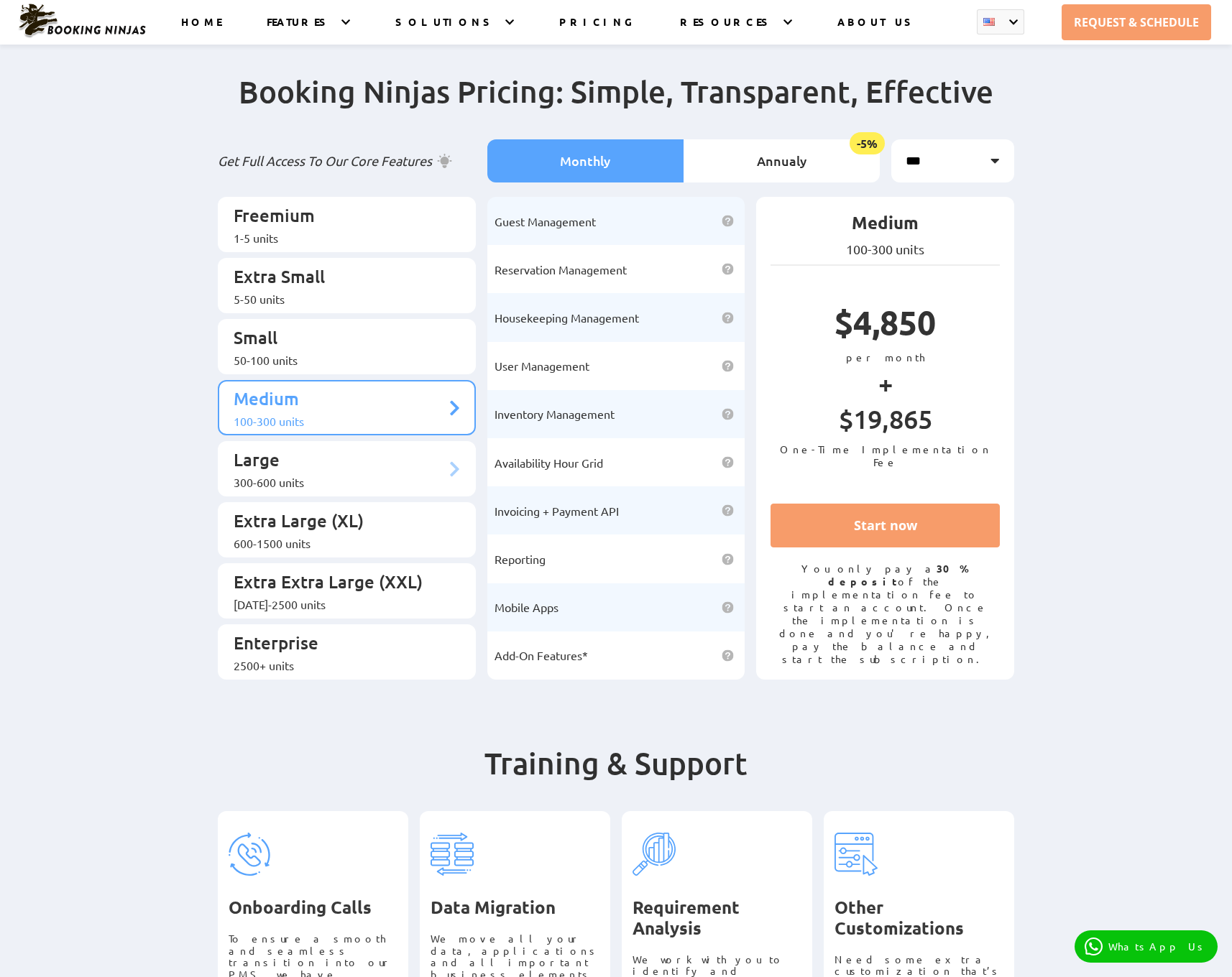
click at [319, 448] on p "Large" at bounding box center [340, 462] width 212 height 27
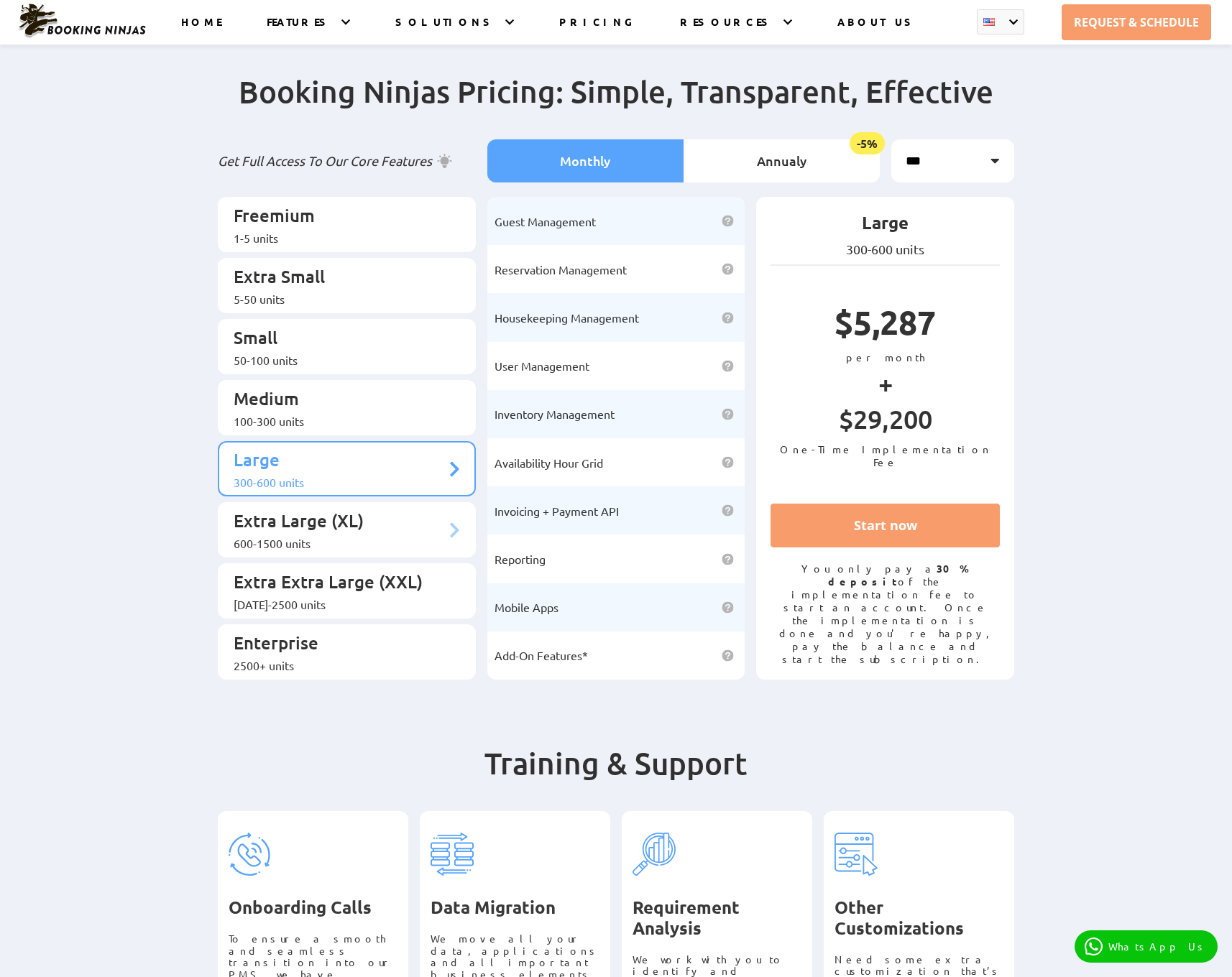
click at [308, 509] on p "Extra Large (XL)" at bounding box center [340, 522] width 212 height 27
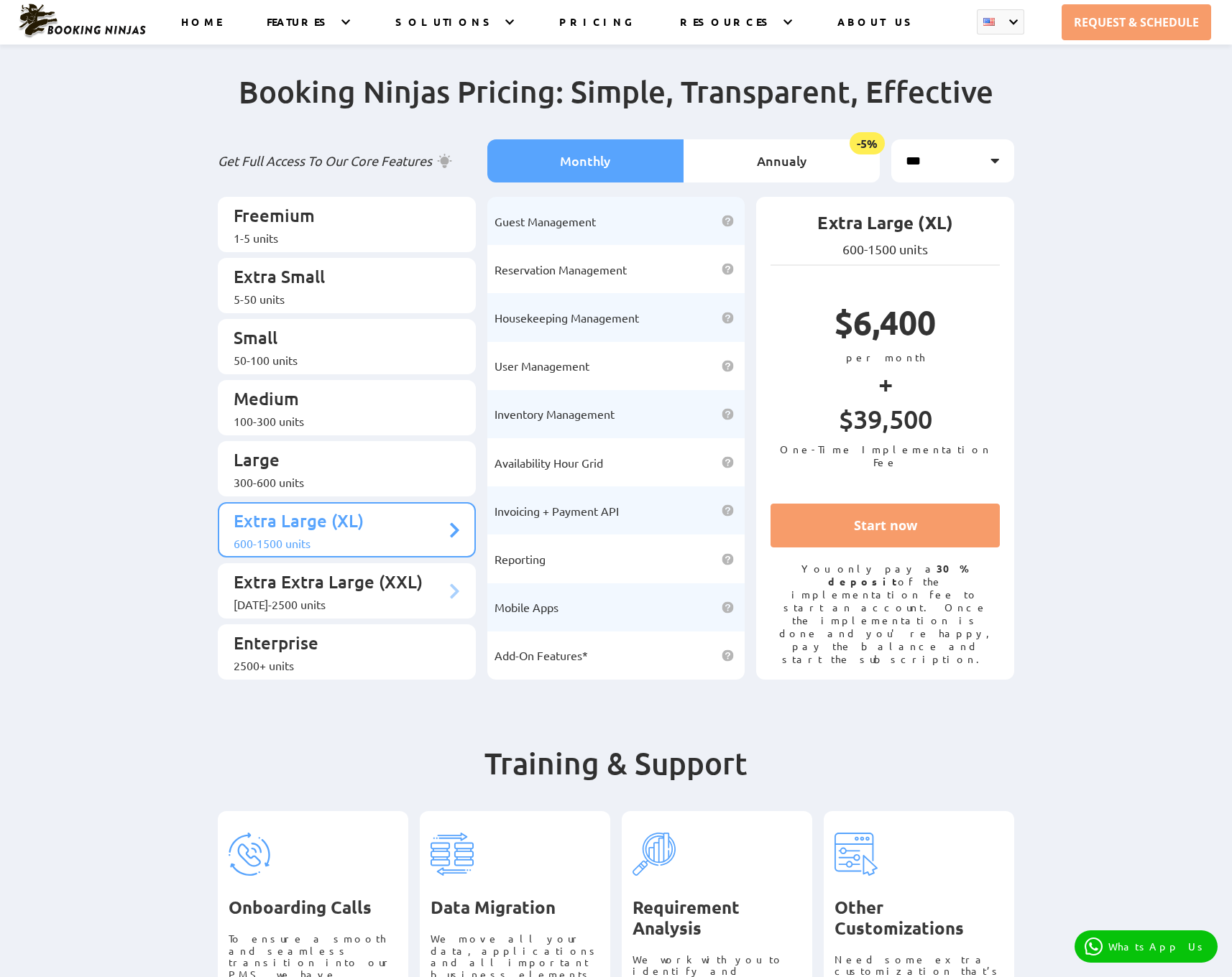
click at [247, 571] on p "Extra Extra Large (XXL)" at bounding box center [340, 584] width 212 height 27
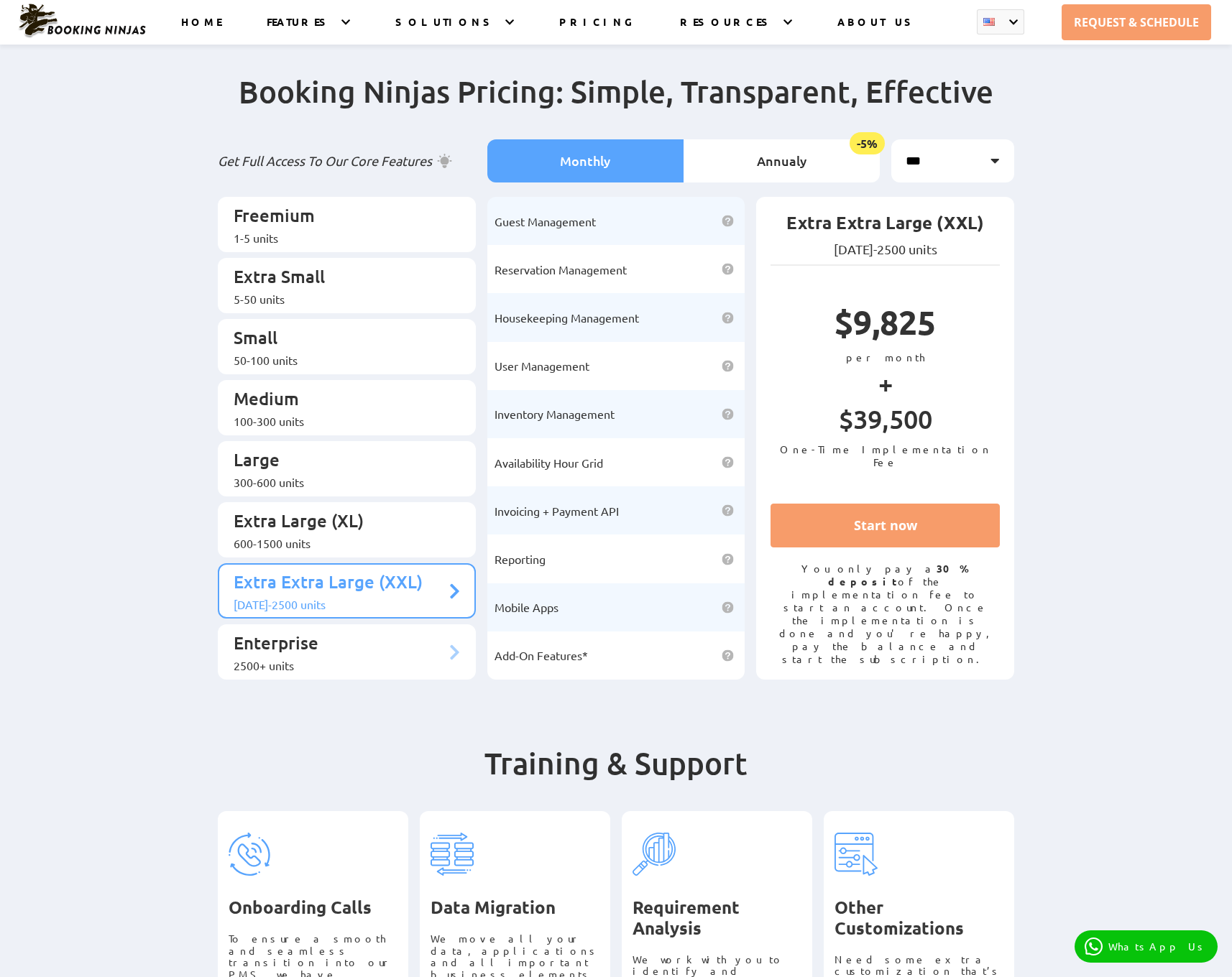
click at [315, 632] on p "Enterprise" at bounding box center [340, 645] width 212 height 27
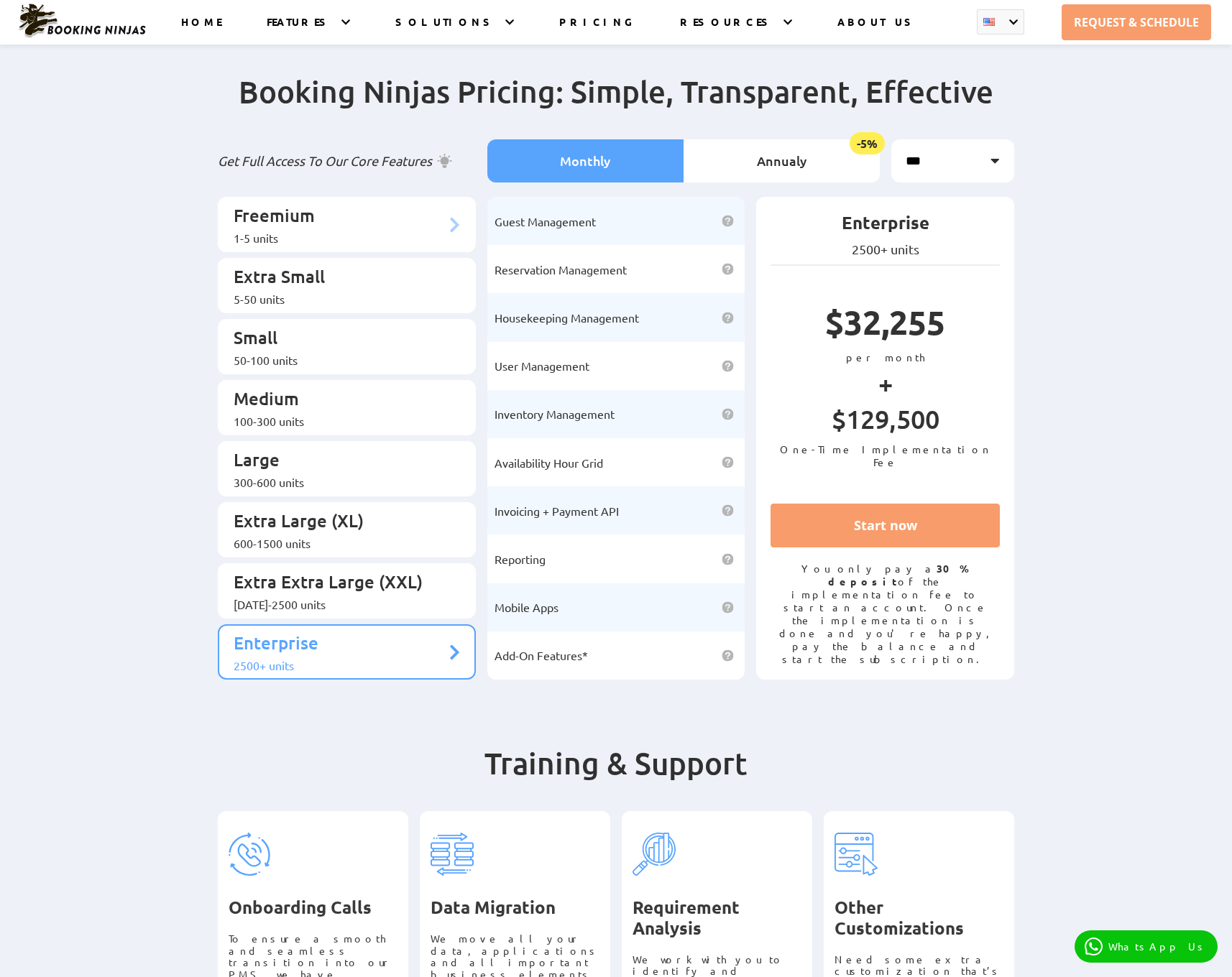
click at [256, 216] on p "Freemium" at bounding box center [340, 217] width 212 height 27
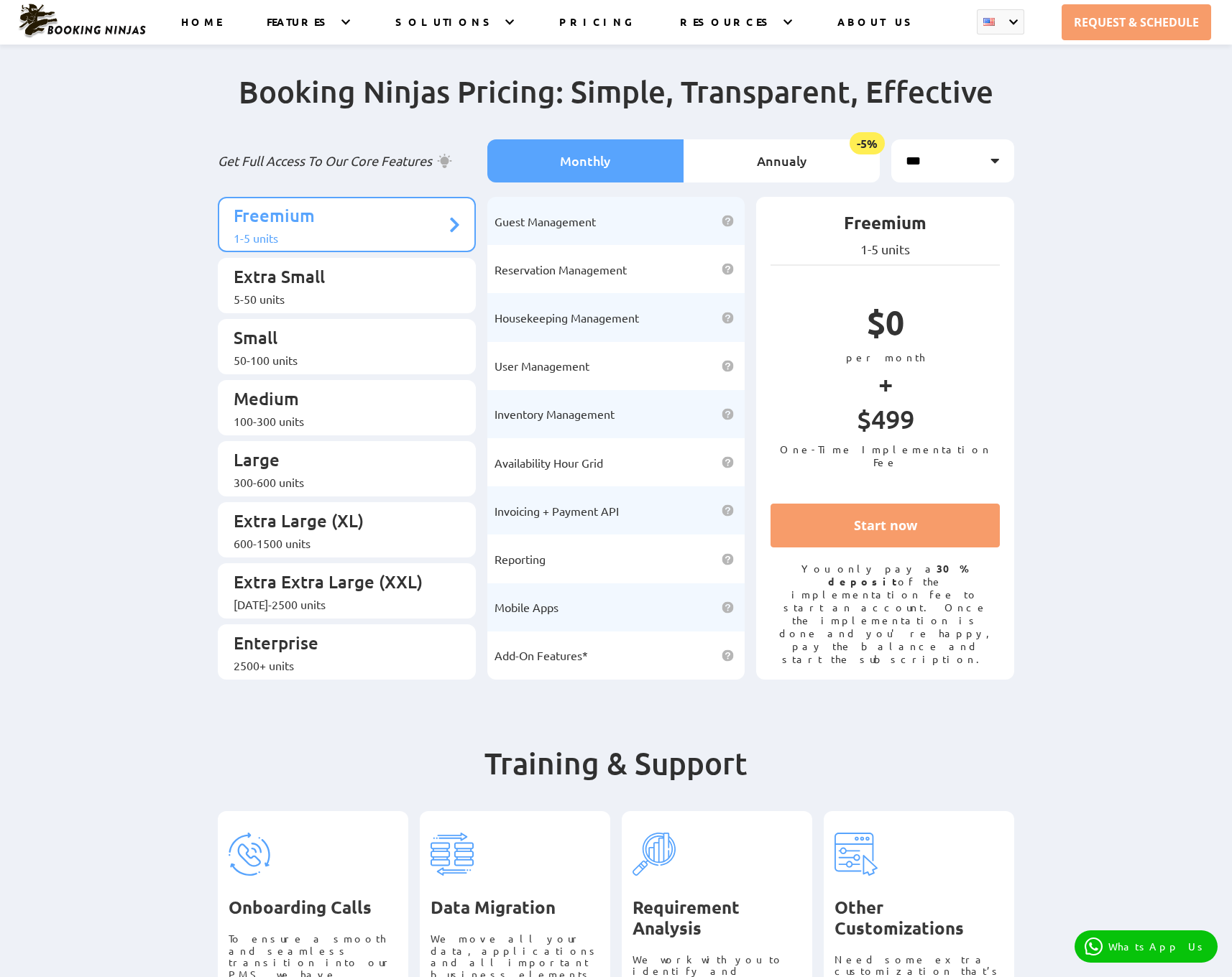
click at [357, 271] on p "Extra Small" at bounding box center [340, 278] width 212 height 27
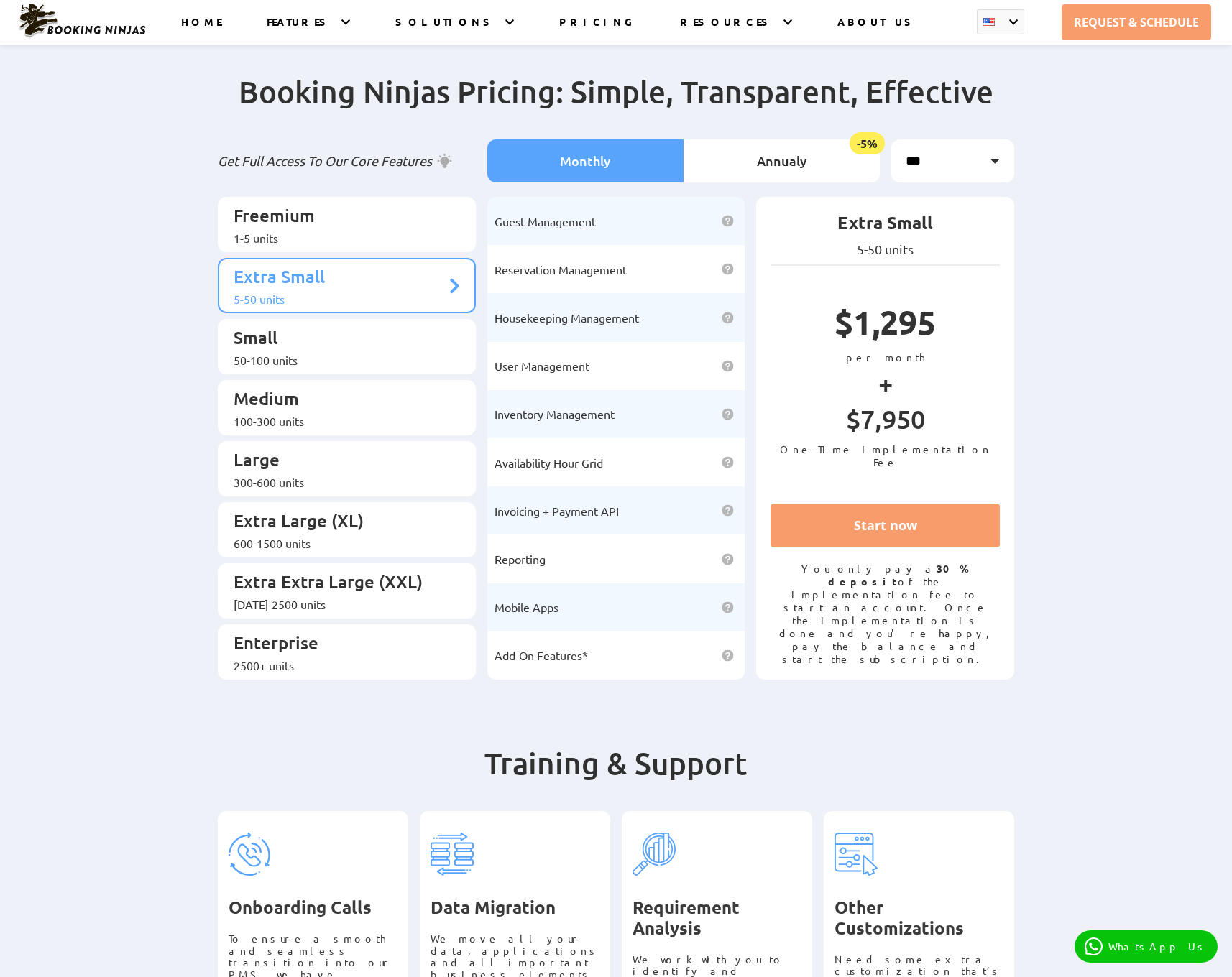
click at [266, 353] on div "50-100 units" at bounding box center [340, 360] width 212 height 15
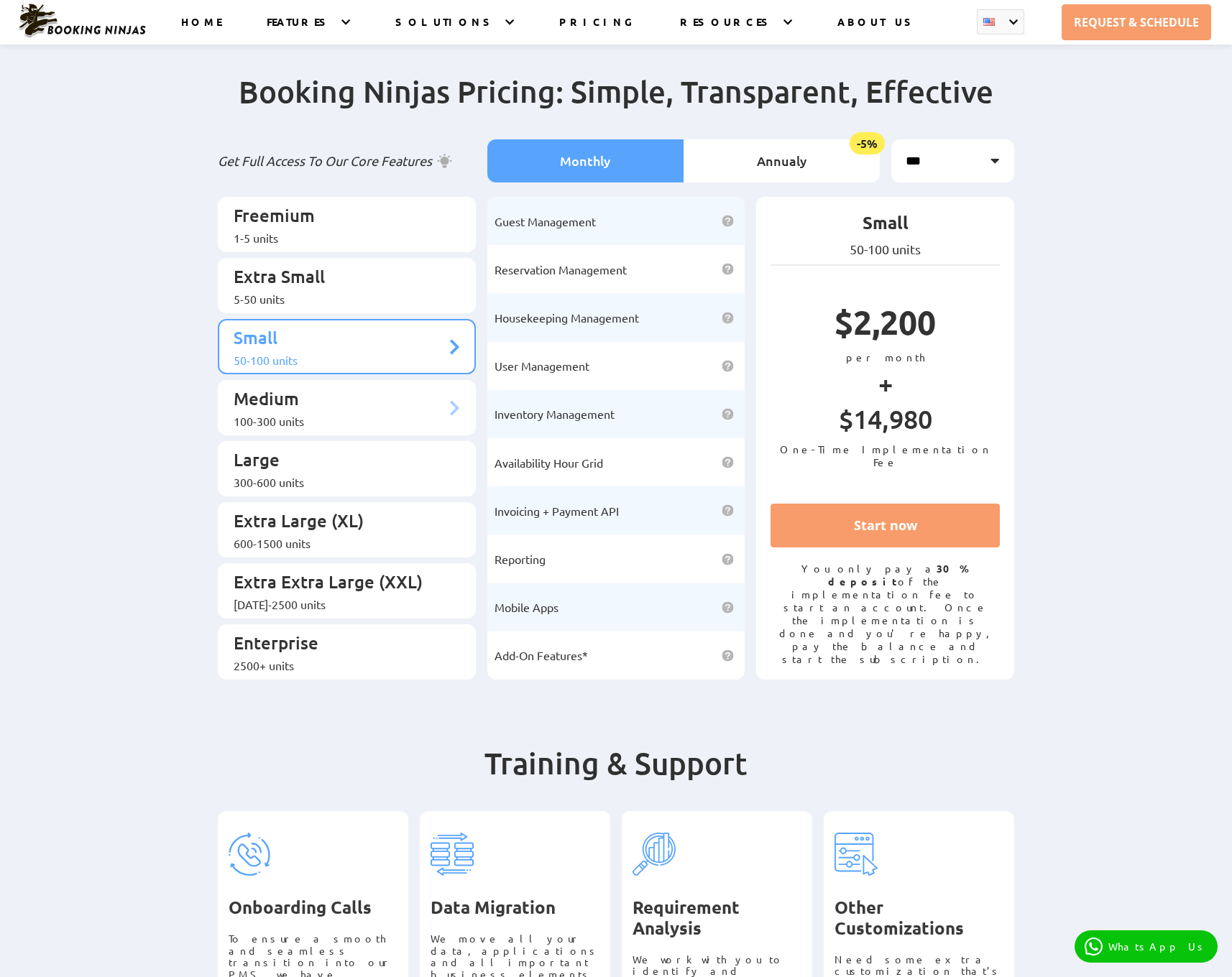
click at [355, 394] on p "Medium" at bounding box center [340, 400] width 212 height 27
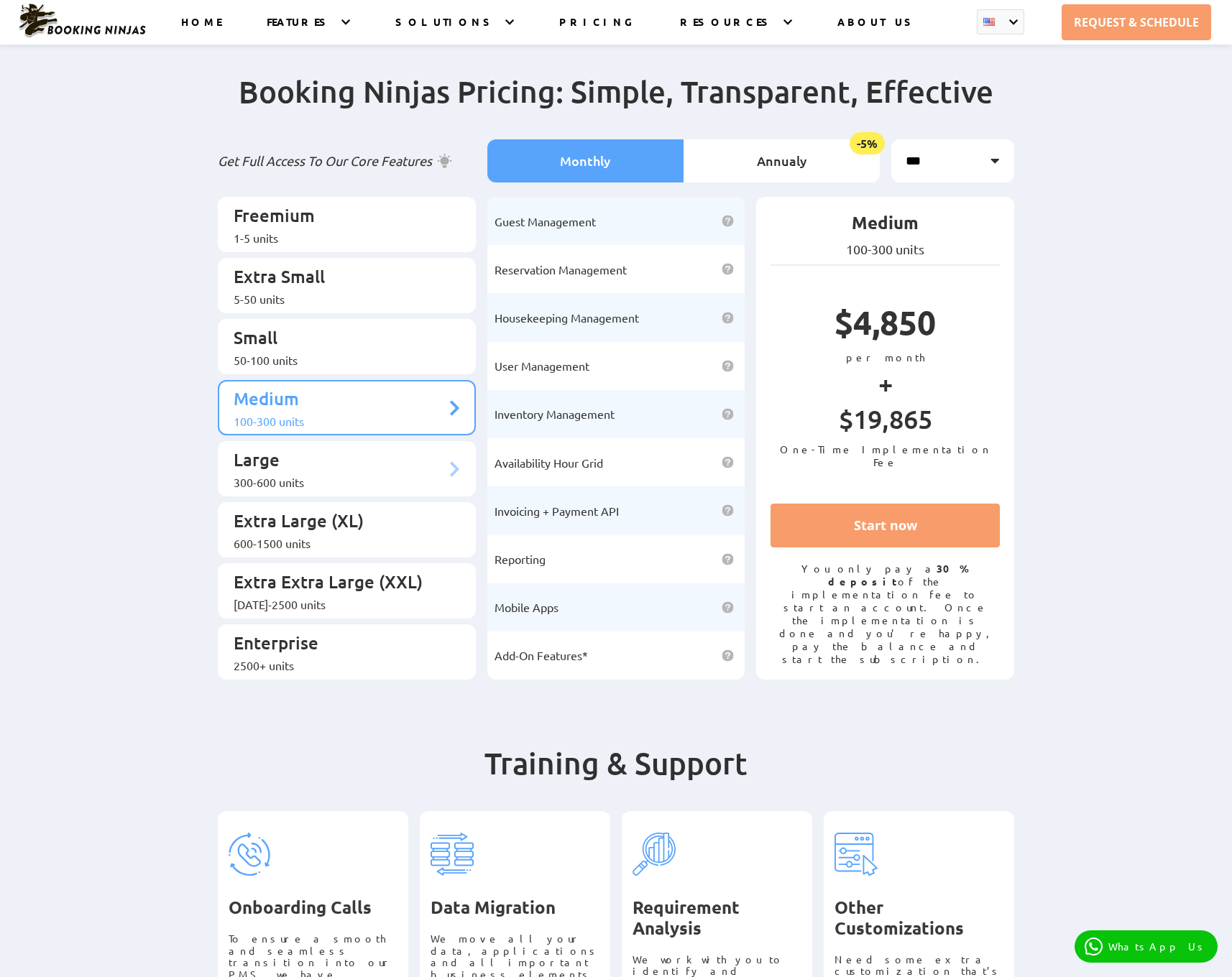
click at [321, 475] on div "300-600 units" at bounding box center [340, 482] width 212 height 15
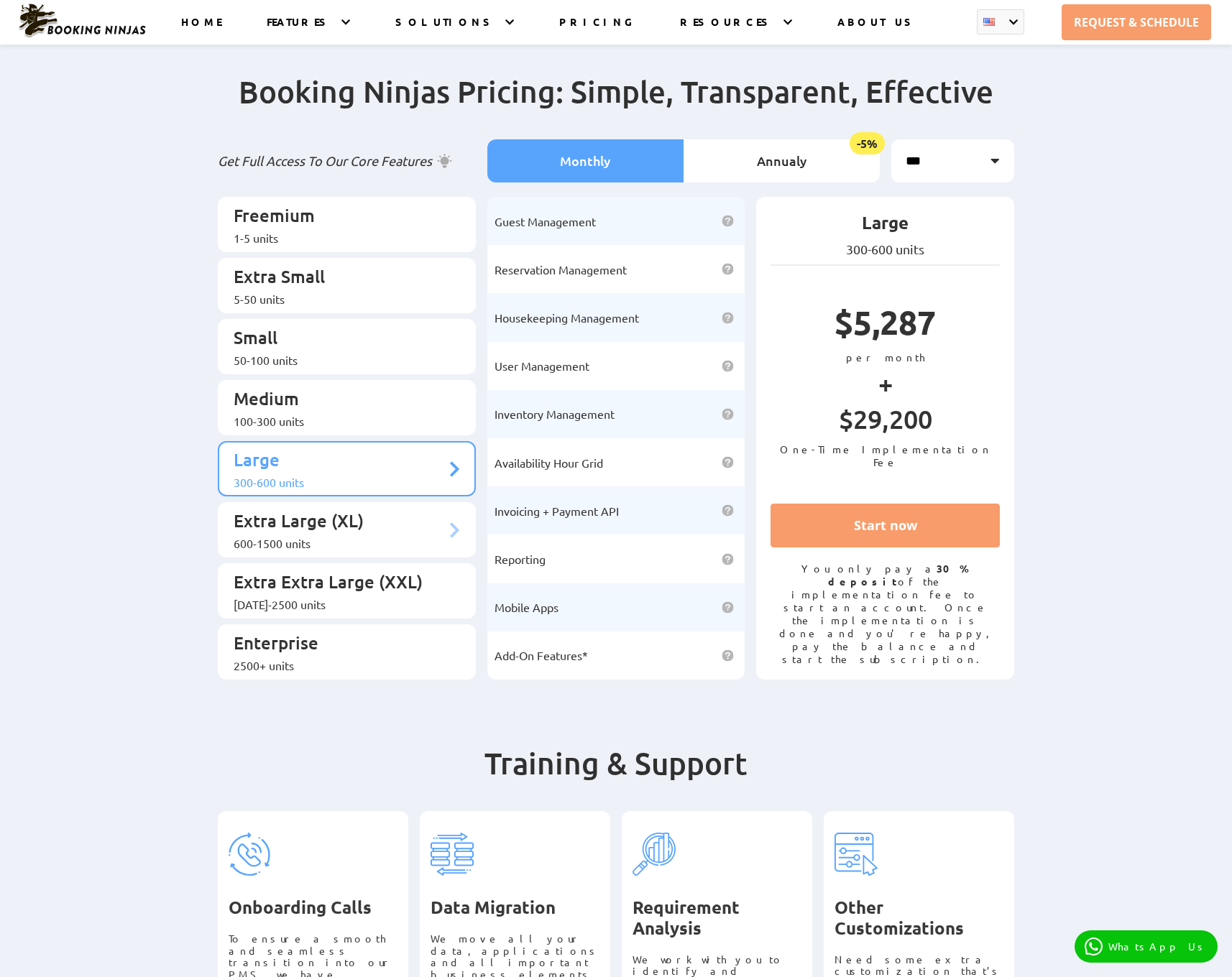
click at [361, 536] on div "600-1500 units" at bounding box center [340, 543] width 212 height 15
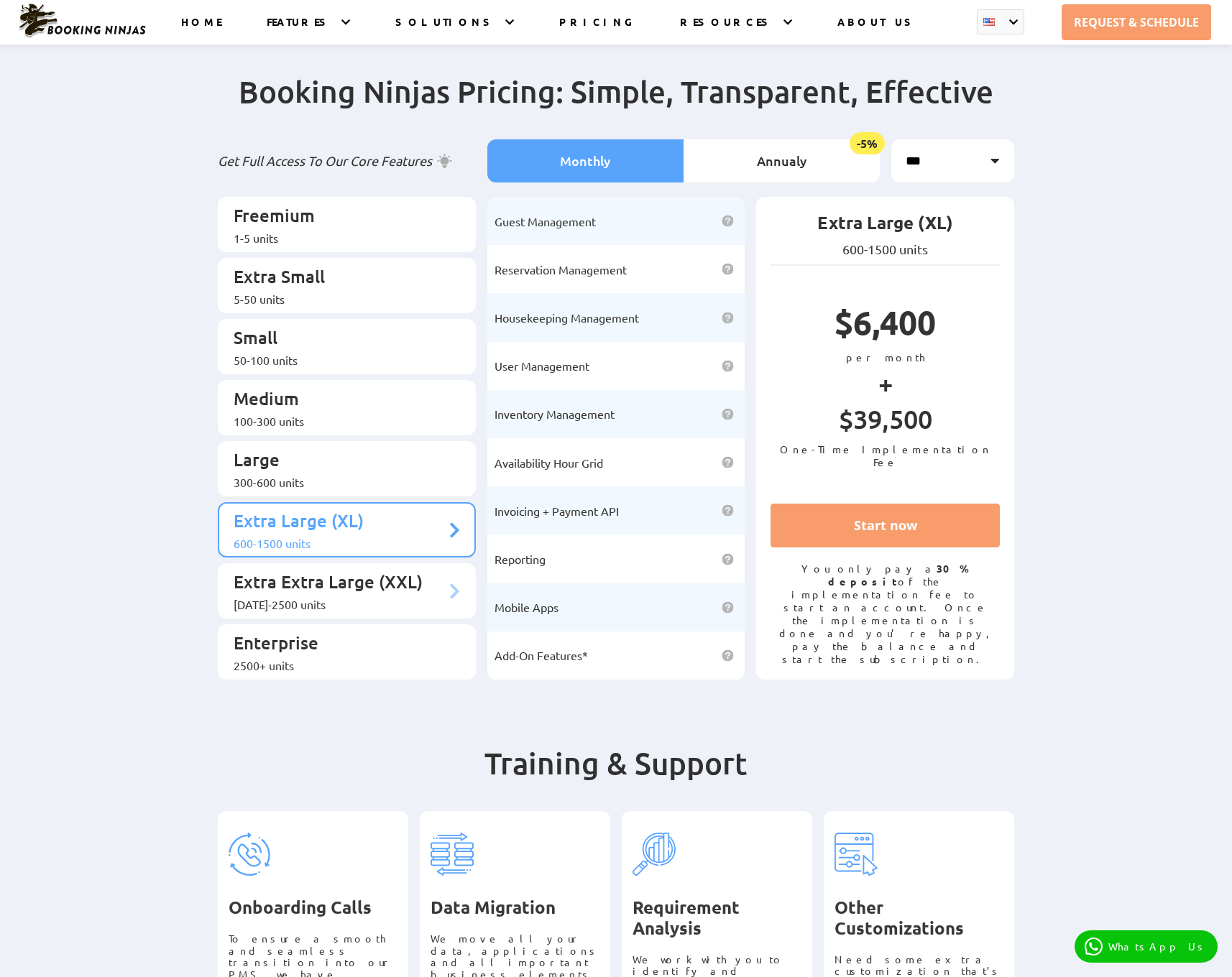
click at [315, 597] on div "[DATE]-2500 units" at bounding box center [340, 604] width 212 height 15
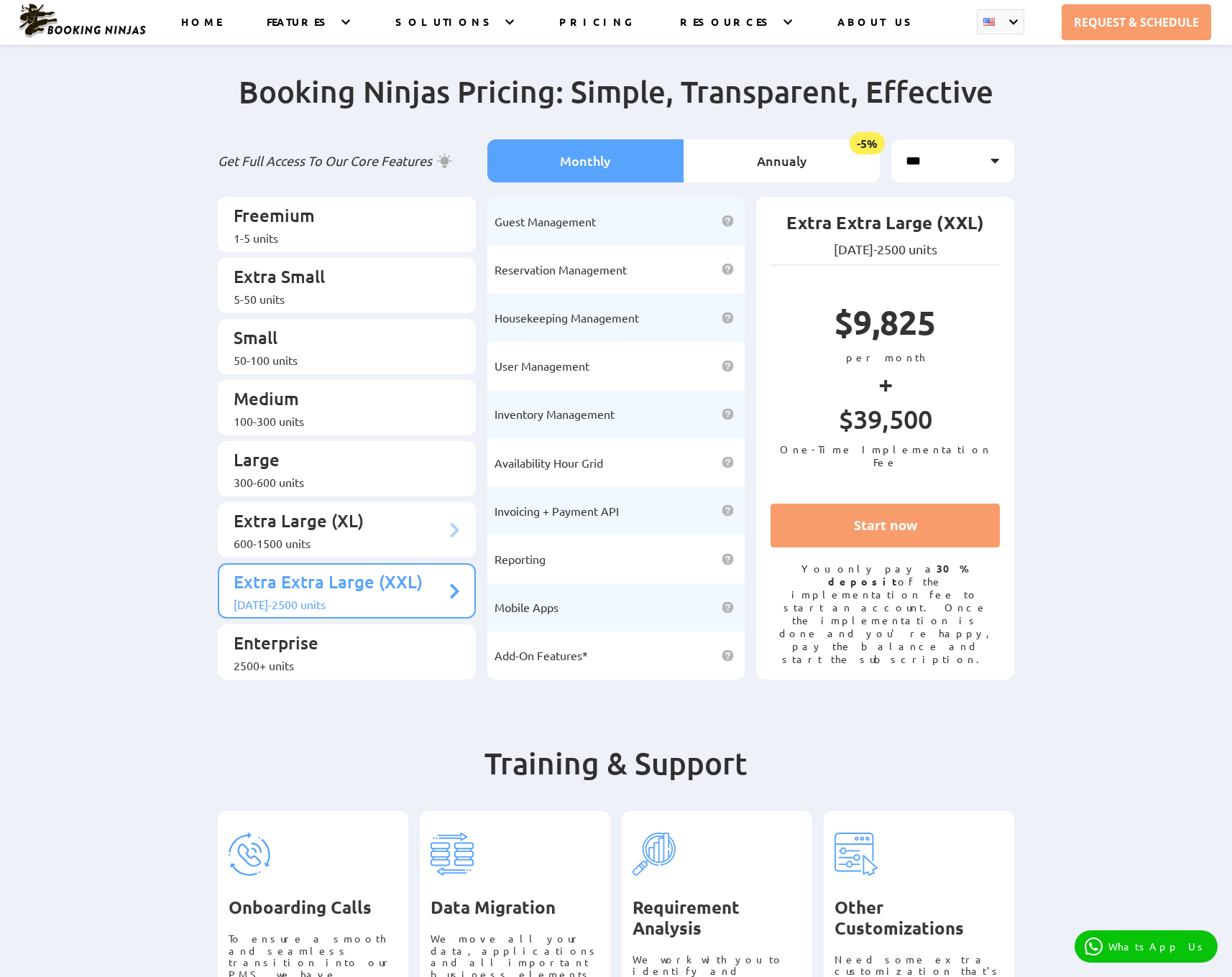
click at [289, 509] on p "Extra Large (XL)" at bounding box center [340, 522] width 212 height 27
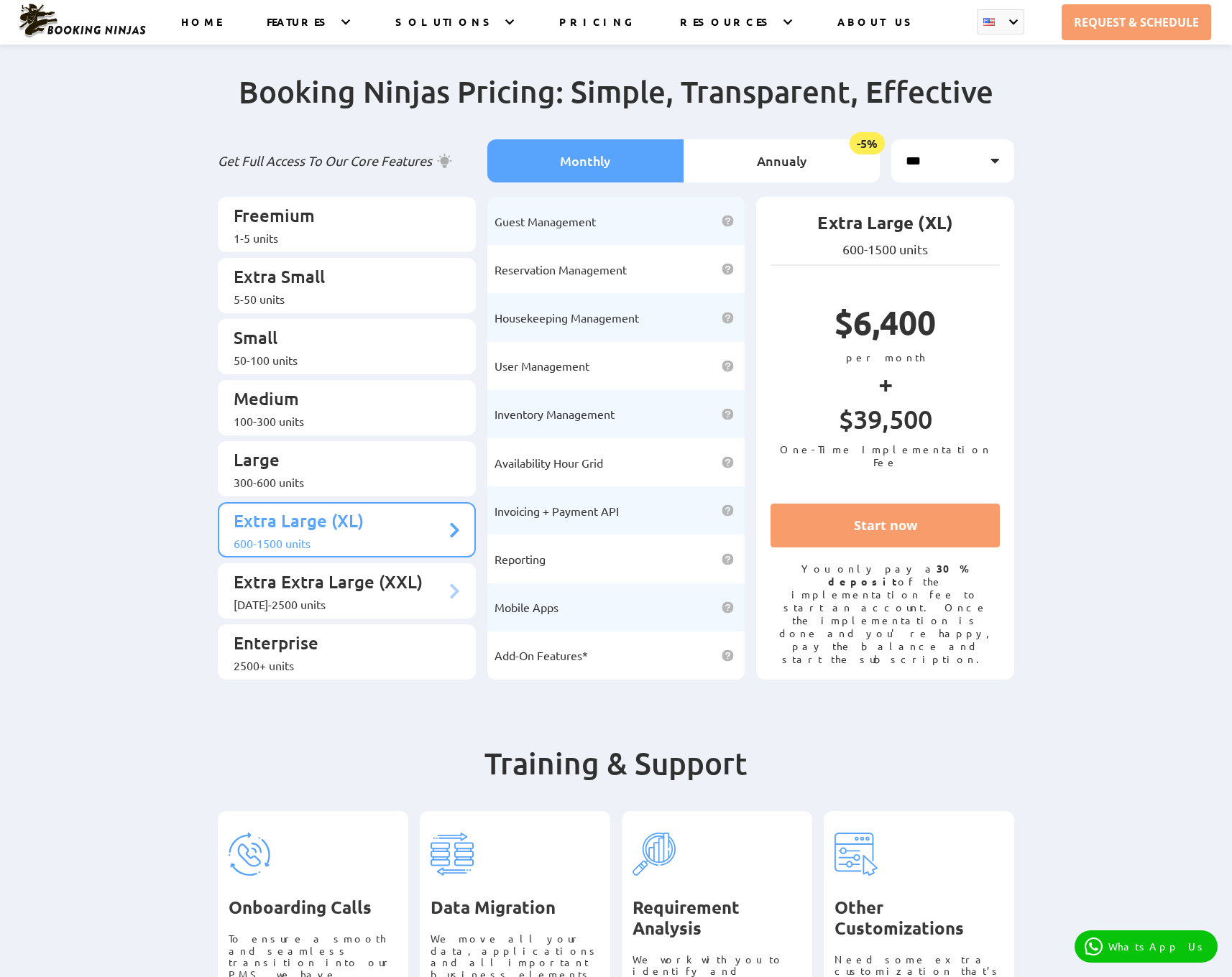
click at [287, 571] on p "Extra Extra Large (XXL)" at bounding box center [340, 584] width 212 height 27
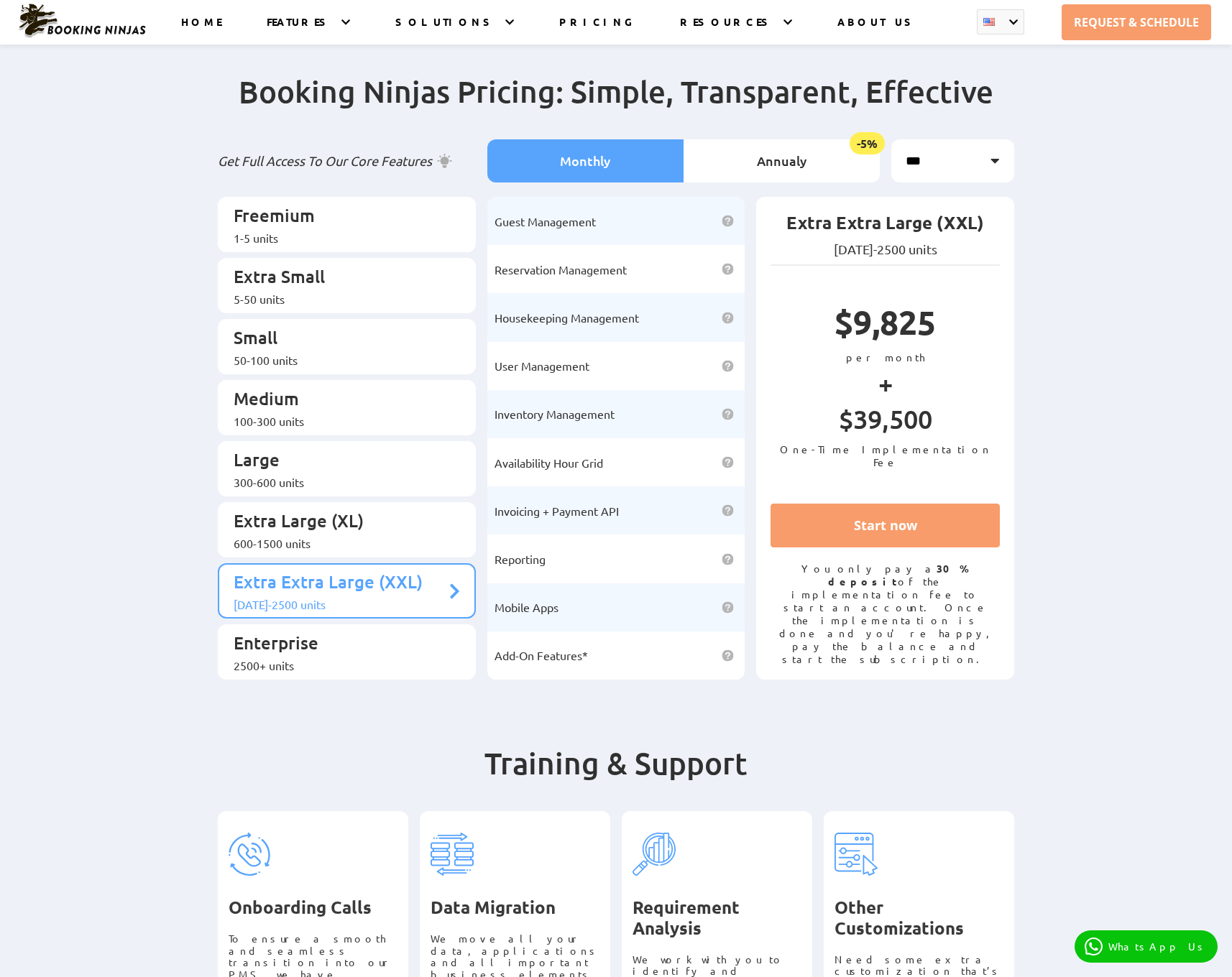
click at [439, 632] on p "Enterprise" at bounding box center [340, 645] width 212 height 27
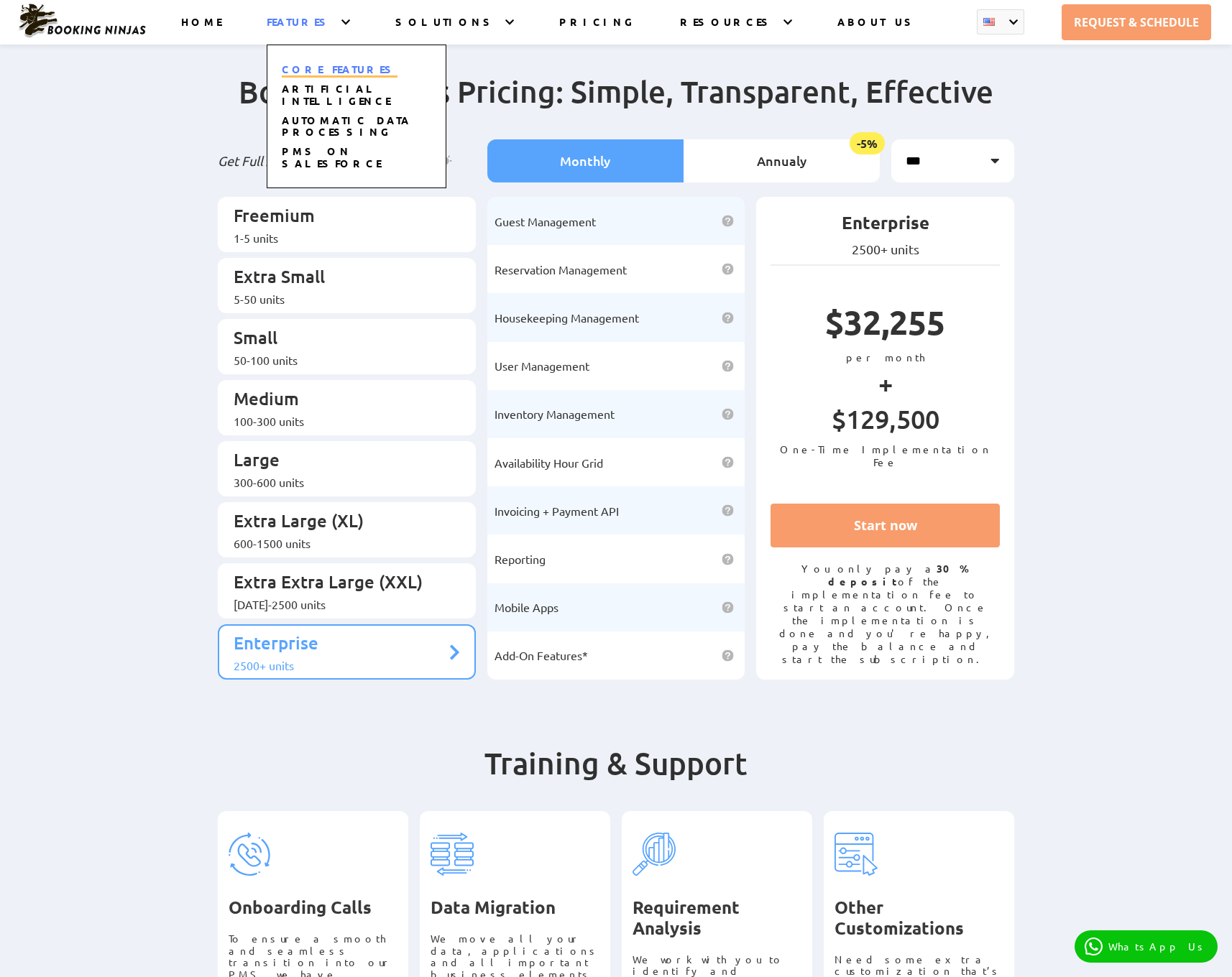
click at [344, 70] on link "CORE FEATURES" at bounding box center [339, 70] width 115 height 15
